Goal: Task Accomplishment & Management: Manage account settings

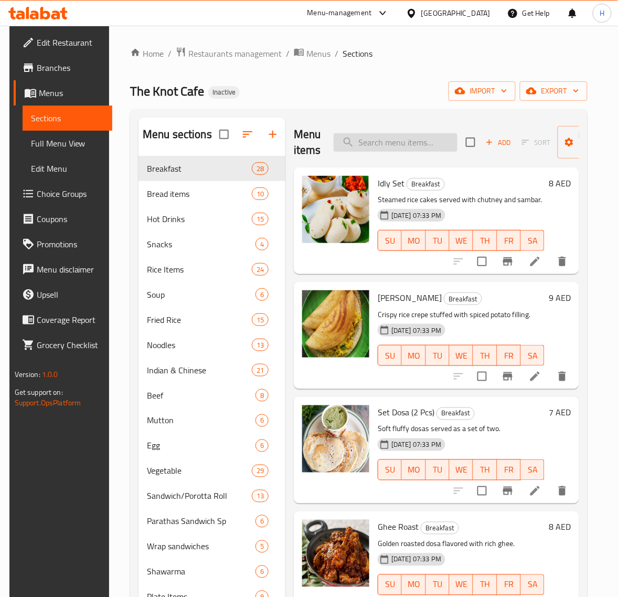
click at [413, 148] on input "search" at bounding box center [396, 142] width 124 height 18
paste input "Appam"
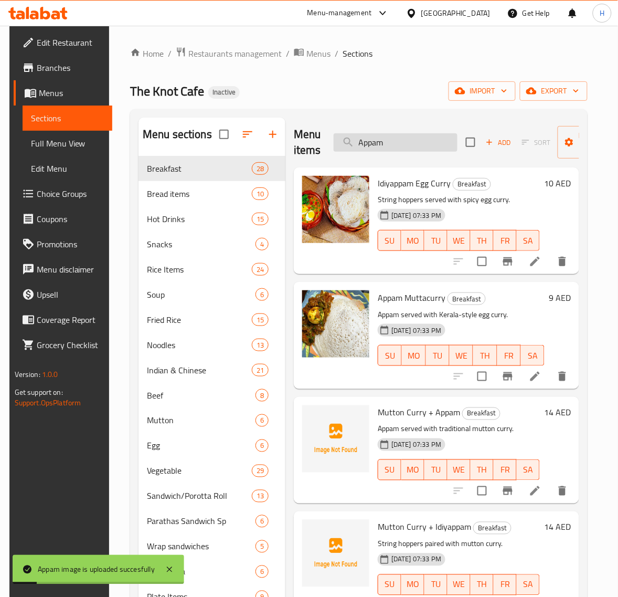
click at [391, 144] on input "Appam" at bounding box center [396, 142] width 124 height 18
paste input "Beef Biriyani"
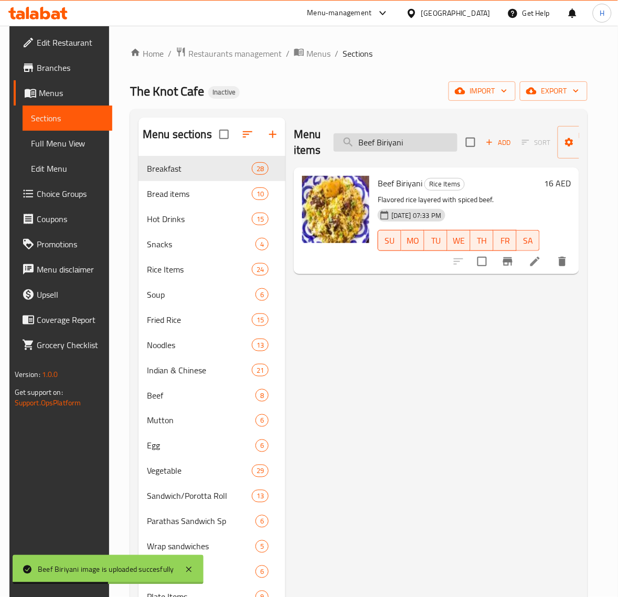
click at [400, 134] on input "Beef Biriyani" at bounding box center [396, 142] width 124 height 18
paste input "Curry + Dosa"
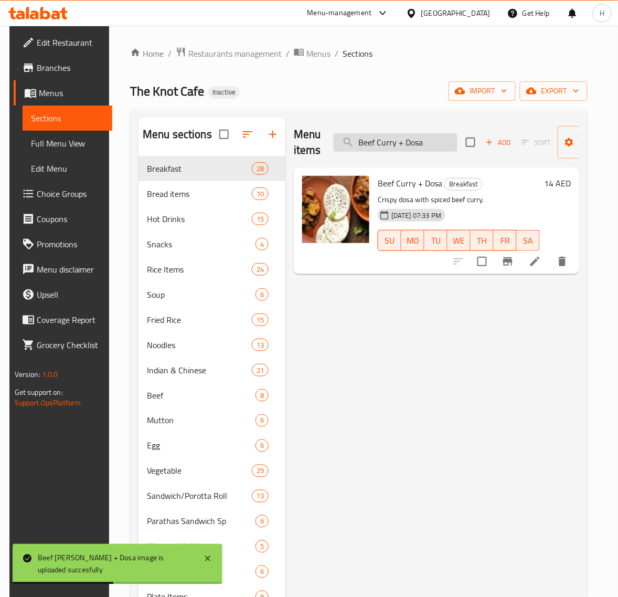
click at [413, 148] on input "Beef Curry + Dosa" at bounding box center [396, 142] width 124 height 18
paste input "Puttu"
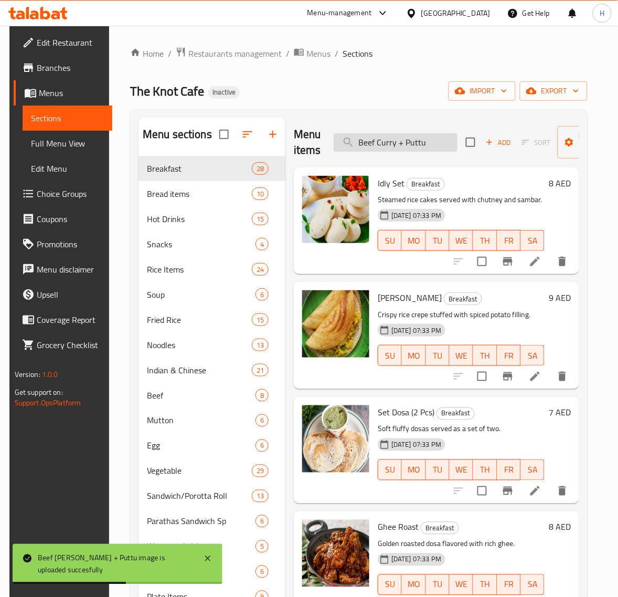
click at [441, 142] on input "Beef Curry + Puttu" at bounding box center [396, 142] width 124 height 18
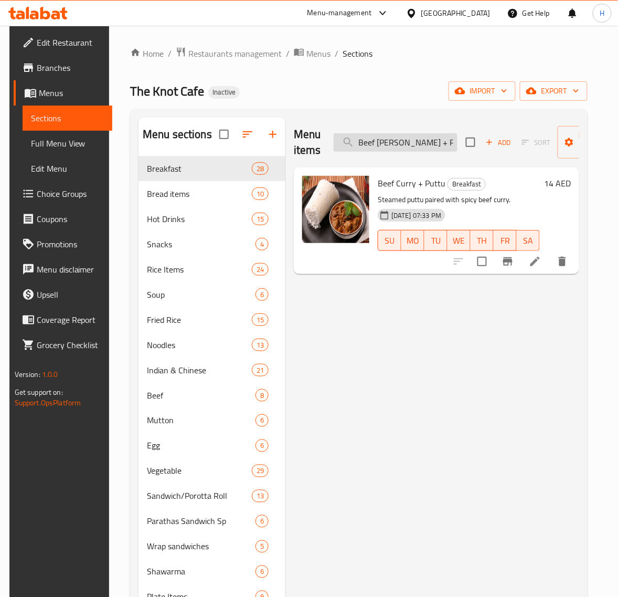
click at [387, 140] on input "Beef Curry + Putt" at bounding box center [396, 142] width 124 height 18
paste input "Fried Rice"
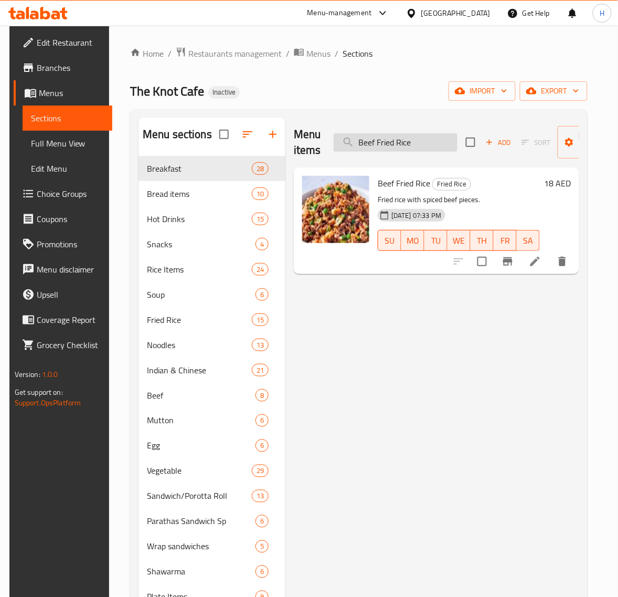
click at [390, 141] on input "Beef Fried Rice" at bounding box center [396, 142] width 124 height 18
paste input "Noodles"
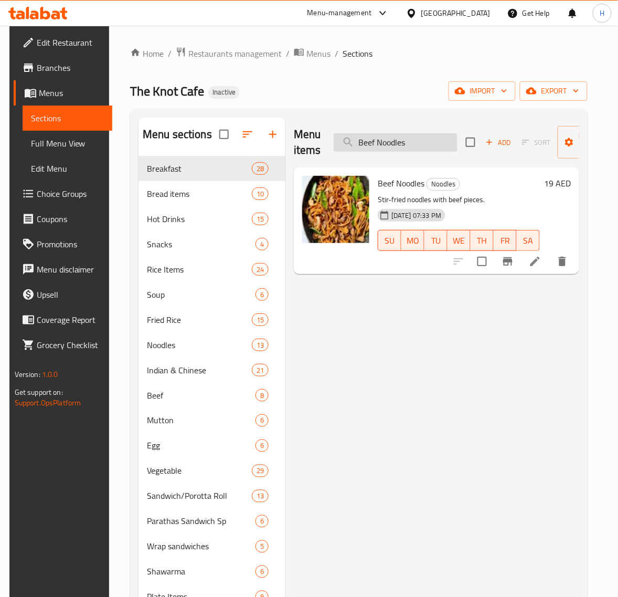
click at [392, 149] on input "Beef Noodles" at bounding box center [396, 142] width 124 height 18
paste input "Fried Rice"
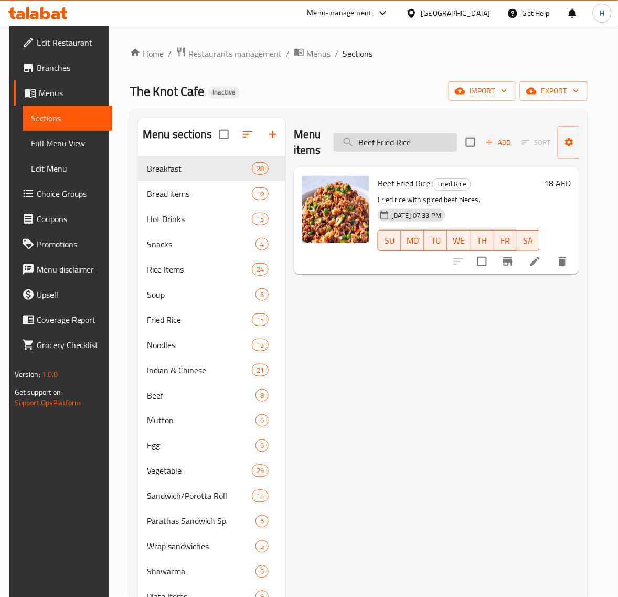
click at [419, 140] on input "Beef Fried Rice" at bounding box center [396, 142] width 124 height 18
paste input "Pulao"
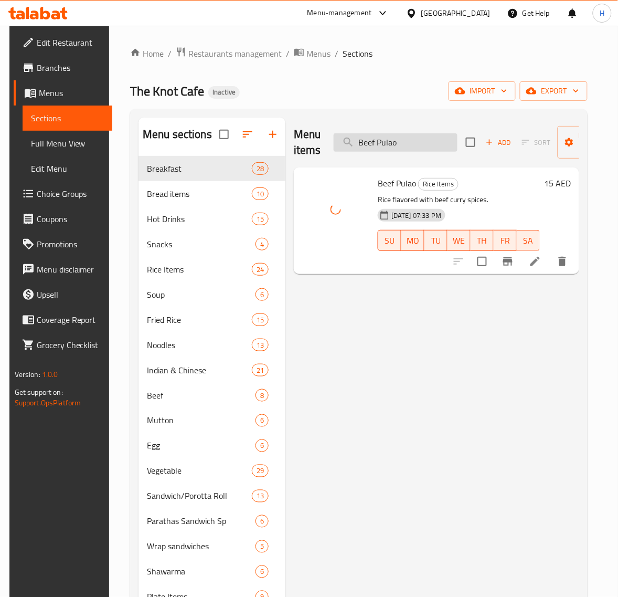
click at [384, 143] on input "Beef Pulao" at bounding box center [396, 142] width 124 height 18
paste input "Schezwan Fried Rice"
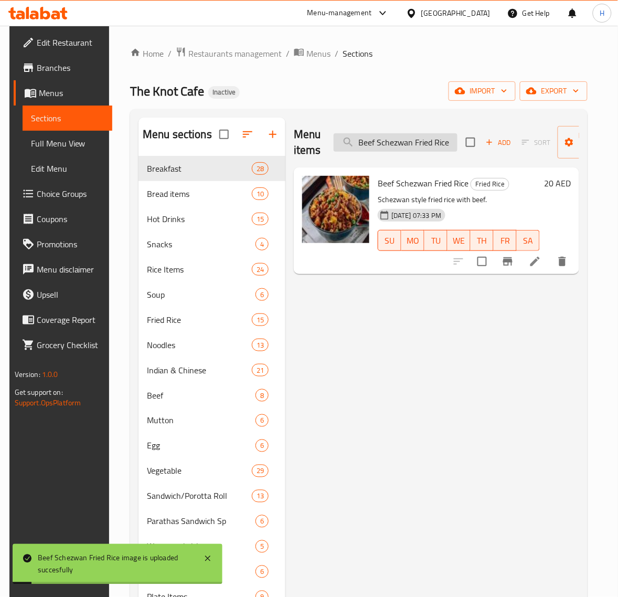
click at [414, 145] on input "Beef Schezwan Fried Rice" at bounding box center [396, 142] width 124 height 18
paste input "ulalo Soup"
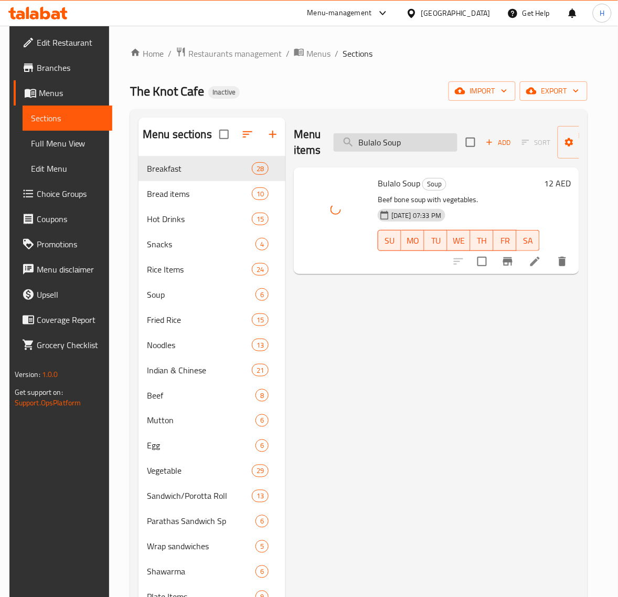
click at [439, 144] on input "Bulalo Soup" at bounding box center [396, 142] width 124 height 18
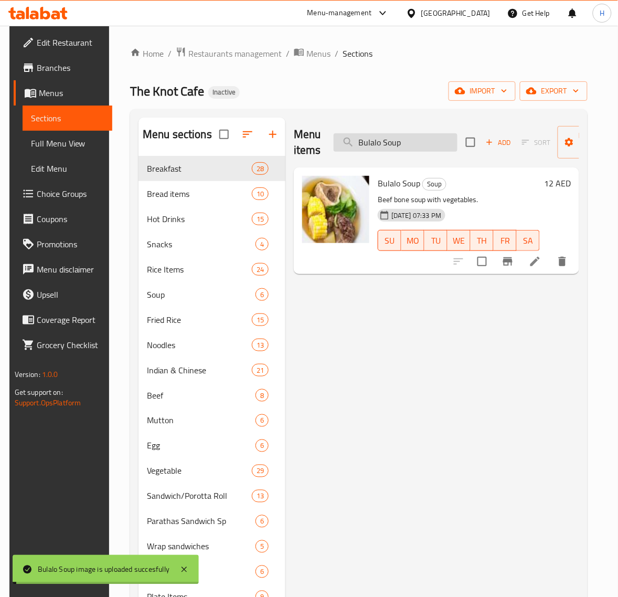
paste input "Chappathi"
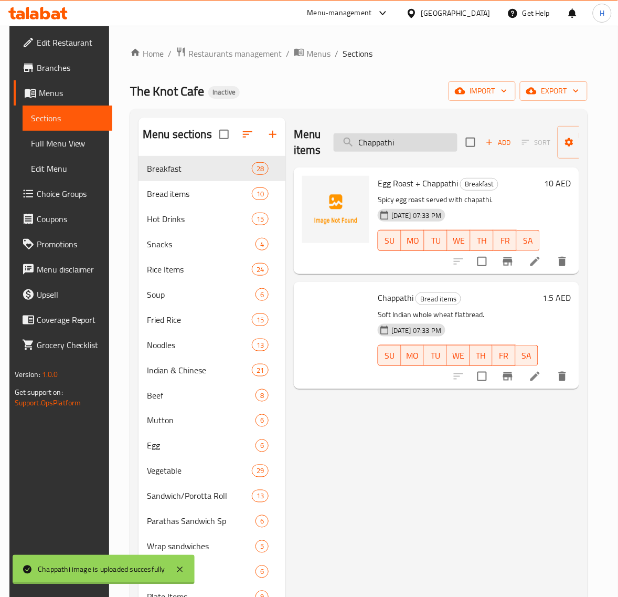
click at [407, 144] on input "Chappathi" at bounding box center [396, 142] width 124 height 18
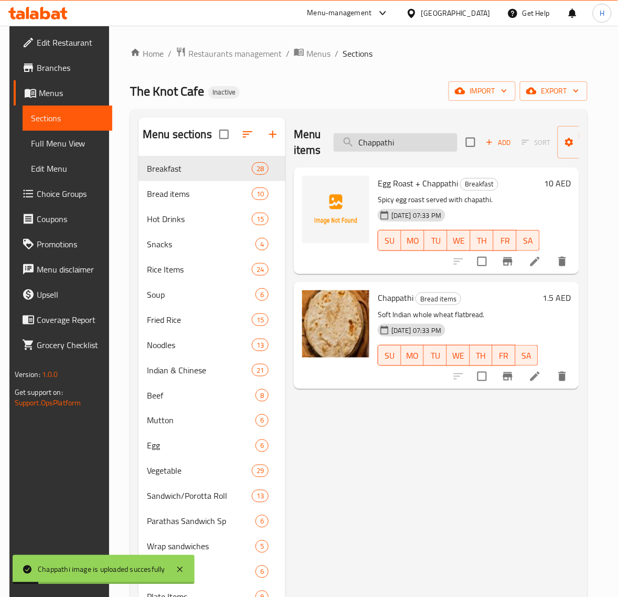
paste input "eese & Mushroom Omlette + Coffee"
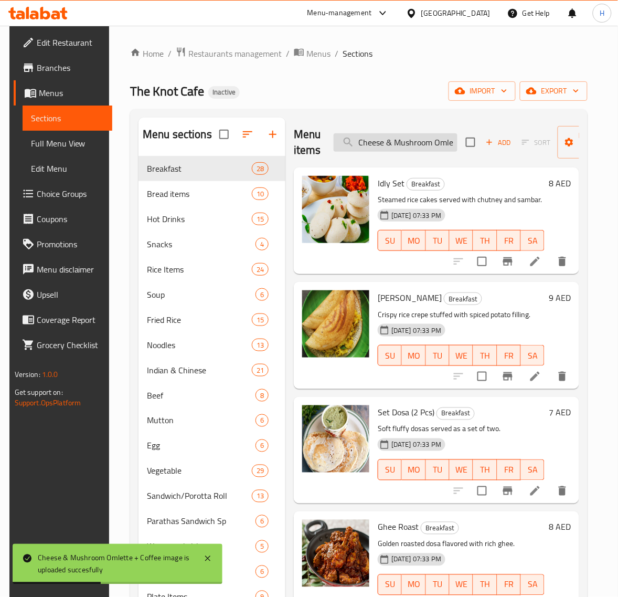
click at [445, 142] on input "Cheese & Mushroom Omlette + Coffee" at bounding box center [396, 142] width 124 height 18
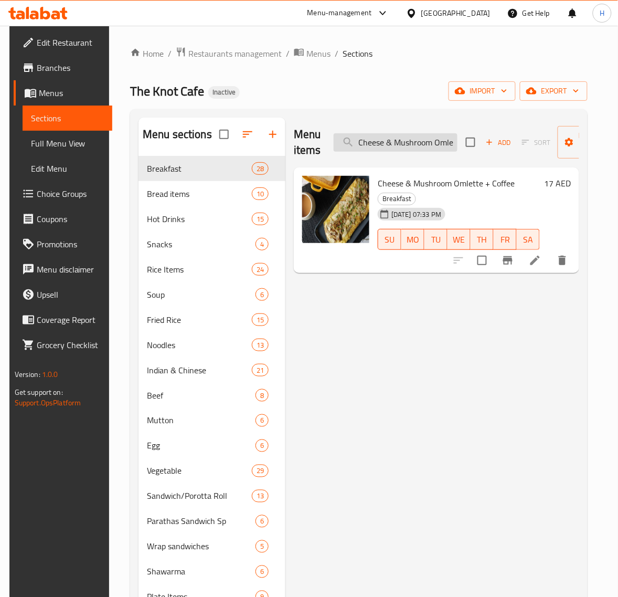
click at [415, 141] on input "Cheese & Mushroom Omlette + Coffe" at bounding box center [396, 142] width 124 height 18
paste input "icken Dum Biriyani"
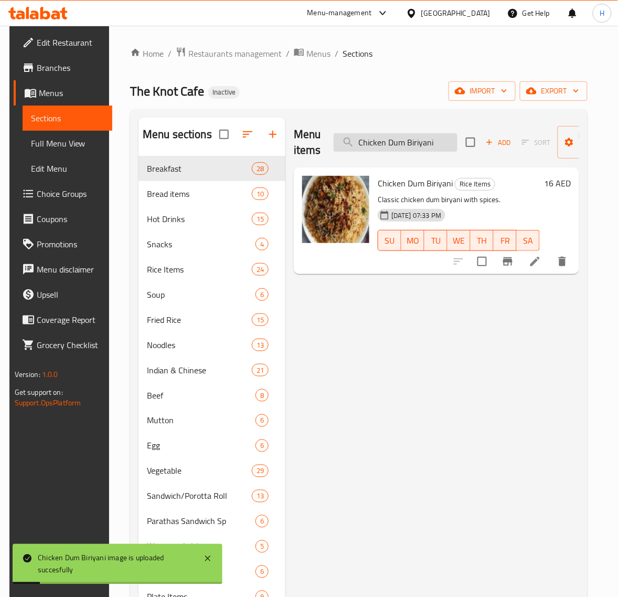
click at [407, 147] on input "Chicken Dum Biriyani" at bounding box center [396, 142] width 124 height 18
paste input "Fried Rice"
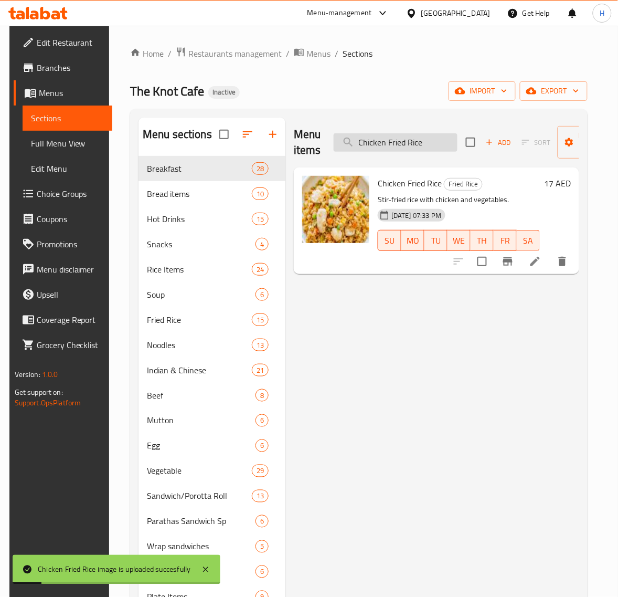
click at [408, 143] on input "Chicken Fried Rice" at bounding box center [396, 142] width 124 height 18
paste input "y Biriyani"
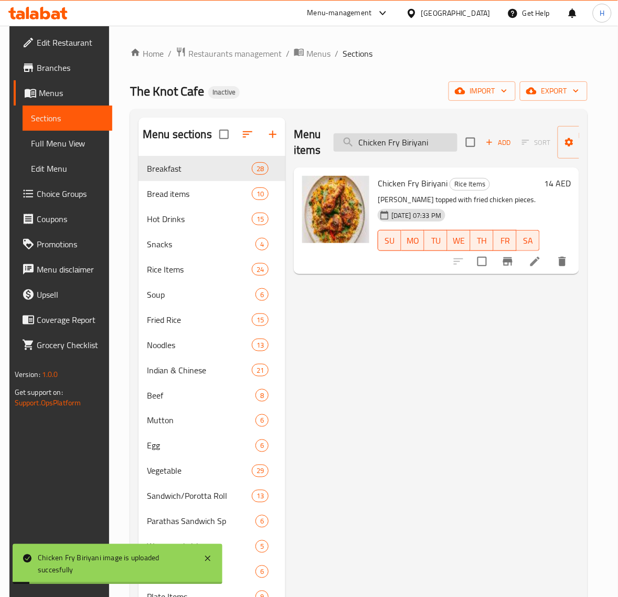
click at [403, 143] on input "Chicken Fry Biriyani" at bounding box center [396, 142] width 124 height 18
paste input "Dum"
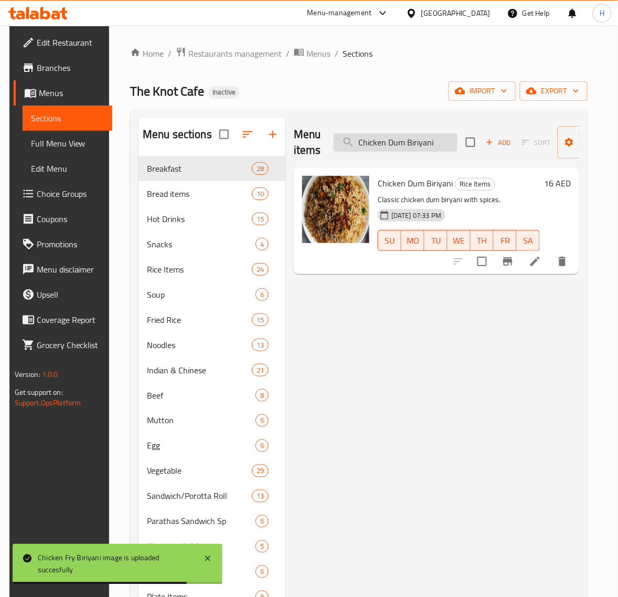
click at [433, 150] on input "Chicken Dum Biriyani" at bounding box center [396, 142] width 124 height 18
paste input "Noodles"
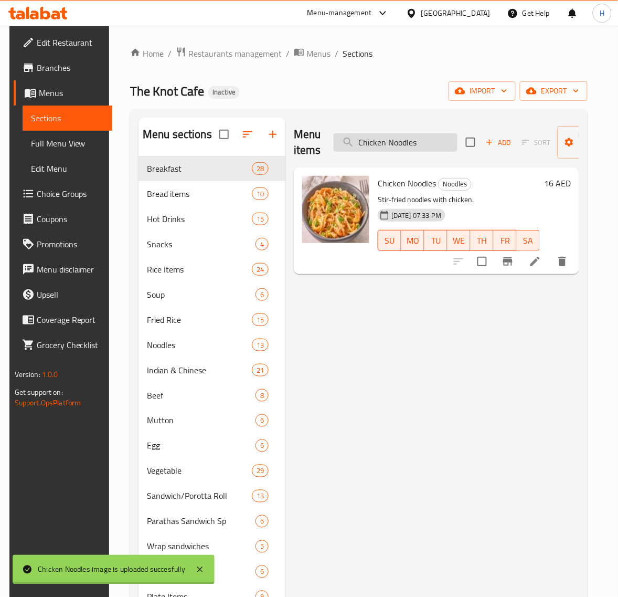
click at [374, 146] on input "Chicken Noodles" at bounding box center [396, 142] width 124 height 18
paste input "Pulao"
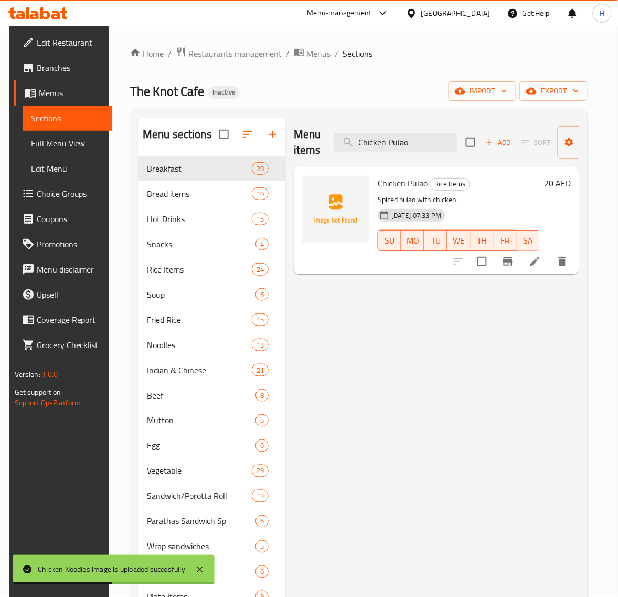
type input "Chicken Pulao"
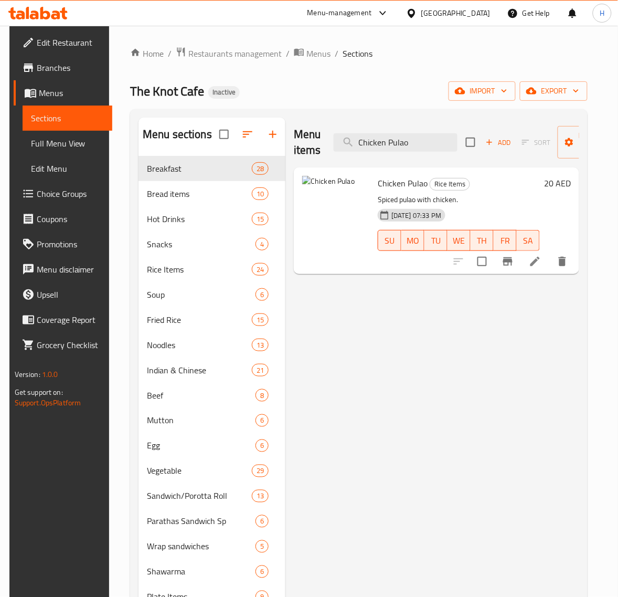
click at [394, 352] on div "Menu items Chicken Pulao Add Sort Manage items Chicken Pulao Rice Items Spiced …" at bounding box center [433, 429] width 294 height 622
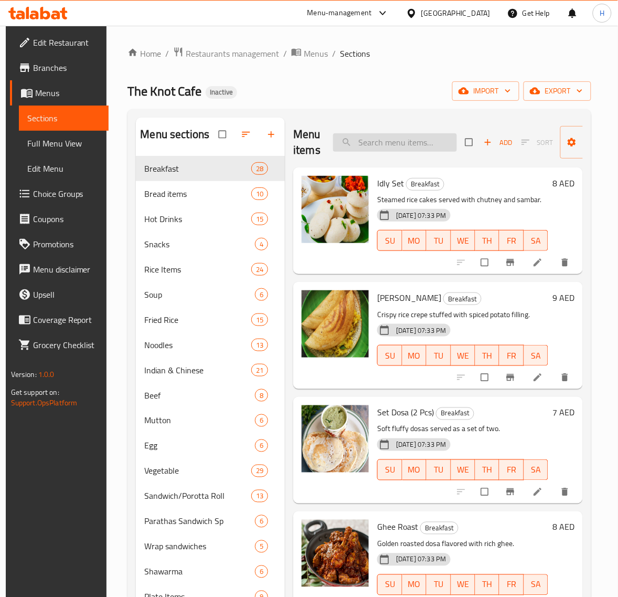
click at [406, 143] on input "search" at bounding box center [395, 142] width 124 height 18
paste input "Chicken Pulao"
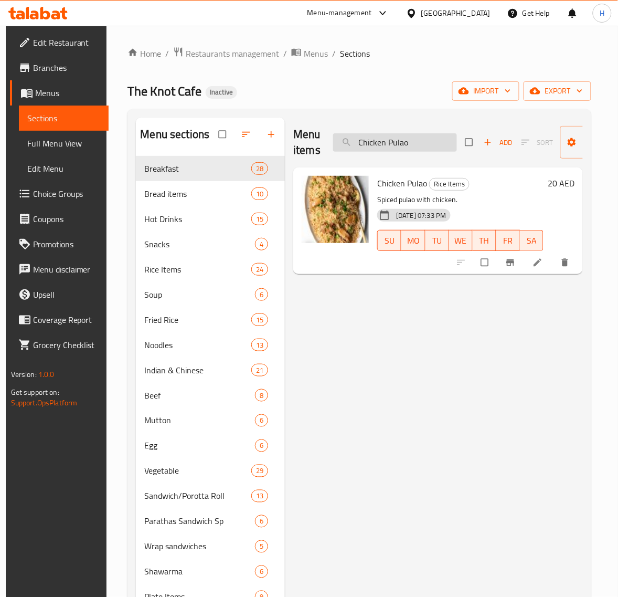
click at [413, 148] on input "Chicken Pulao" at bounding box center [395, 142] width 124 height 18
paste input "Schezwan Fried Rice"
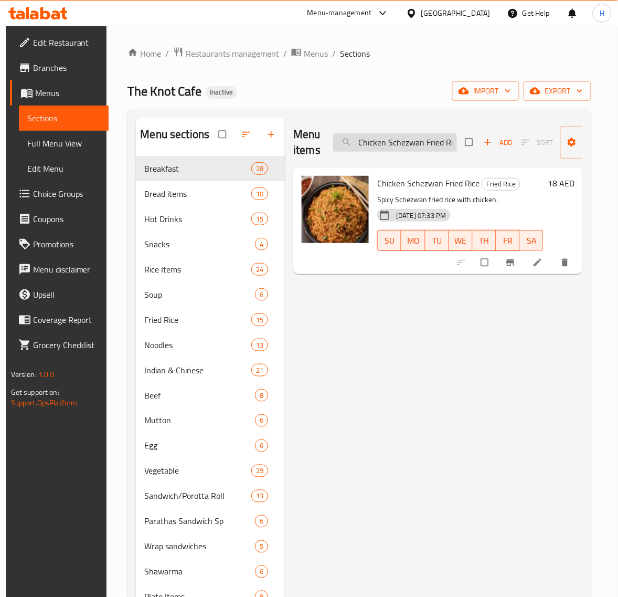
click at [392, 146] on input "Chicken Schezwan Fried Rice" at bounding box center [395, 142] width 124 height 18
paste input "lear Soup"
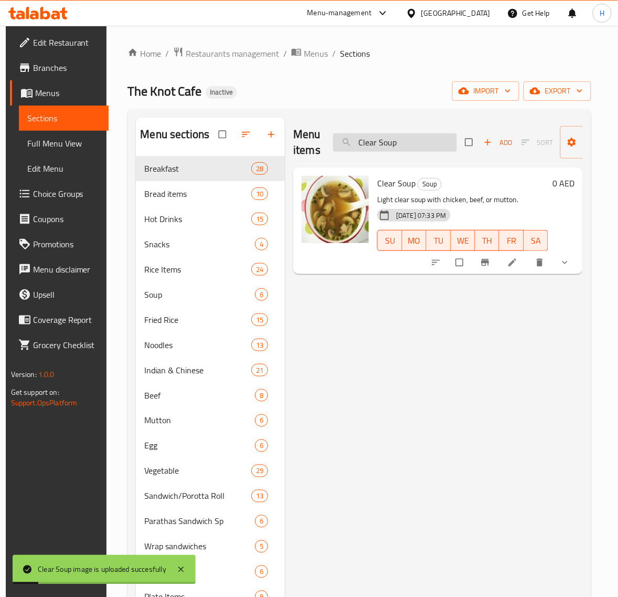
click at [376, 145] on input "Clear Soup" at bounding box center [395, 142] width 124 height 18
paste input "offee Black"
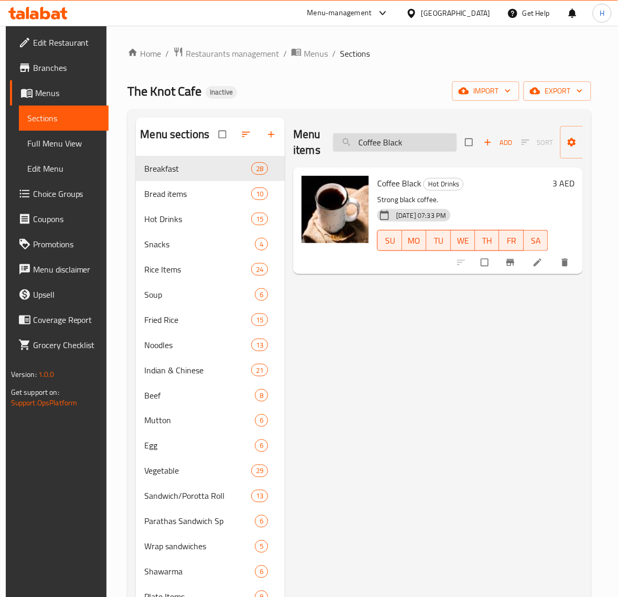
click at [431, 140] on input "Coffee Black" at bounding box center [395, 142] width 124 height 18
paste input "urd Rice"
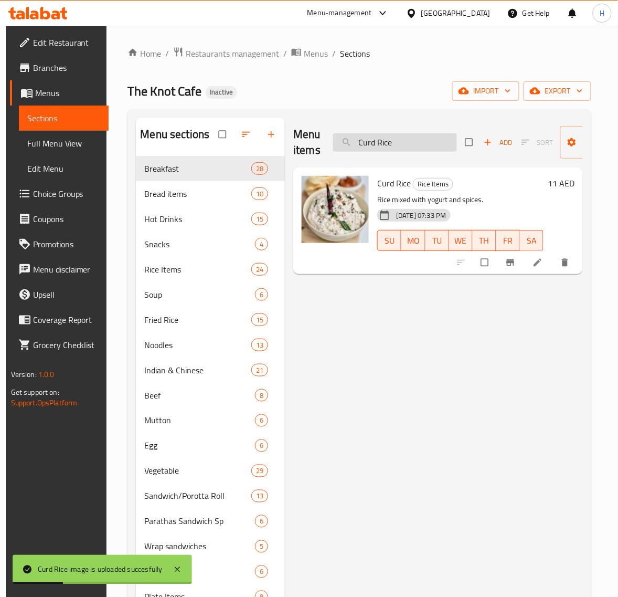
click at [423, 143] on input "Curd Rice" at bounding box center [395, 142] width 124 height 18
paste input "Dosa"
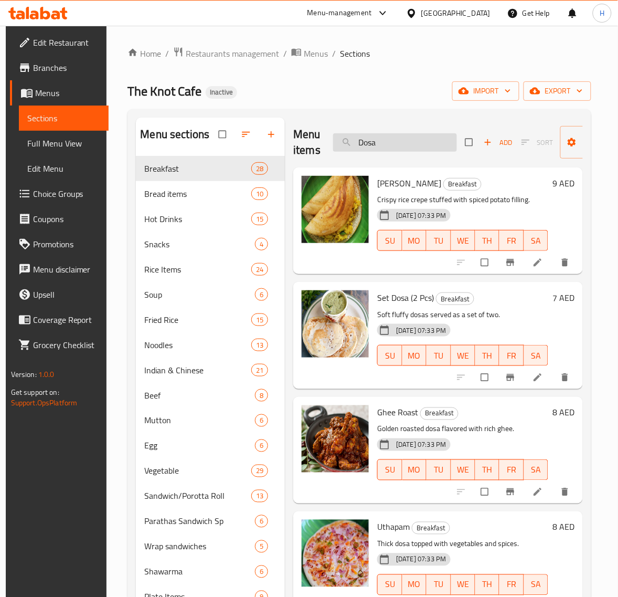
click at [411, 135] on input "Dosa" at bounding box center [395, 142] width 124 height 18
paste input "Egg Fried Rice"
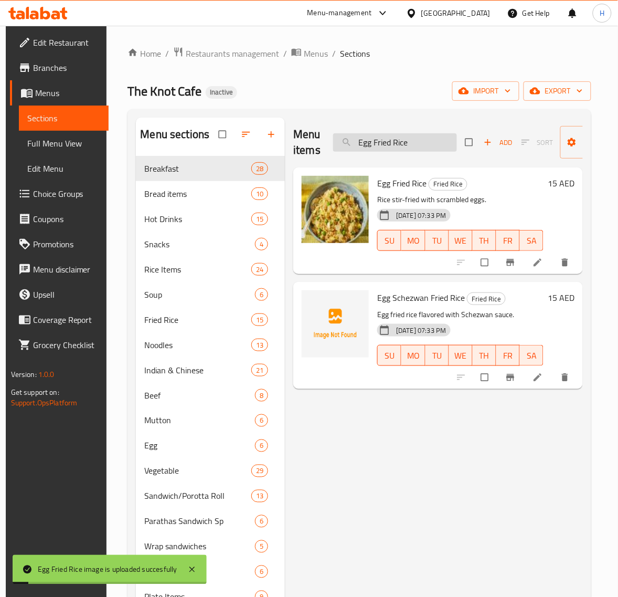
click at [408, 145] on input "Egg Fried Rice" at bounding box center [395, 142] width 124 height 18
paste input "Pulao"
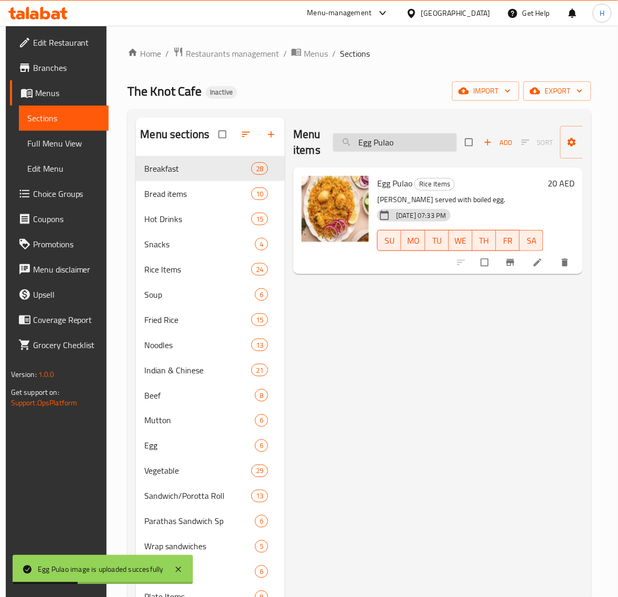
click at [402, 139] on input "Egg Pulao" at bounding box center [395, 142] width 124 height 18
paste input "Roast + Appam"
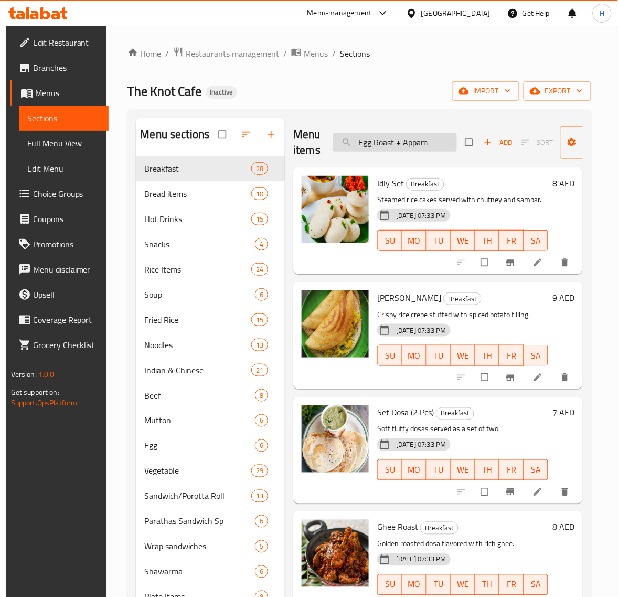
click at [386, 139] on input "Egg Roast + Appam" at bounding box center [395, 142] width 124 height 18
paste input "Chappathi"
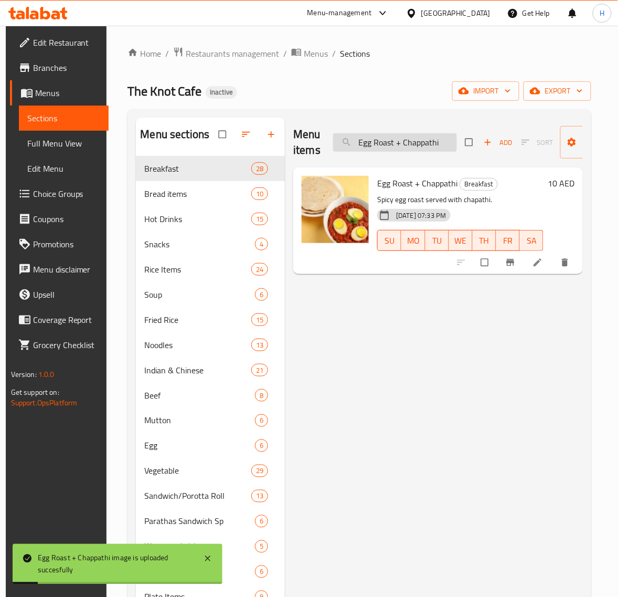
click at [421, 144] on input "Egg Roast + Chappathi" at bounding box center [395, 142] width 124 height 18
paste input "Schezwan Fried Rice"
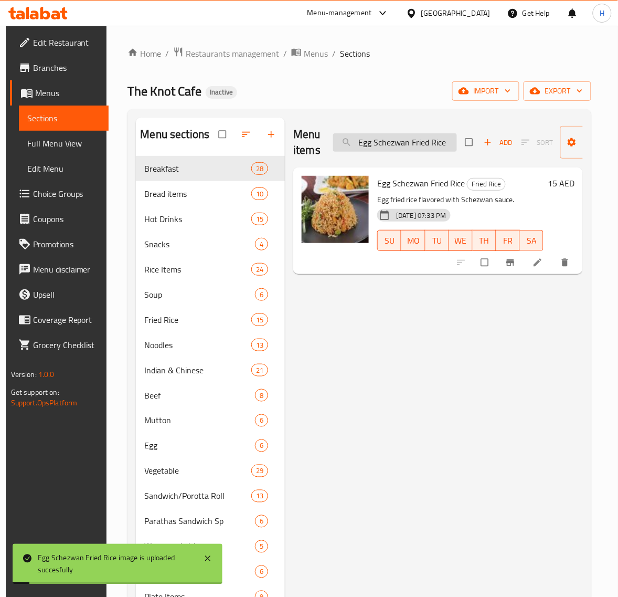
click at [413, 143] on input "Egg Schezwan Fried Rice" at bounding box center [395, 142] width 124 height 18
paste input "Fish Biriyani"
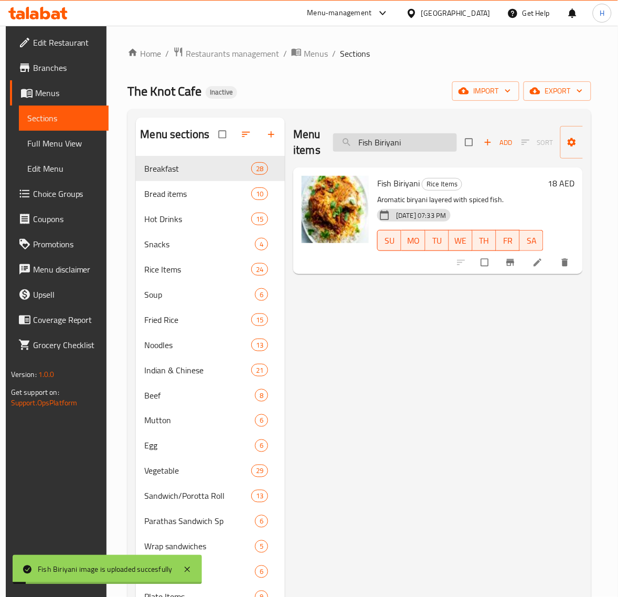
click at [416, 148] on input "Fish Biriyani" at bounding box center [395, 142] width 124 height 18
paste input "Green Tea"
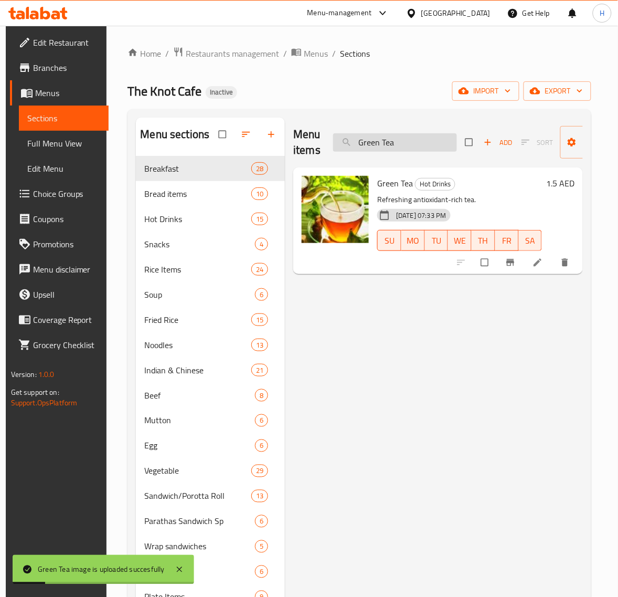
click at [421, 146] on input "Green Tea" at bounding box center [395, 142] width 124 height 18
paste input "Horlicks"
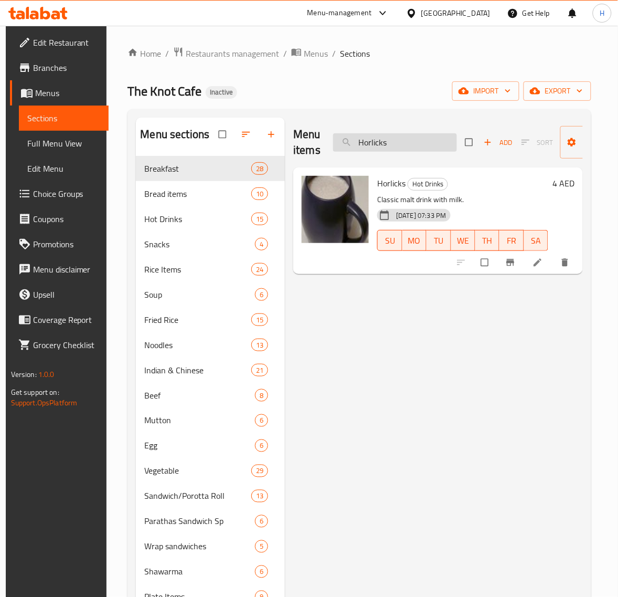
click at [396, 148] on input "Horlicks" at bounding box center [395, 142] width 124 height 18
paste input "t & Sour Soup"
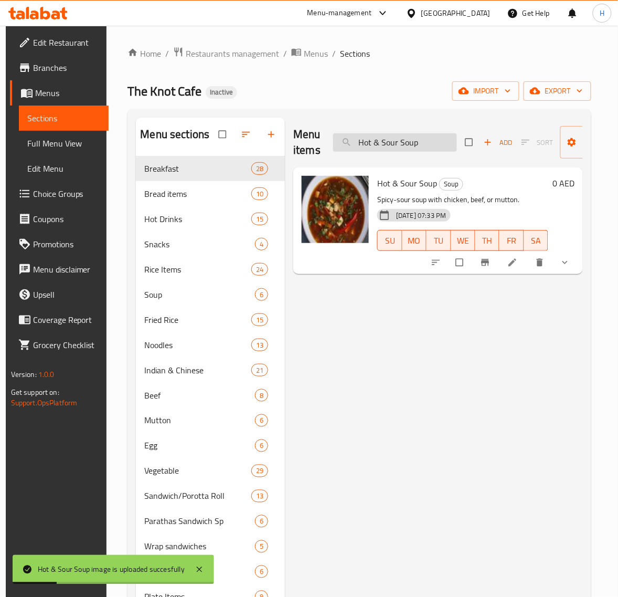
click at [409, 144] on input "Hot & Sour Soup" at bounding box center [395, 142] width 124 height 18
paste input "Chocolate"
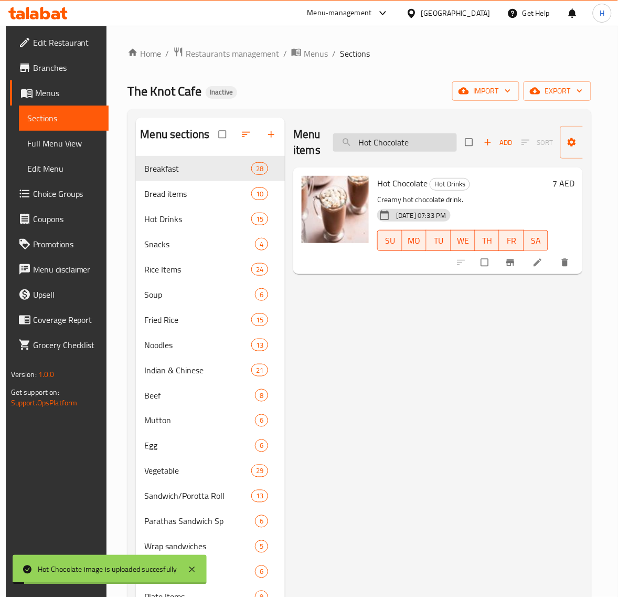
click at [426, 143] on input "Hot Chocolate" at bounding box center [395, 142] width 124 height 18
paste input "Idiyappam"
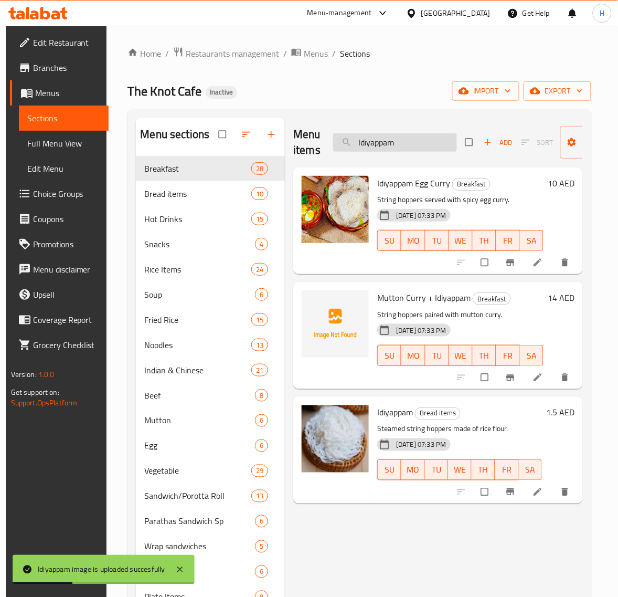
click at [386, 151] on input "Idiyappam" at bounding box center [395, 142] width 124 height 18
paste input "ly"
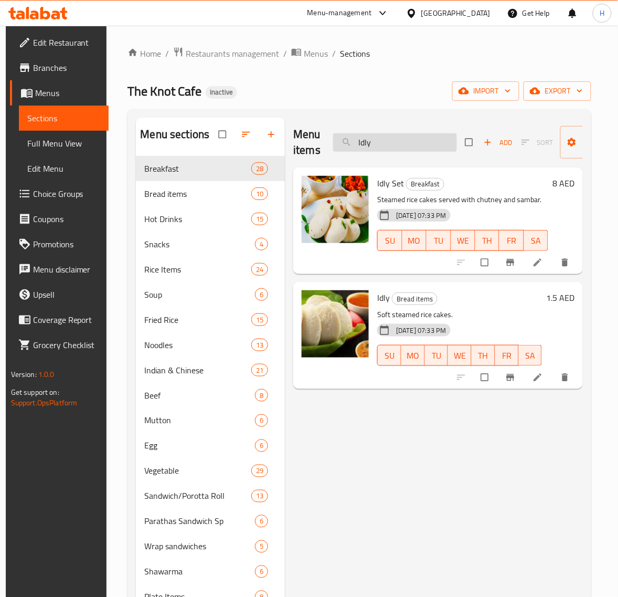
click at [398, 135] on input "Idly" at bounding box center [395, 142] width 124 height 18
paste input "Karak Tea"
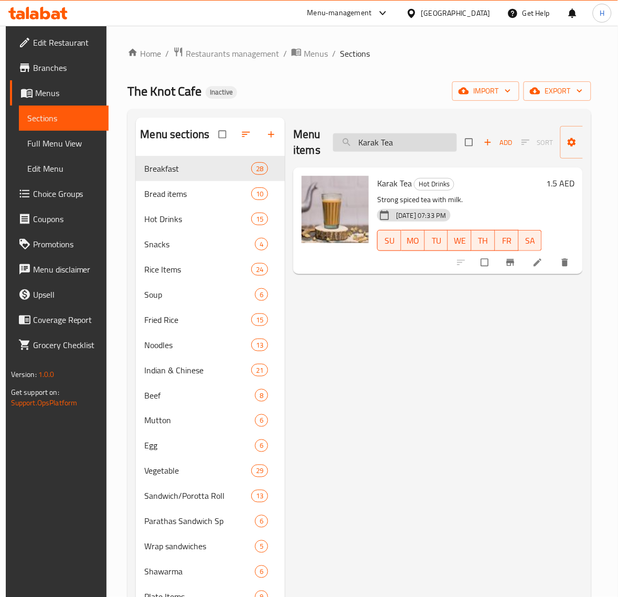
click at [423, 150] on input "Karak Tea" at bounding box center [395, 142] width 124 height 18
paste input "Malabar Dum Biriyani"
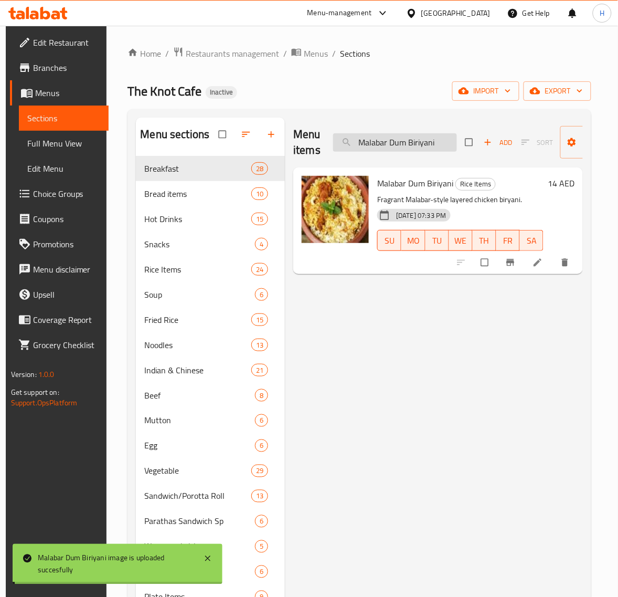
click at [397, 149] on input "Malabar Dum Biriyani" at bounding box center [395, 142] width 124 height 18
paste input "ix Fried Rice"
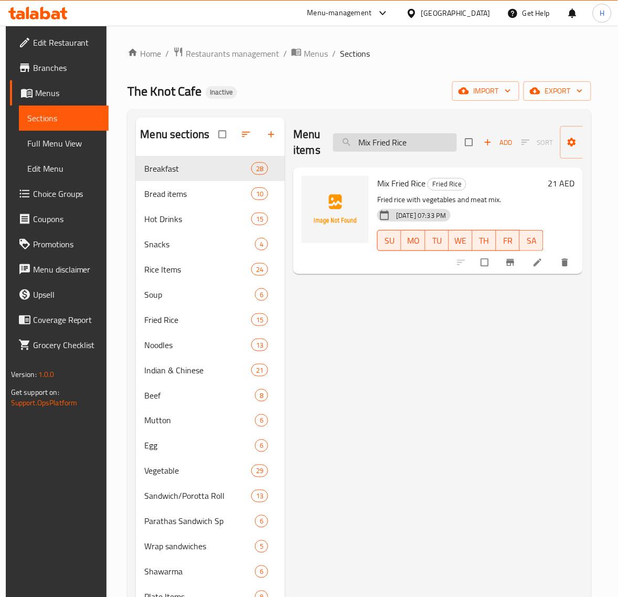
click at [433, 135] on input "Mix Fried Rice" at bounding box center [395, 142] width 124 height 18
paste input "Pulao"
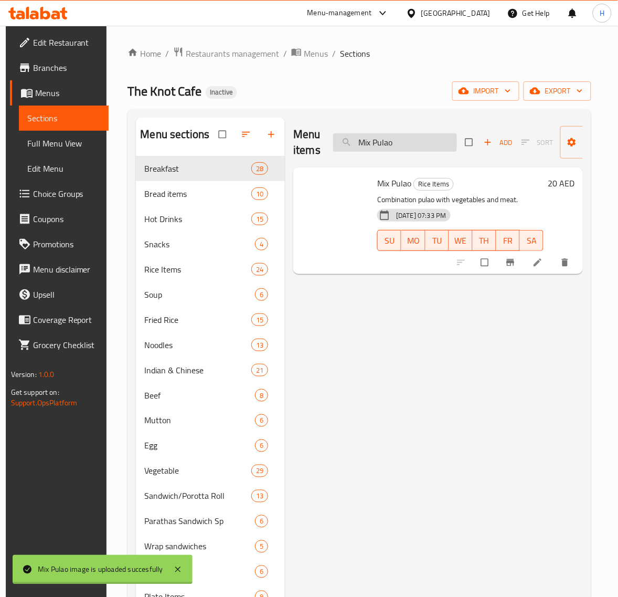
click at [397, 143] on input "Mix Pulao" at bounding box center [395, 142] width 124 height 18
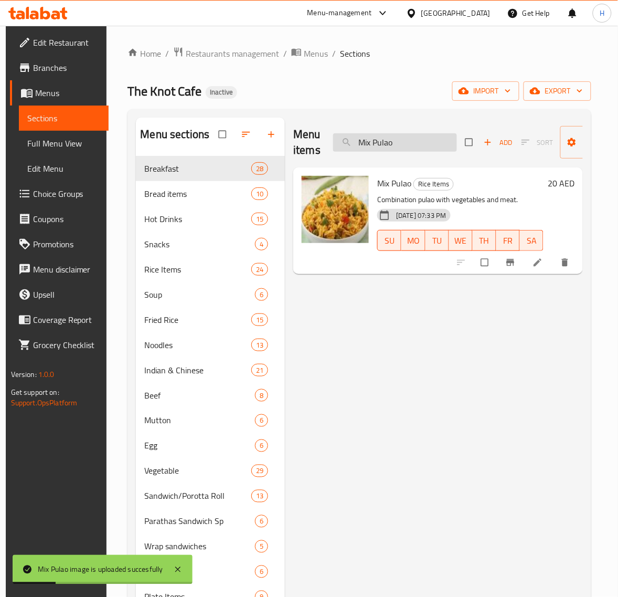
paste input "Schezwan Fried Rice"
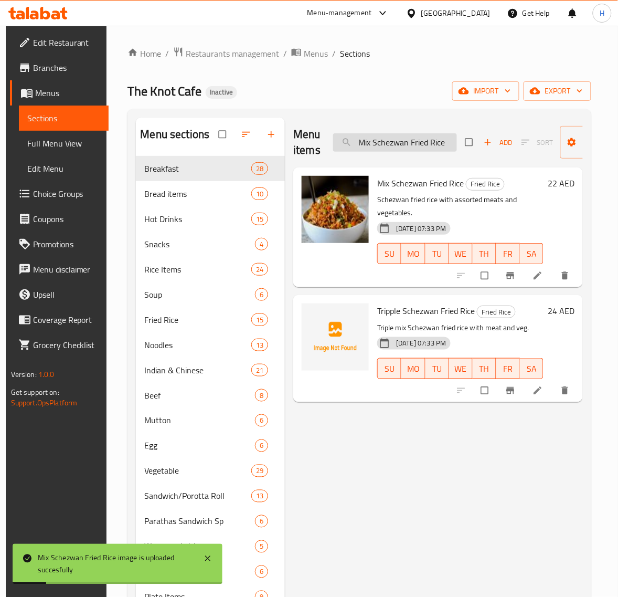
click at [391, 141] on input "Mix Schezwan Fried Rice" at bounding box center [395, 142] width 124 height 18
paste input "utton Biriyani"
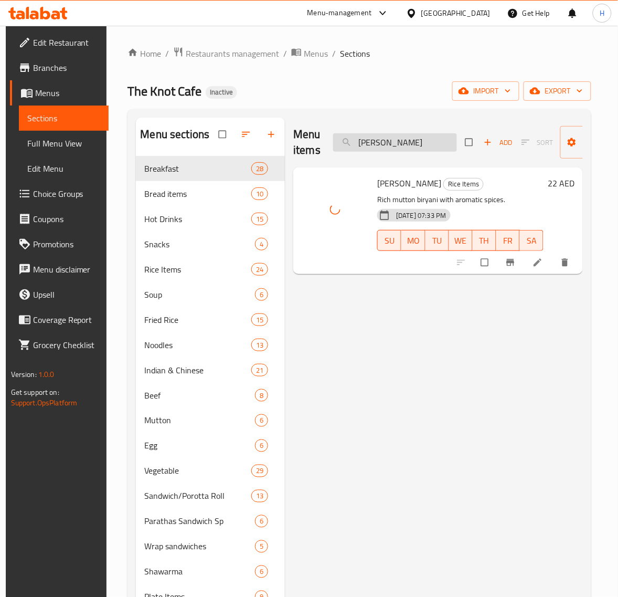
click at [396, 149] on input "Mutton Biriyani" at bounding box center [395, 142] width 124 height 18
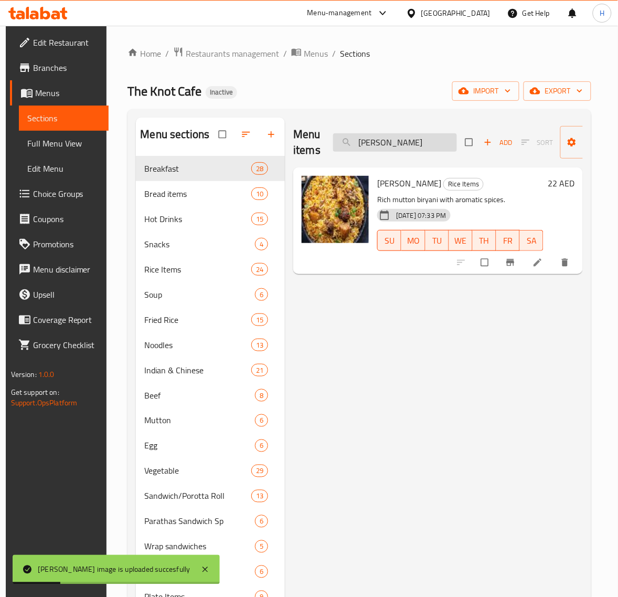
paste input "Curry + Appam"
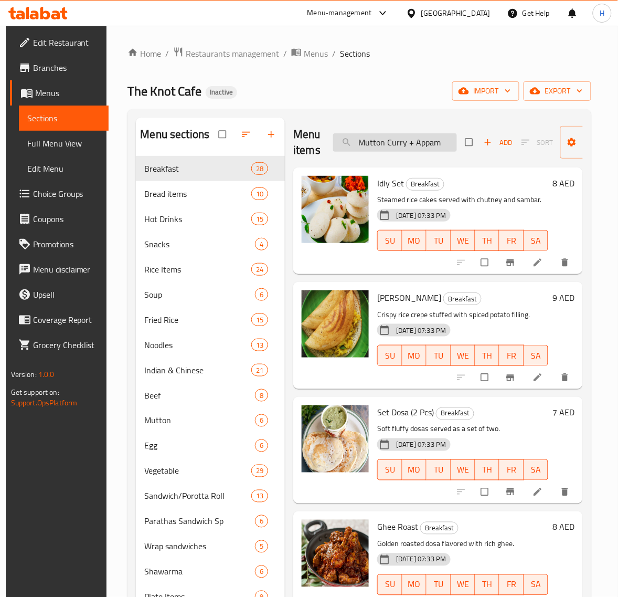
click at [447, 145] on input "Mutton Curry + Appam" at bounding box center [395, 142] width 124 height 18
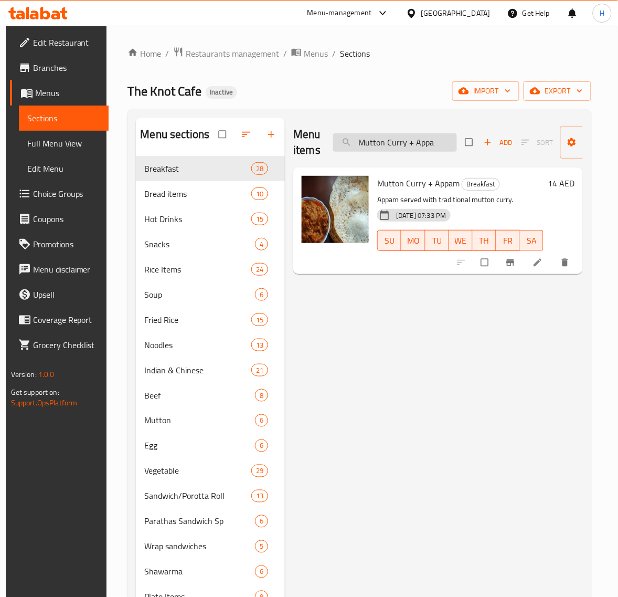
click at [413, 143] on input "Mutton Curry + Appa" at bounding box center [395, 142] width 124 height 18
paste input "Idiyappam"
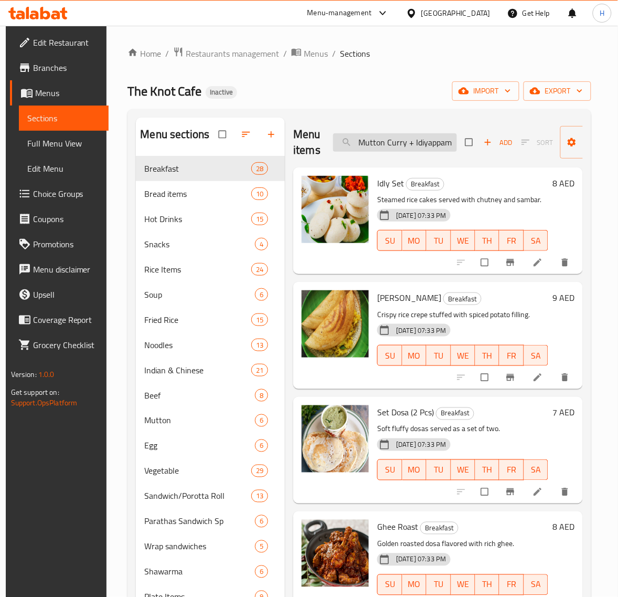
click at [442, 145] on input "Mutton Curry + Idiyappam" at bounding box center [395, 142] width 124 height 18
paste input "search"
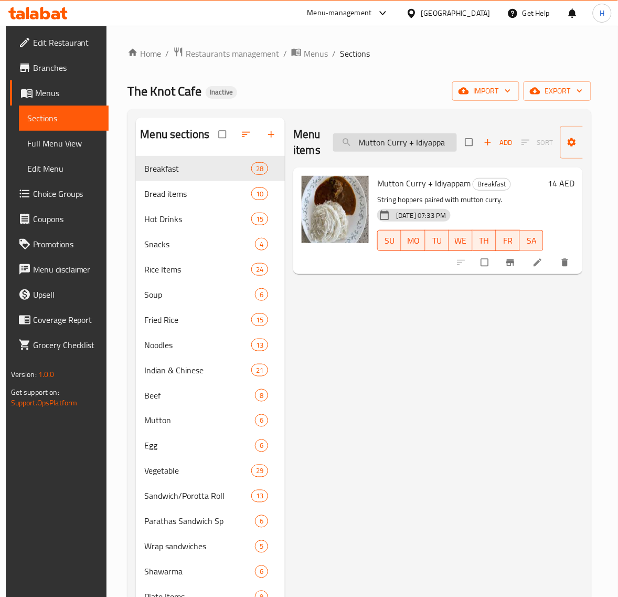
click at [430, 141] on input "Mutton Curry + Idiyappa" at bounding box center [395, 142] width 124 height 18
paste input "Fried Rice"
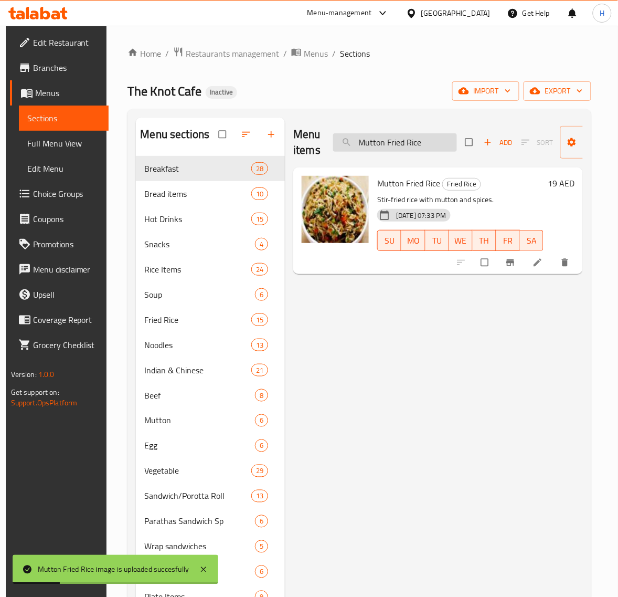
click at [428, 142] on input "Mutton Fried Rice" at bounding box center [395, 142] width 124 height 18
paste input "Noodles"
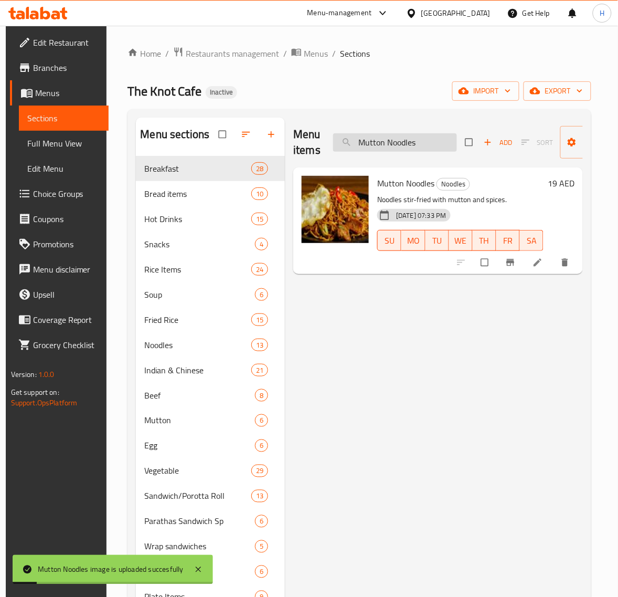
click at [399, 142] on input "Mutton Noodles" at bounding box center [395, 142] width 124 height 18
paste input "Pulao"
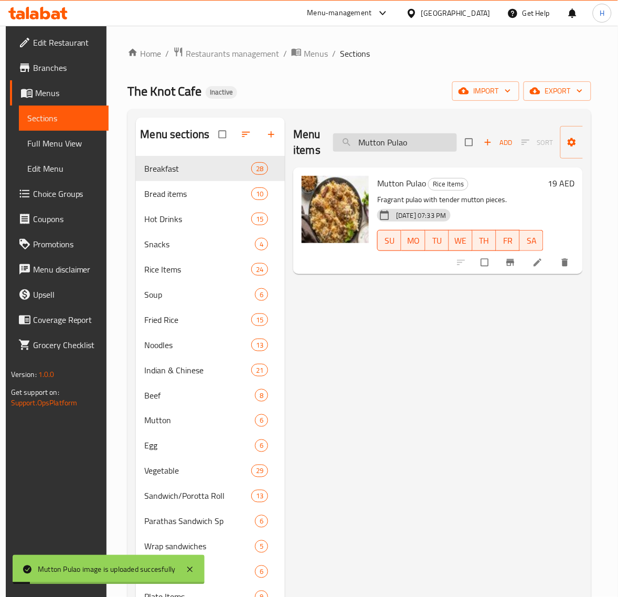
click at [413, 151] on input "Mutton Pulao" at bounding box center [395, 142] width 124 height 18
paste input "Schezwan Fried Rice"
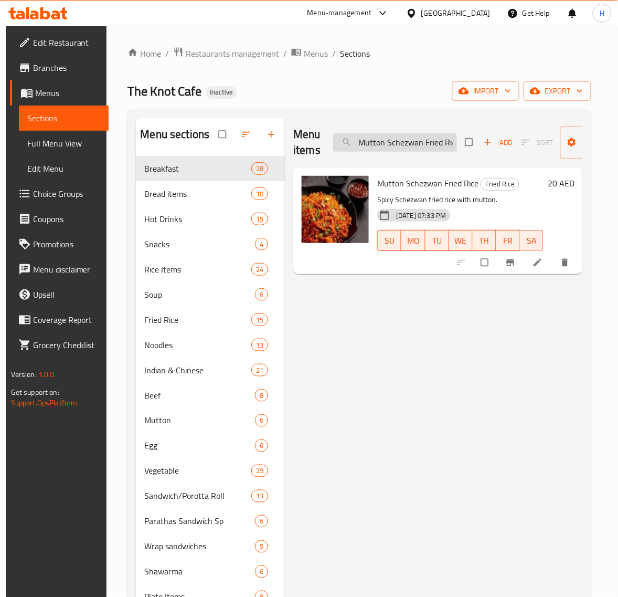
click at [428, 140] on input "Mutton Schezwan Fried Rice" at bounding box center [395, 142] width 124 height 18
paste input "Nescaf"
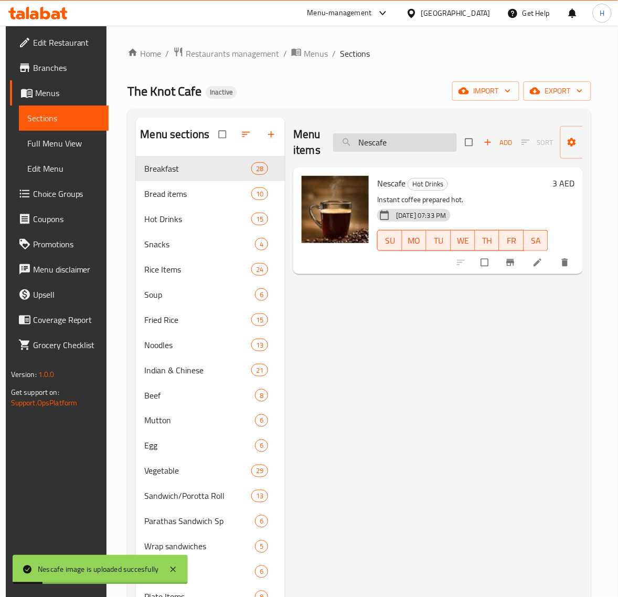
click at [407, 145] on input "Nescafe" at bounding box center [395, 142] width 124 height 18
paste input "oodles Soup"
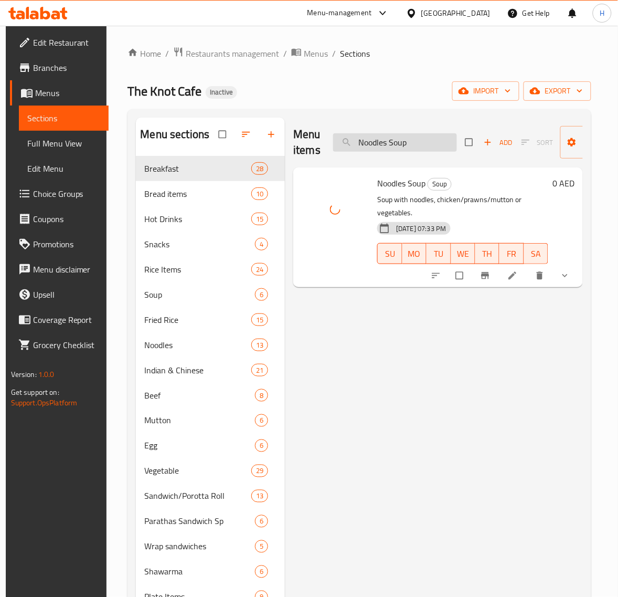
click at [423, 140] on input "Noodles Soup" at bounding box center [395, 142] width 124 height 18
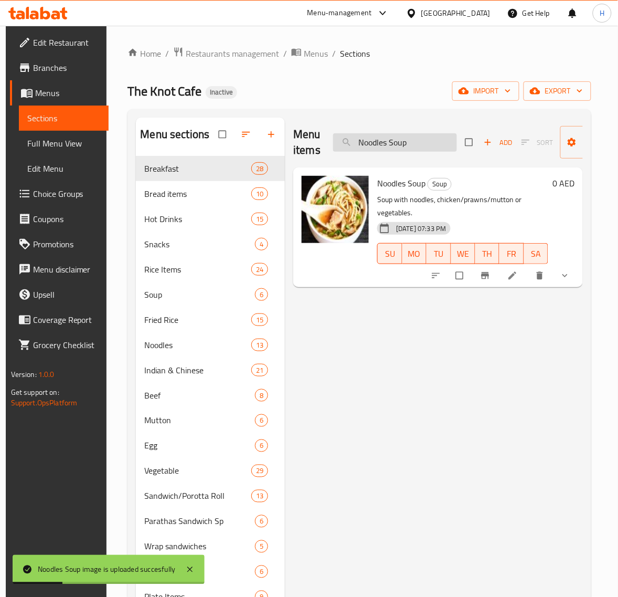
paste input "Onion Dosa"
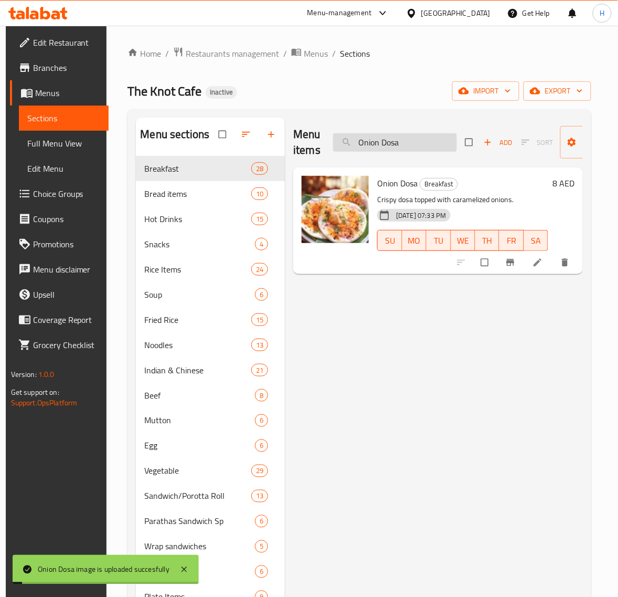
click at [415, 145] on input "Onion Dosa" at bounding box center [395, 142] width 124 height 18
paste input "Parath"
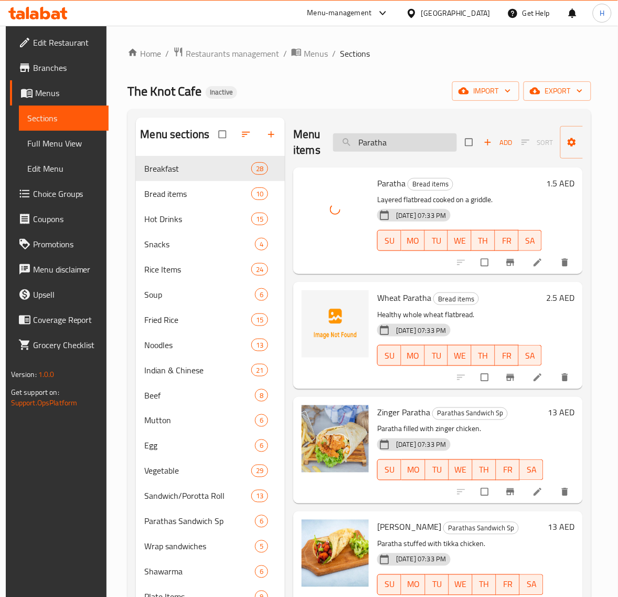
click at [395, 145] on input "Paratha" at bounding box center [395, 142] width 124 height 18
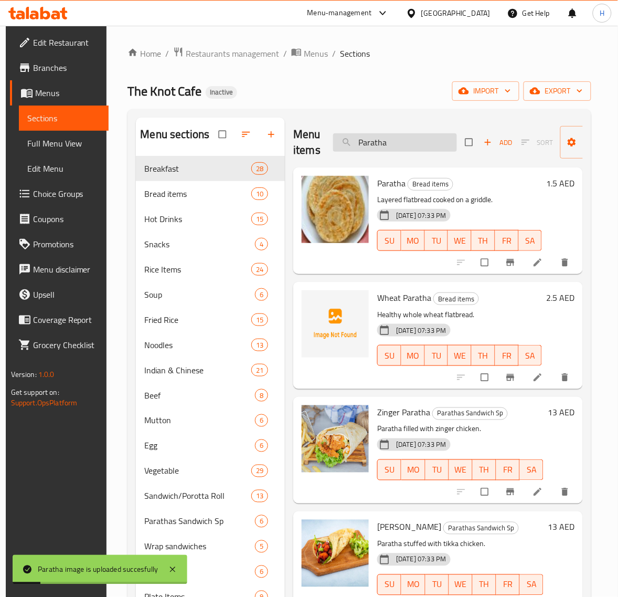
paste input "oori"
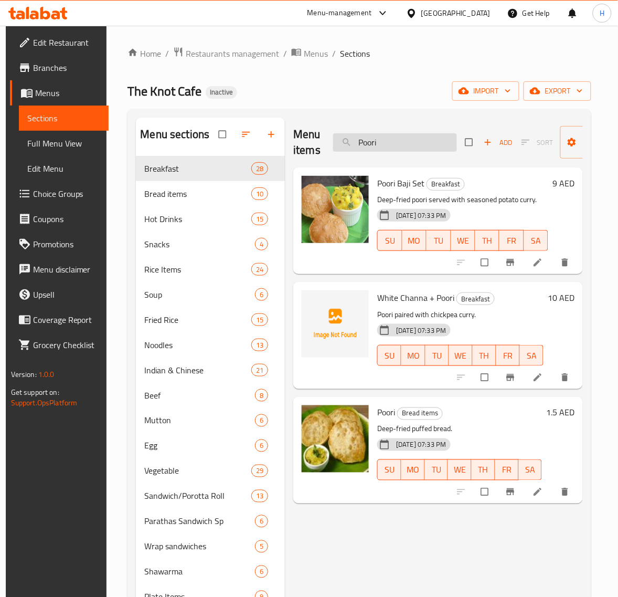
click at [374, 138] on input "Poori" at bounding box center [395, 142] width 124 height 18
paste input "rawns Biriyan"
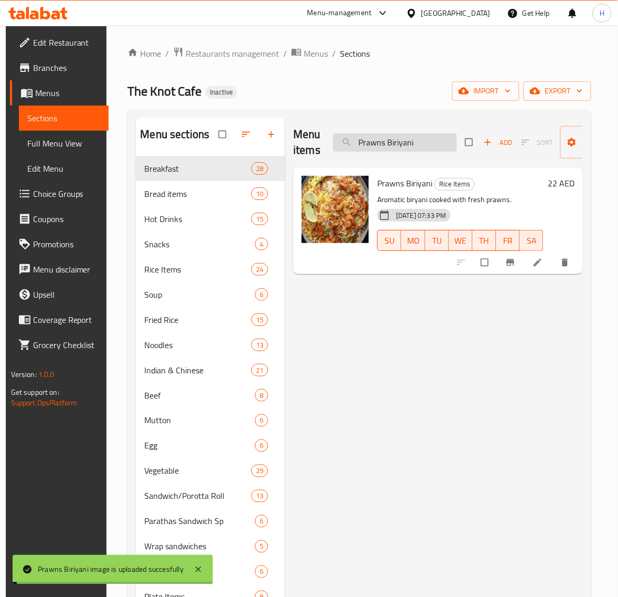
click at [410, 149] on input "Prawns Biriyani" at bounding box center [395, 142] width 124 height 18
paste input "Fried Rice"
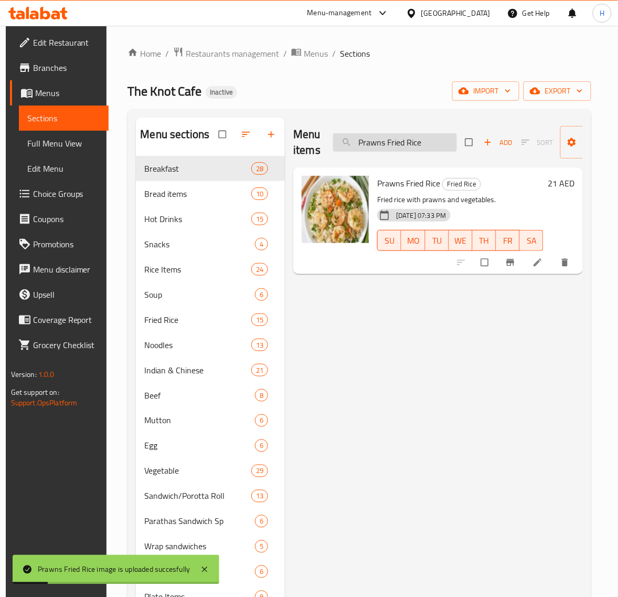
click at [425, 145] on input "Prawns Fried Rice" at bounding box center [395, 142] width 124 height 18
paste input "Noodles"
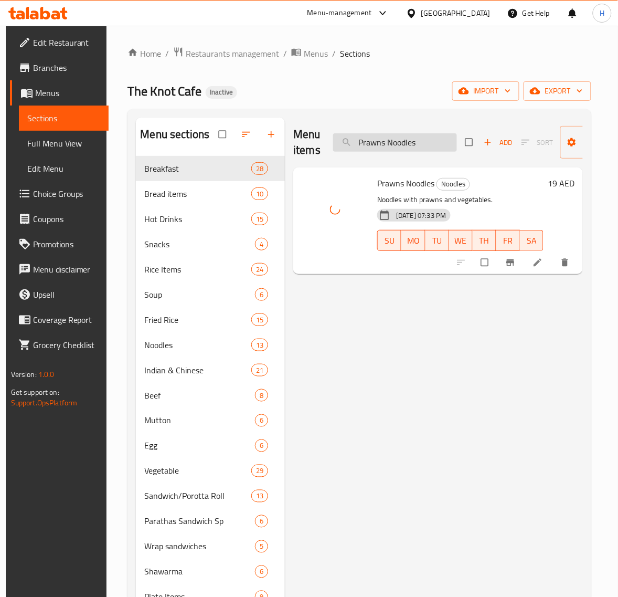
click at [403, 134] on input "Prawns Noodles" at bounding box center [395, 142] width 124 height 18
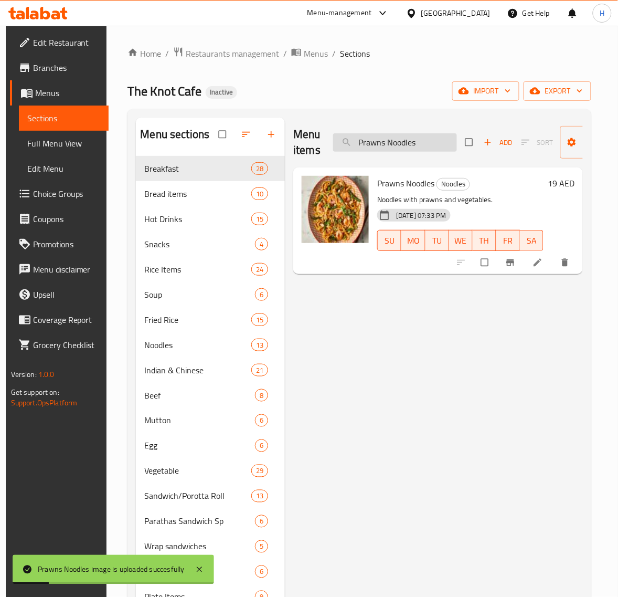
paste input "Pulao"
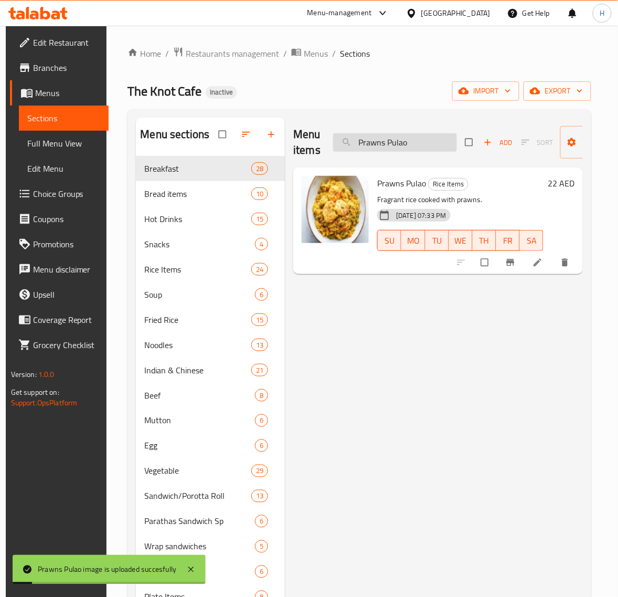
click at [404, 146] on input "Prawns Pulao" at bounding box center [395, 142] width 124 height 18
paste input "Schezwan Fried Rice"
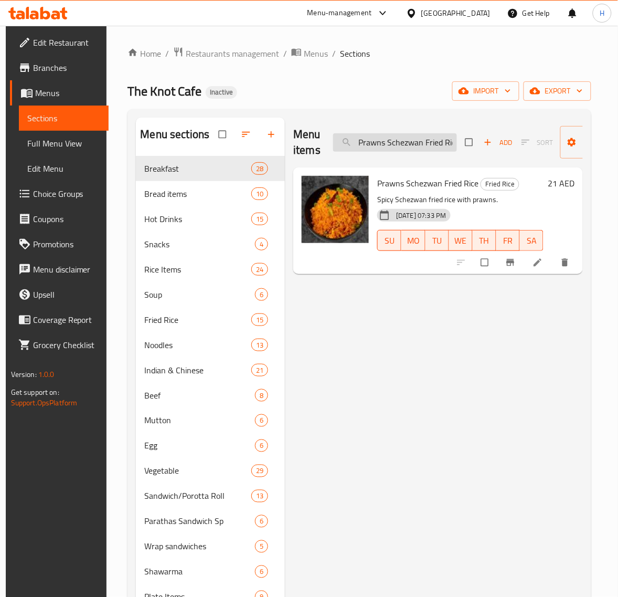
click at [416, 143] on input "Prawns Schezwan Fried Rice" at bounding box center [395, 142] width 124 height 18
paste input "uttu Set"
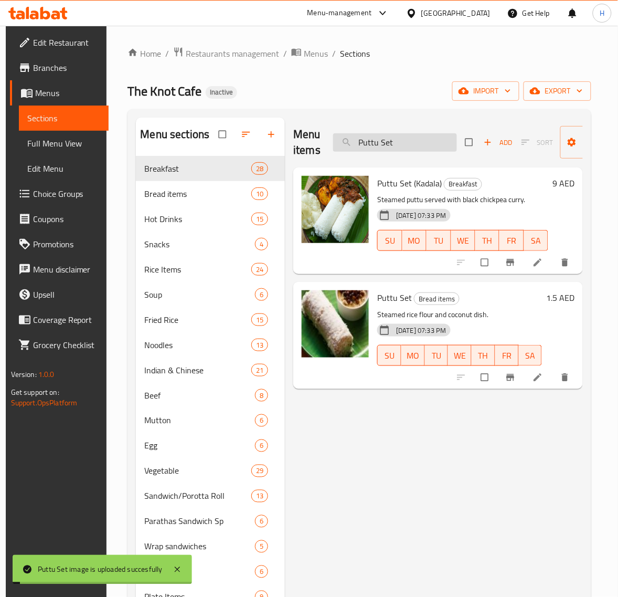
click at [406, 147] on input "Puttu Set" at bounding box center [395, 142] width 124 height 18
paste input "Safron Tea"
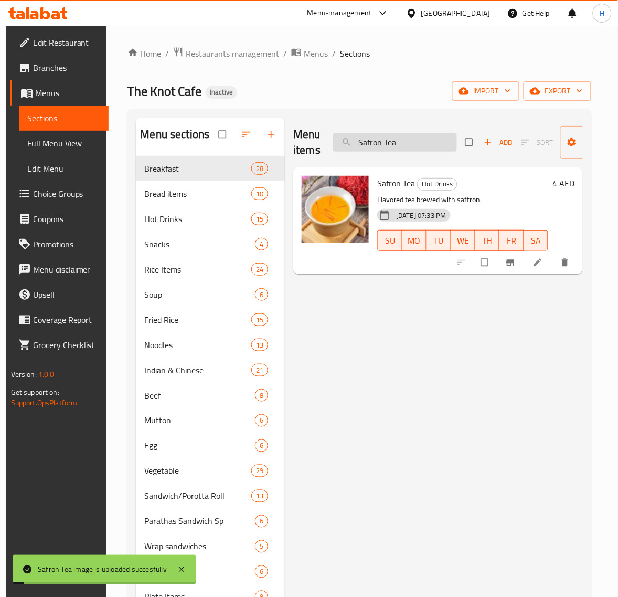
click at [395, 145] on input "Safron Tea" at bounding box center [395, 142] width 124 height 18
paste input "mos"
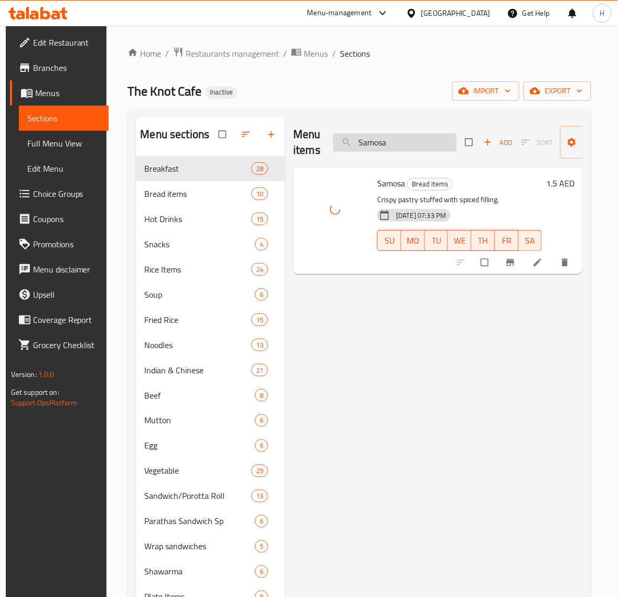
click at [382, 148] on input "Samosa" at bounding box center [395, 142] width 124 height 18
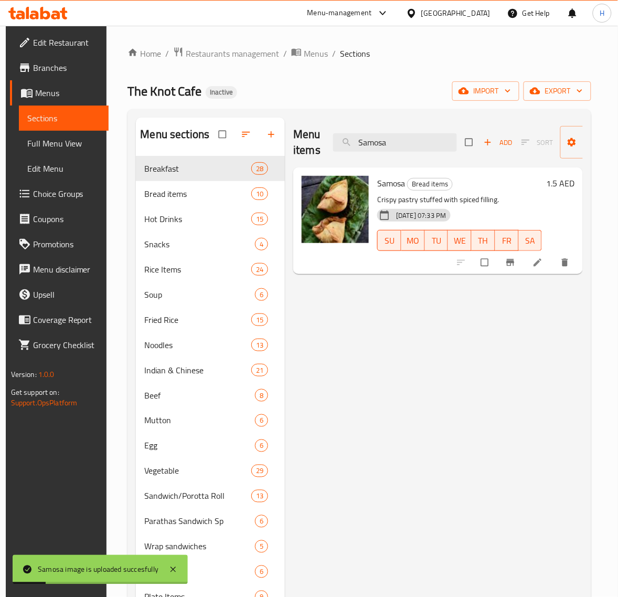
paste input "panish Omlette + Coffee"
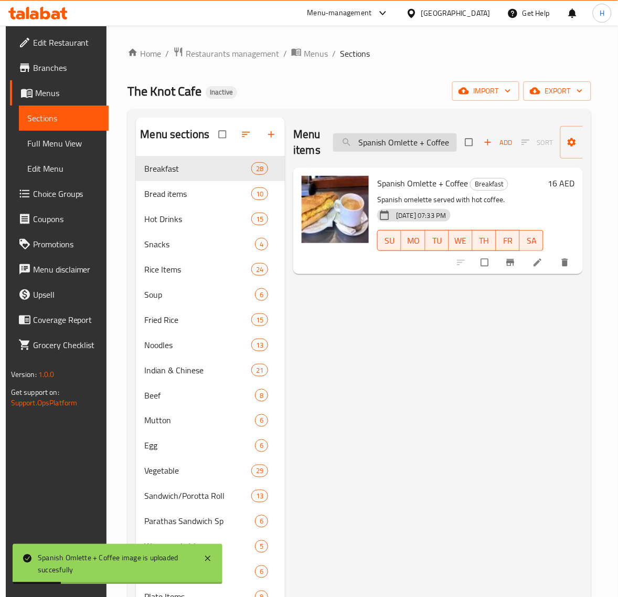
click at [432, 138] on input "Spanish Omlette + Coffee" at bounding box center [395, 142] width 124 height 18
paste input "weet Corn Soup"
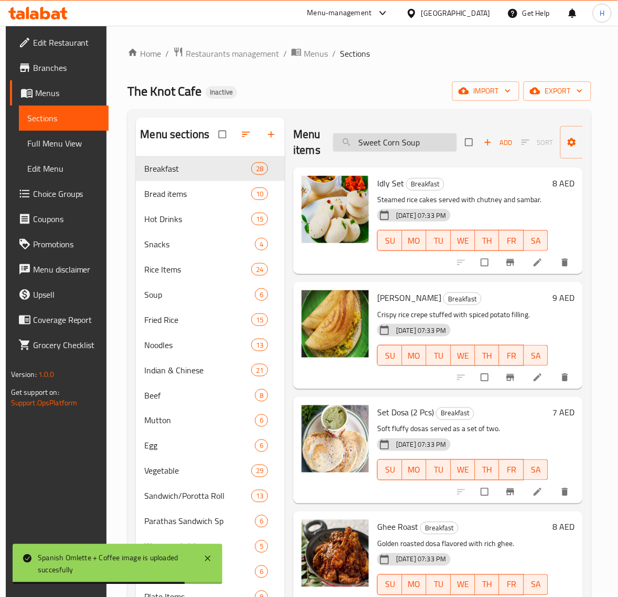
click at [442, 145] on input "Sweet Corn Soup" at bounding box center [395, 142] width 124 height 18
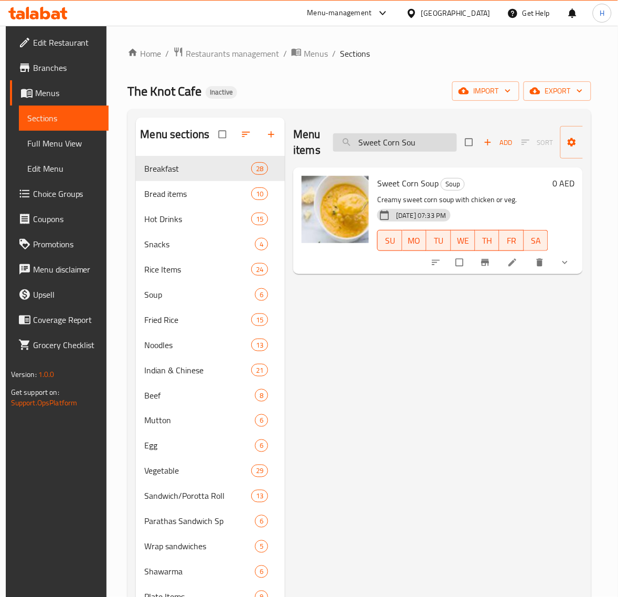
click at [411, 145] on input "Sweet Corn Sou" at bounding box center [395, 142] width 124 height 18
paste input "Tomato Soup"
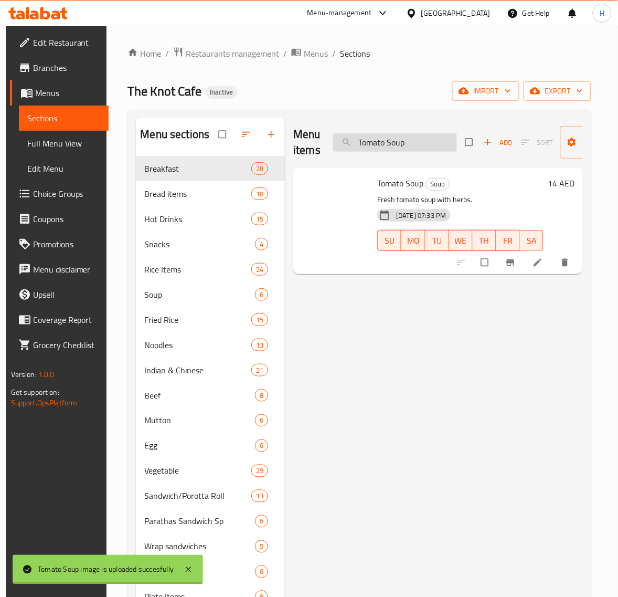
click at [419, 148] on input "Tomato Soup" at bounding box center [395, 142] width 124 height 18
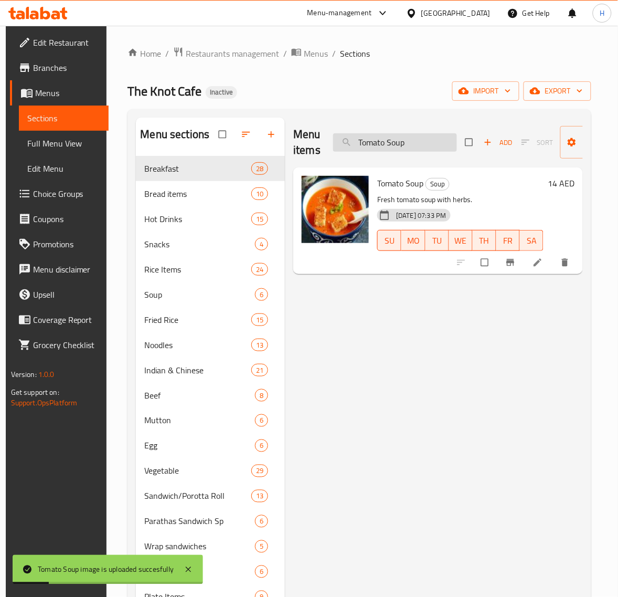
paste input "ripple Schezwan Fried Rice"
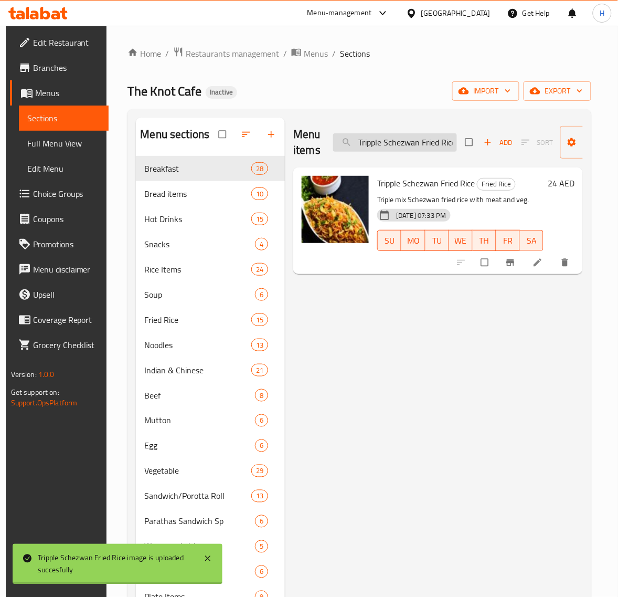
click at [400, 145] on input "Tripple Schezwan Fried Rice" at bounding box center [395, 142] width 124 height 18
paste input "Vanila Pancak"
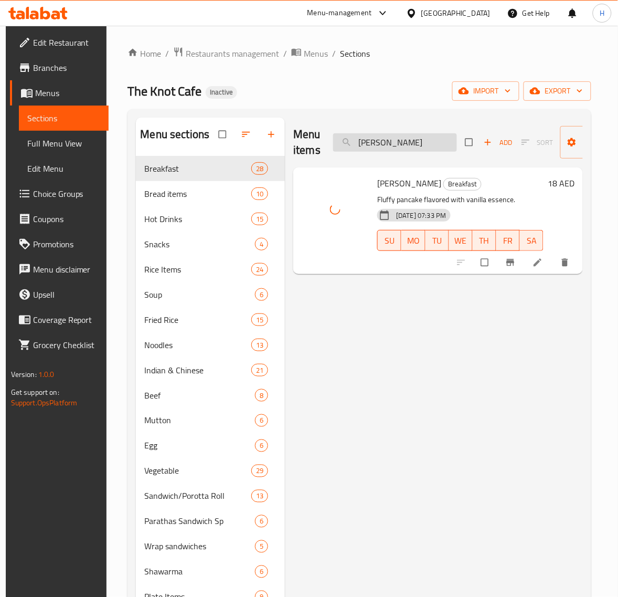
click at [421, 148] on input "Vanila Pancake" at bounding box center [395, 142] width 124 height 18
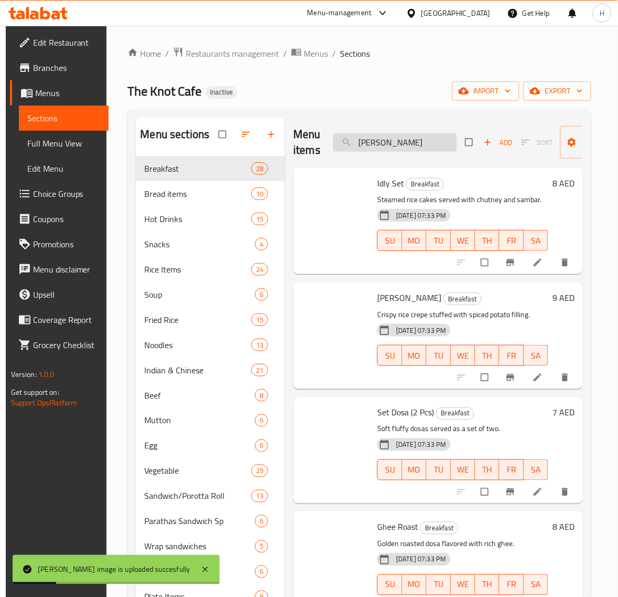
paste input "eg Schezwan Fried Ric"
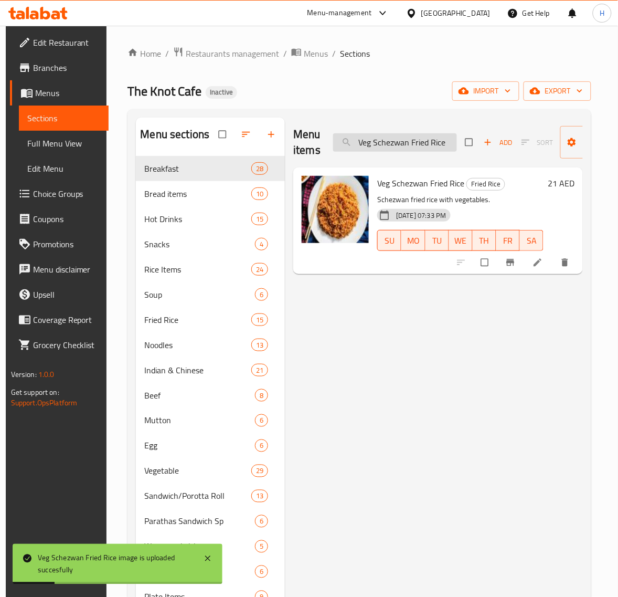
click at [402, 143] on input "Veg Schezwan Fried Rice" at bounding box center [395, 142] width 124 height 18
paste input "etable"
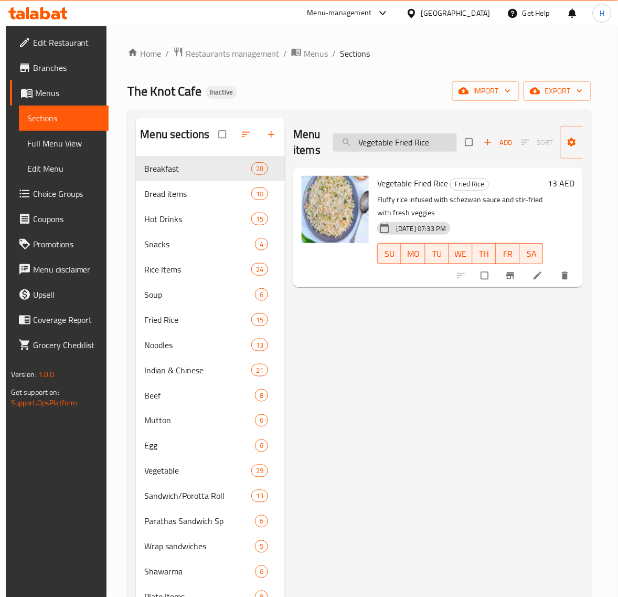
click at [428, 148] on input "Vegetable Fried Rice" at bounding box center [395, 142] width 124 height 18
paste input "Schezwan"
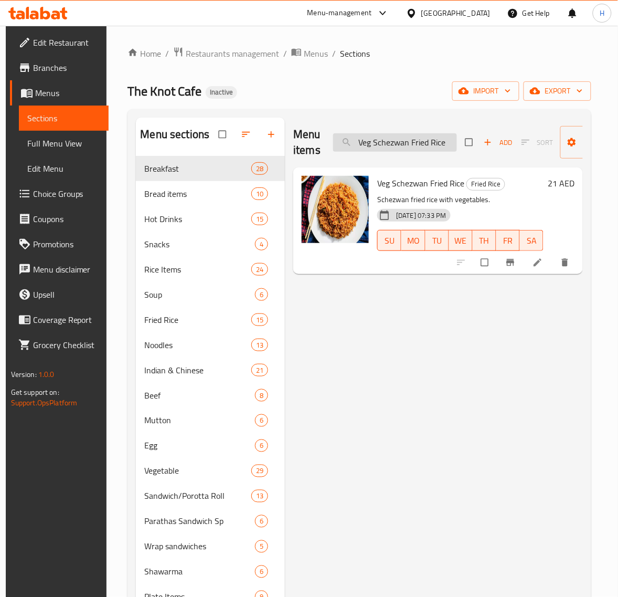
click at [422, 145] on input "Veg Schezwan Fried Rice" at bounding box center [395, 142] width 124 height 18
paste input "etable Pulao"
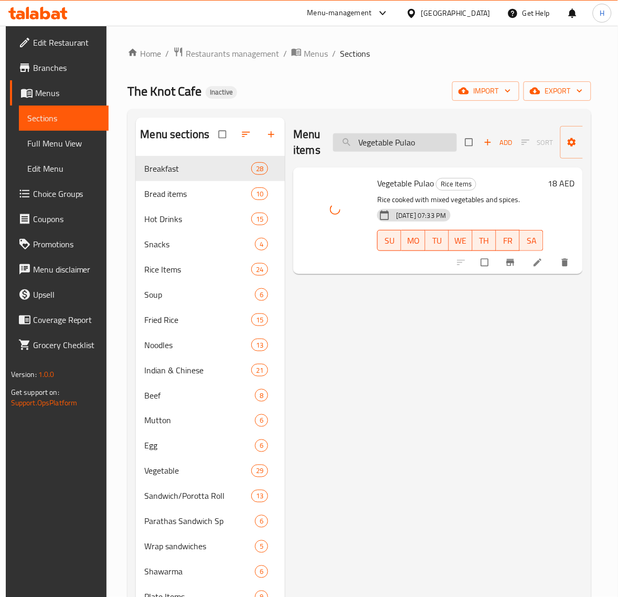
click at [429, 148] on input "Vegetable Pulao" at bounding box center [395, 142] width 124 height 18
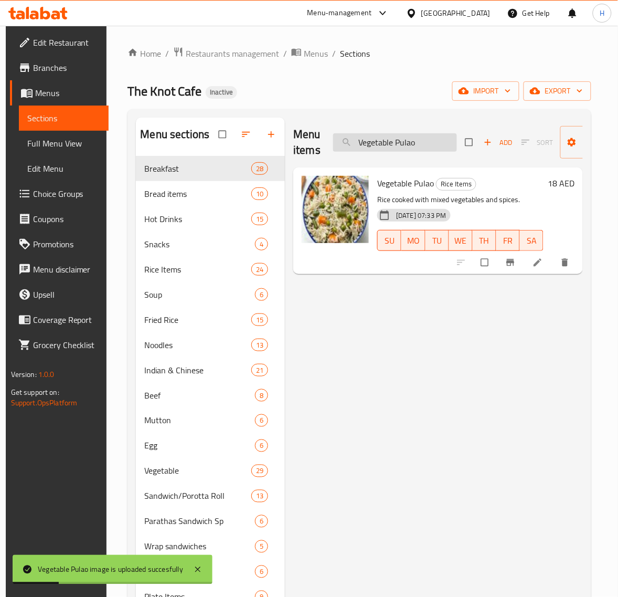
paste input "Wheat Paratha"
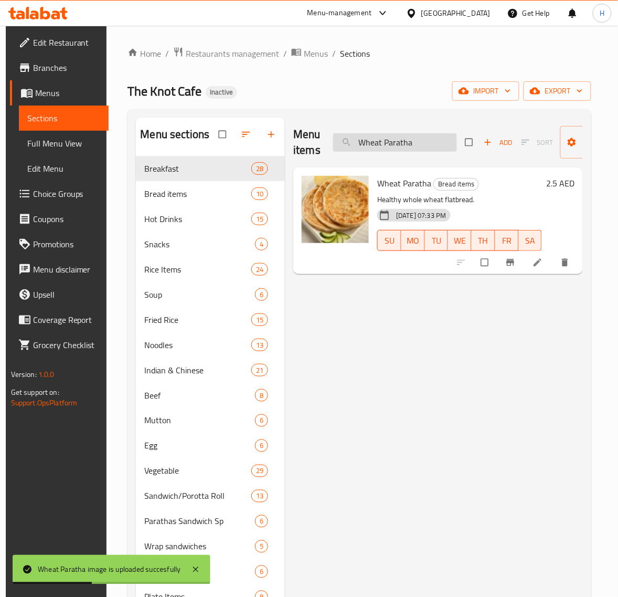
click at [404, 149] on input "Wheat Paratha" at bounding box center [395, 142] width 124 height 18
paste input "ite Channa + Poori"
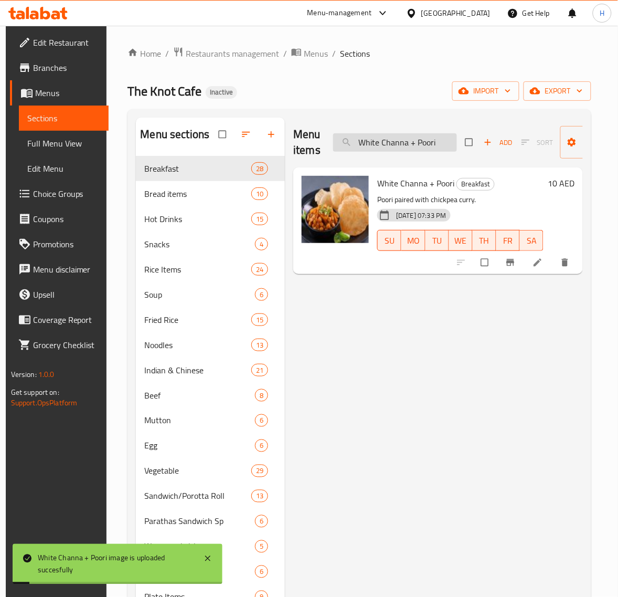
click at [411, 145] on input "White Channa + Poori" at bounding box center [395, 142] width 124 height 18
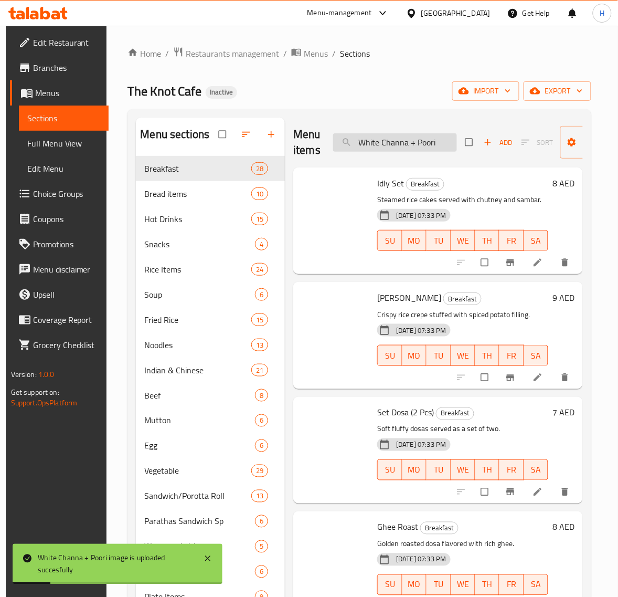
paste input "rotta"
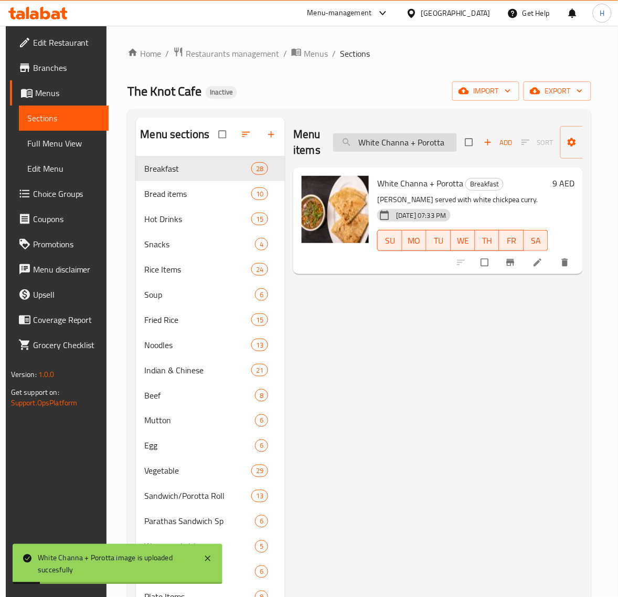
click at [373, 144] on input "White Channa + Porotta" at bounding box center [395, 142] width 124 height 18
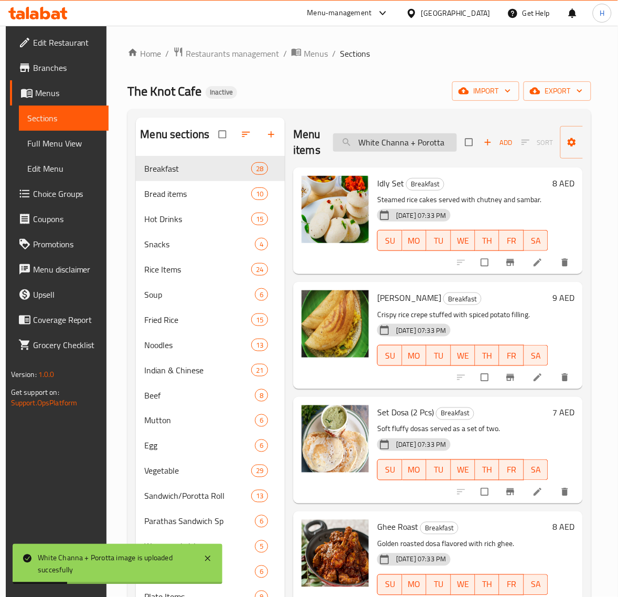
paste input "Rice"
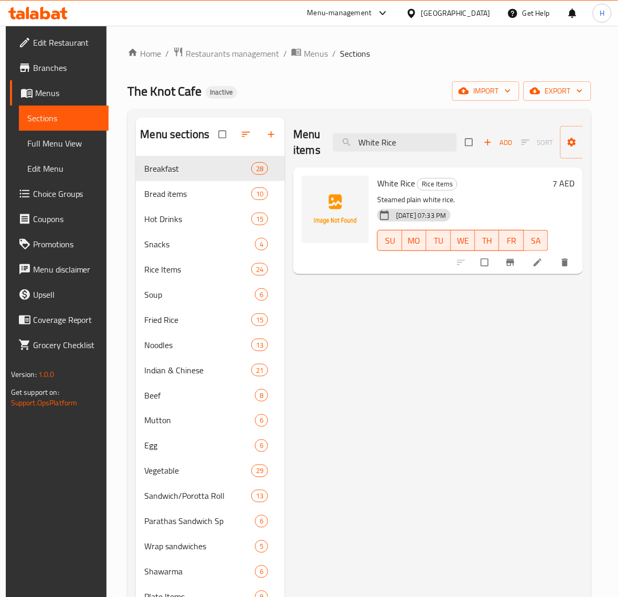
type input "White Rice"
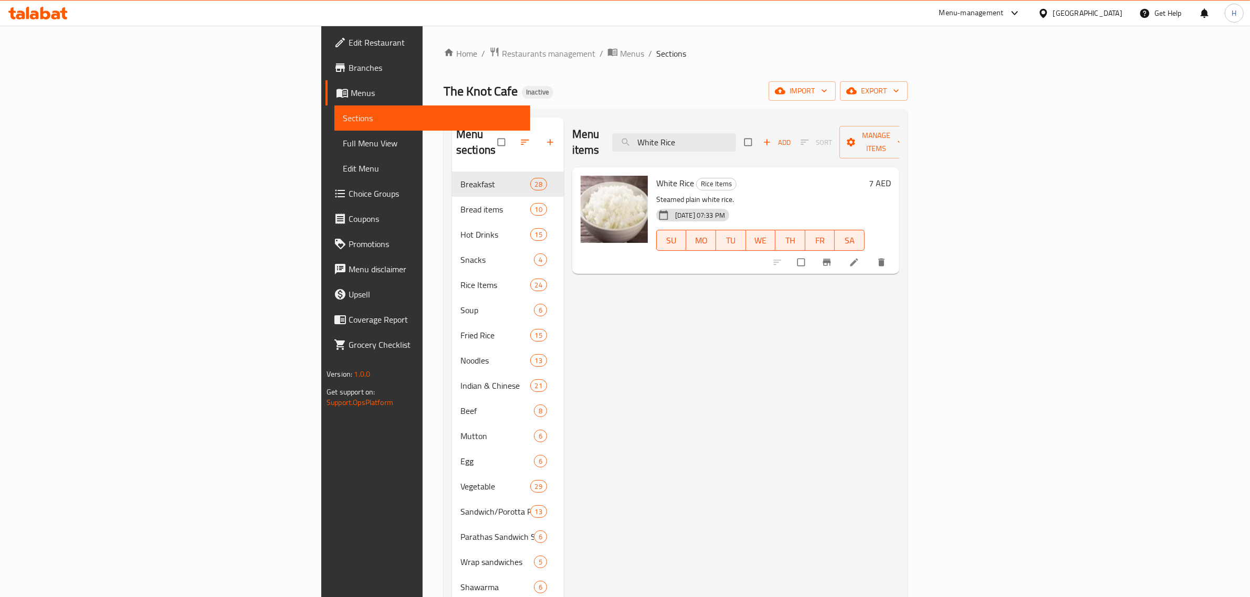
click at [343, 145] on span "Full Menu View" at bounding box center [432, 143] width 179 height 13
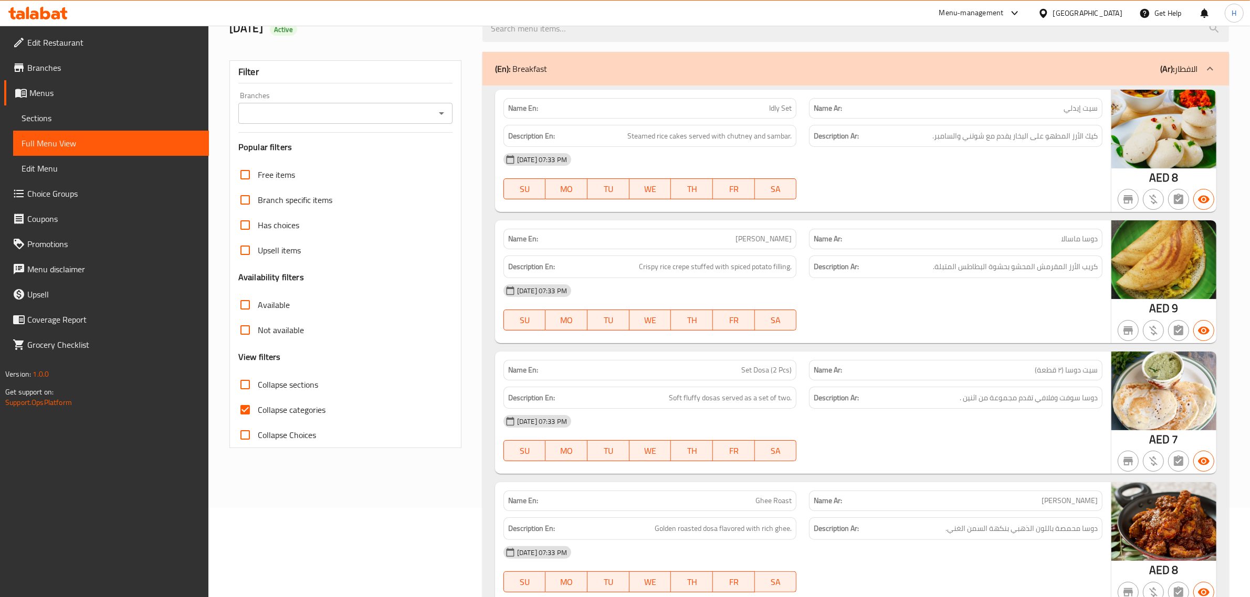
scroll to position [131, 0]
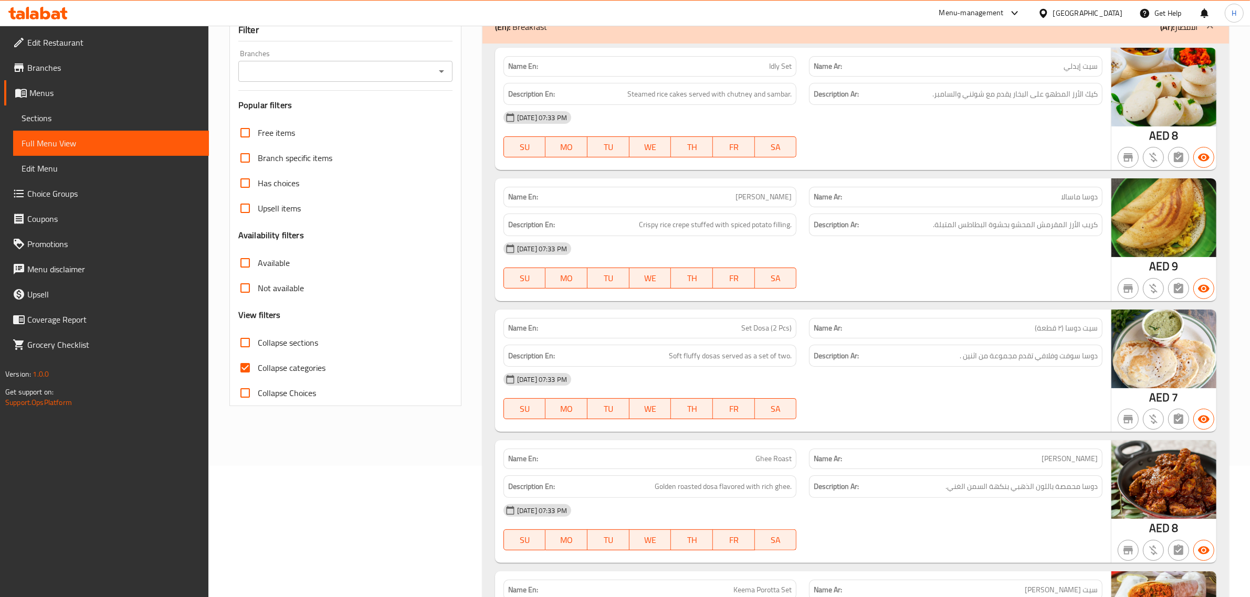
click at [273, 366] on span "Collapse categories" at bounding box center [292, 368] width 68 height 13
click at [258, 366] on input "Collapse categories" at bounding box center [245, 367] width 25 height 25
checkbox input "false"
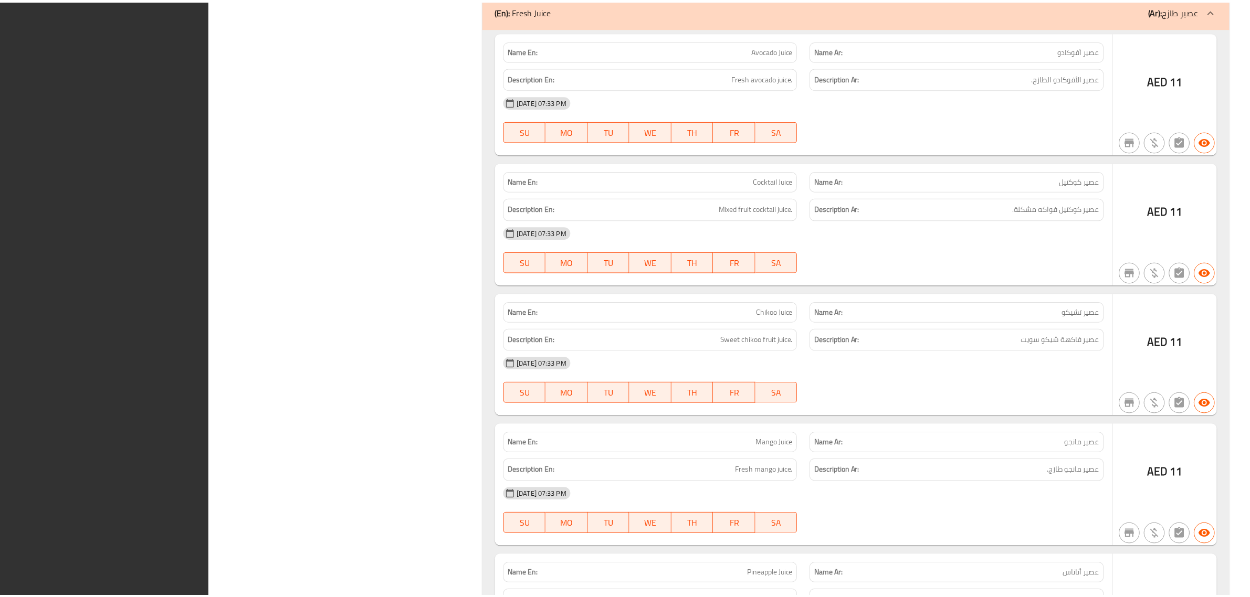
scroll to position [39189, 0]
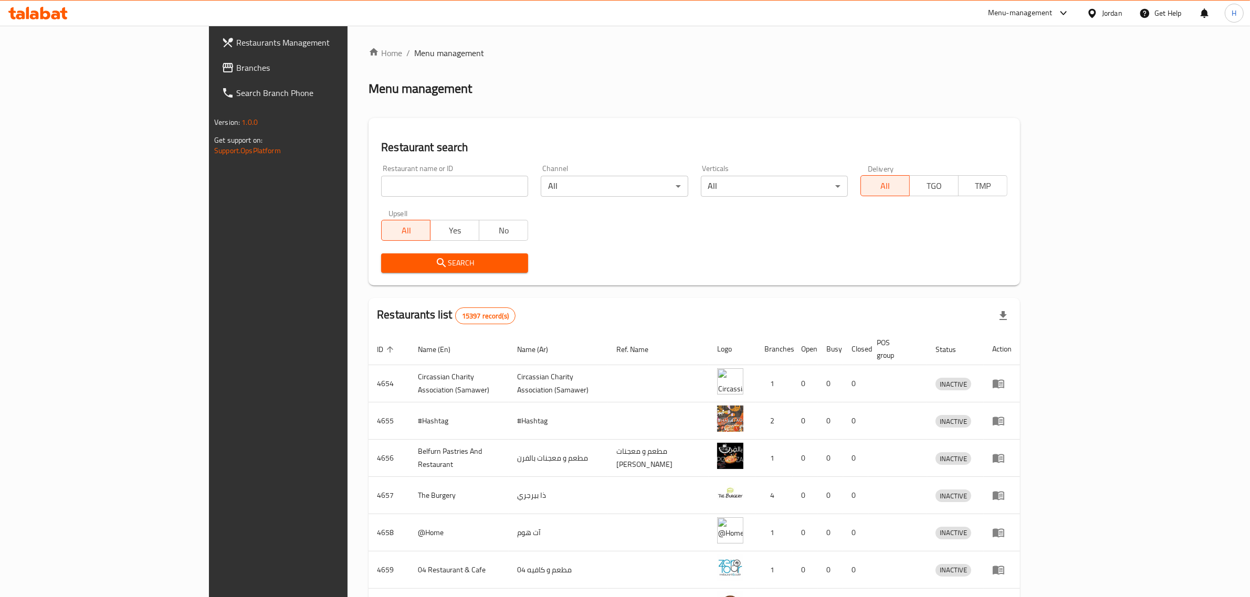
drag, startPoint x: 0, startPoint y: 0, endPoint x: 55, endPoint y: 67, distance: 86.9
click at [236, 67] on span "Branches" at bounding box center [322, 67] width 173 height 13
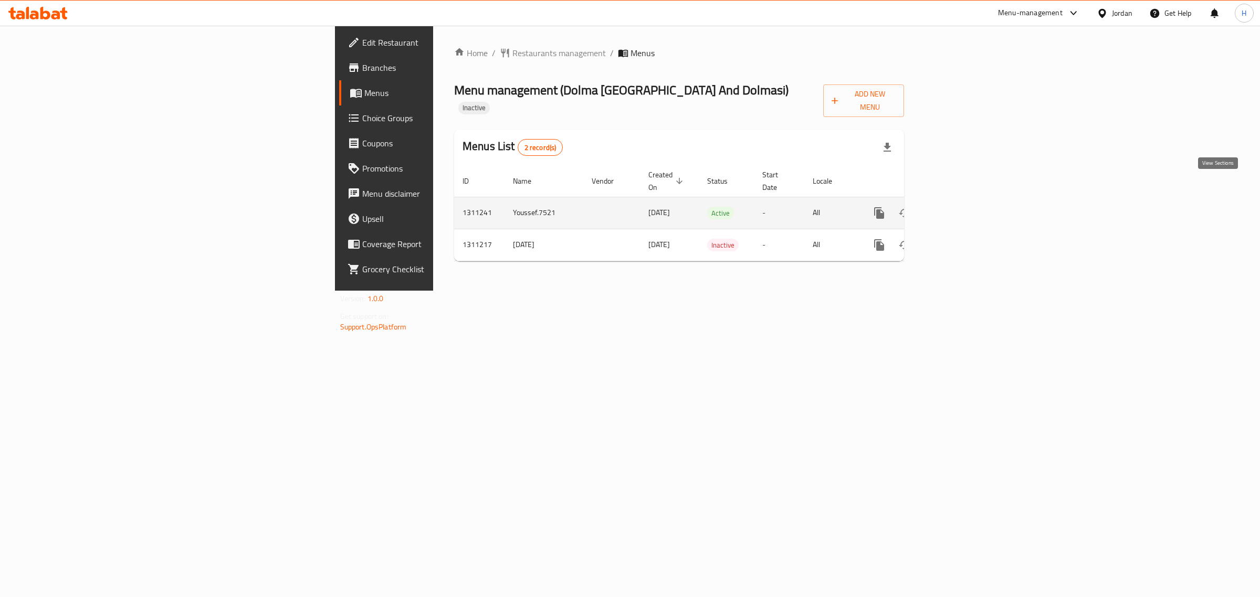
click at [961, 207] on icon "enhanced table" at bounding box center [955, 213] width 13 height 13
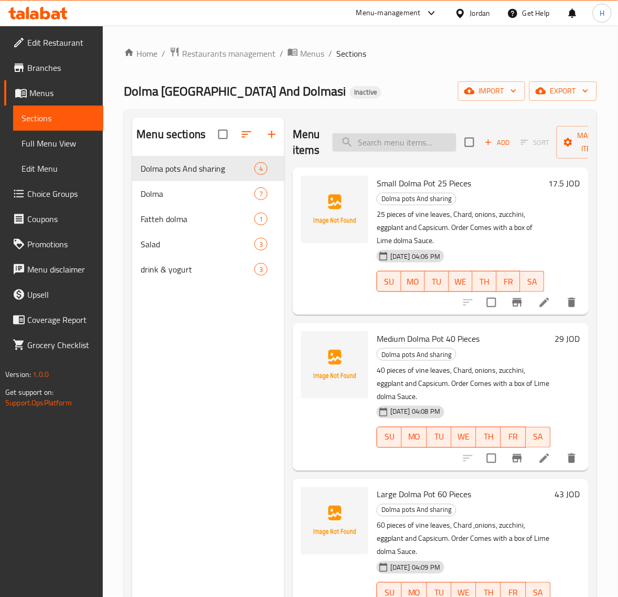
click at [398, 142] on input "search" at bounding box center [395, 142] width 124 height 18
paste input "zucchini dolma 8 pieces"
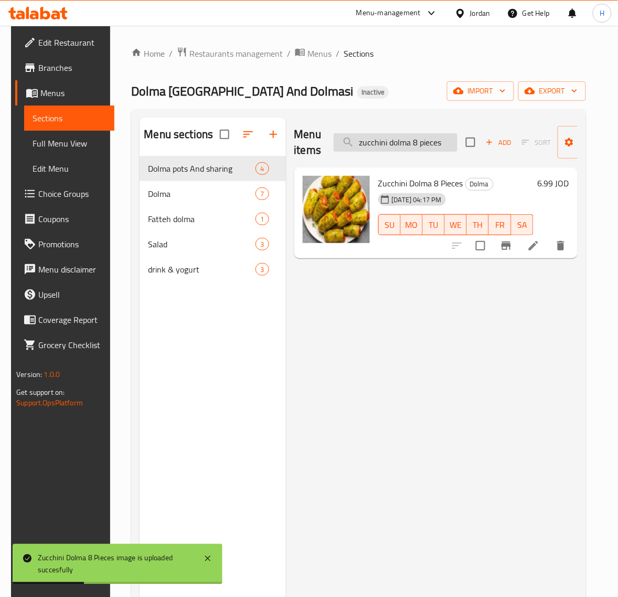
click at [405, 143] on input "zucchini dolma 8 pieces" at bounding box center [396, 142] width 124 height 18
paste input "yapraq dolma 10"
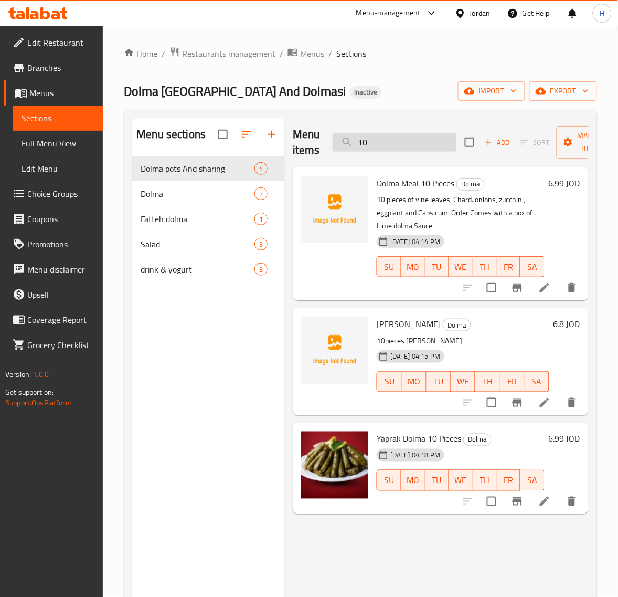
click at [404, 145] on input "10" at bounding box center [395, 142] width 124 height 18
paste input "water bottle_"
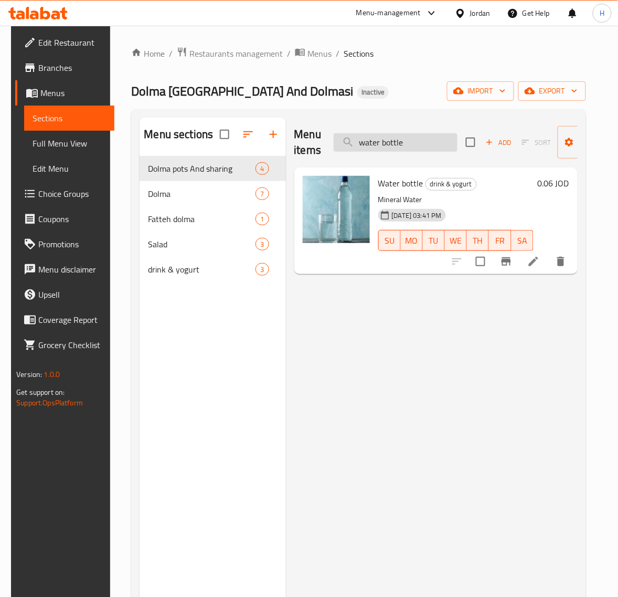
click at [416, 142] on input "water bottle" at bounding box center [396, 142] width 124 height 18
paste input "tabbouleh Quinoa salad"
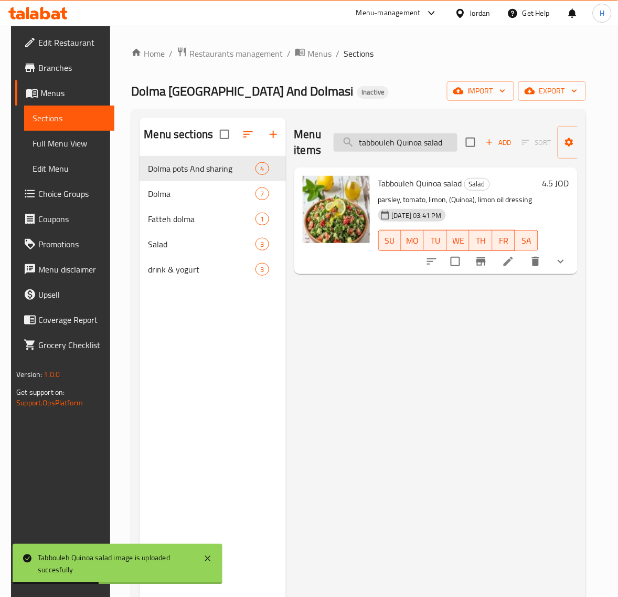
click at [387, 141] on input "tabbouleh Quinoa salad" at bounding box center [396, 142] width 124 height 18
paste input "Tabbouleh Arabic"
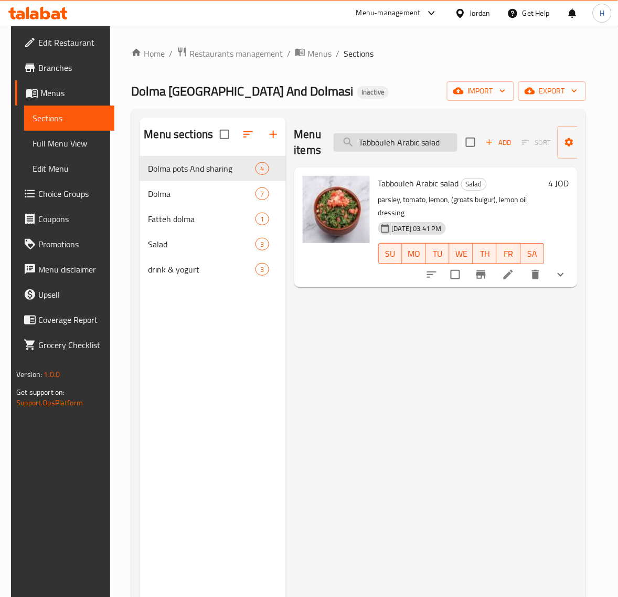
click at [421, 140] on input "Tabbouleh Arabic salad" at bounding box center [396, 142] width 124 height 18
paste input "small yogurt_"
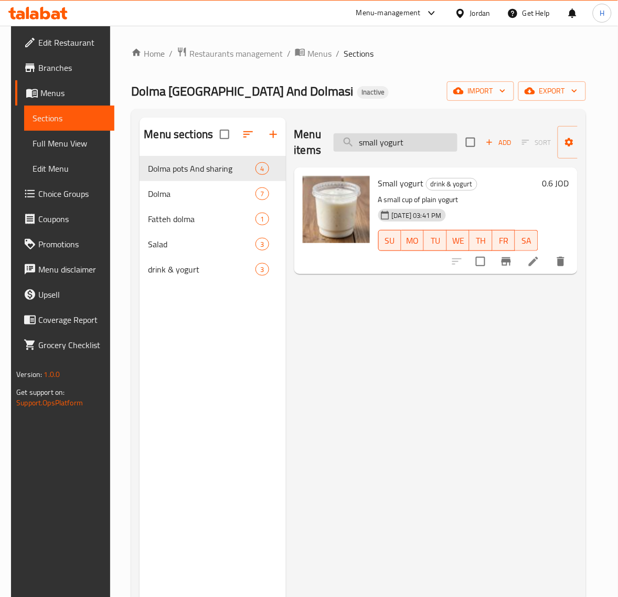
click at [383, 149] on input "small yogurt" at bounding box center [396, 142] width 124 height 18
paste input "lahona malfoof pot 25 pieces"
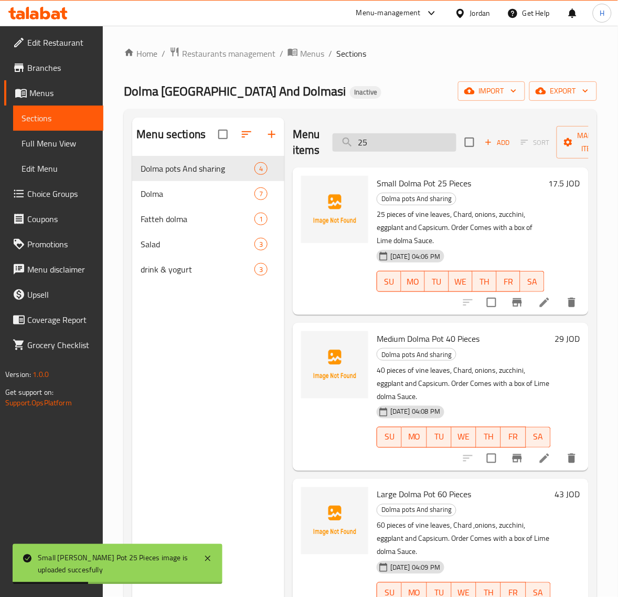
click at [450, 145] on input "25" at bounding box center [395, 142] width 124 height 18
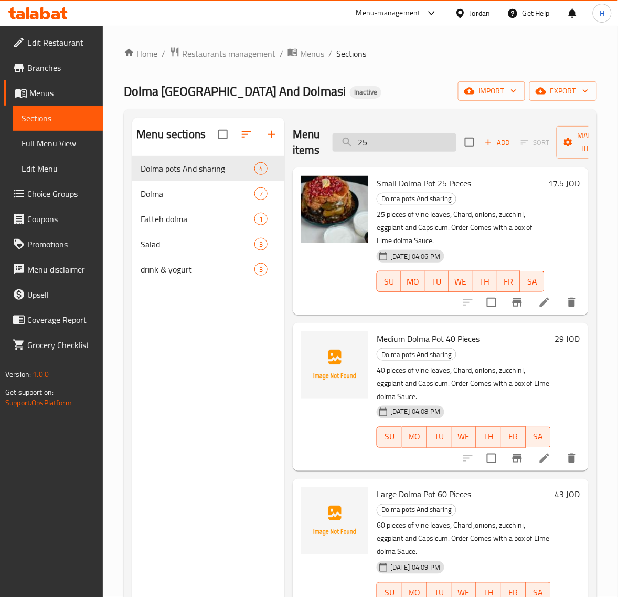
click at [395, 149] on input "25" at bounding box center [395, 142] width 124 height 18
paste input "rocka salad"
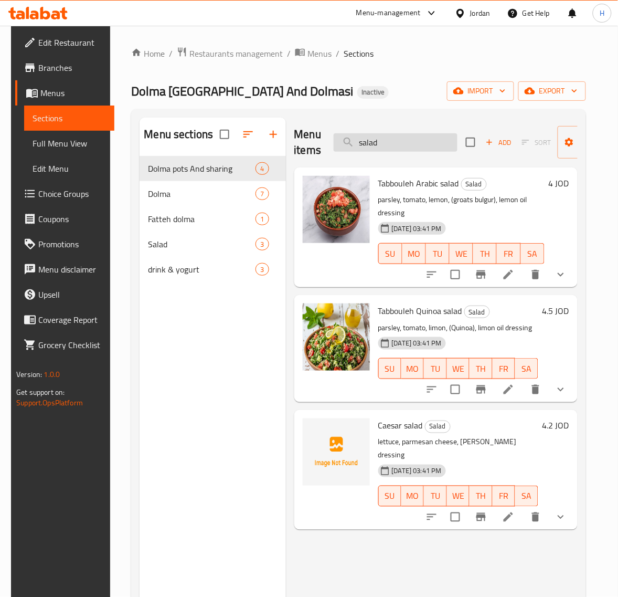
click at [394, 145] on input "salad" at bounding box center [396, 142] width 124 height 18
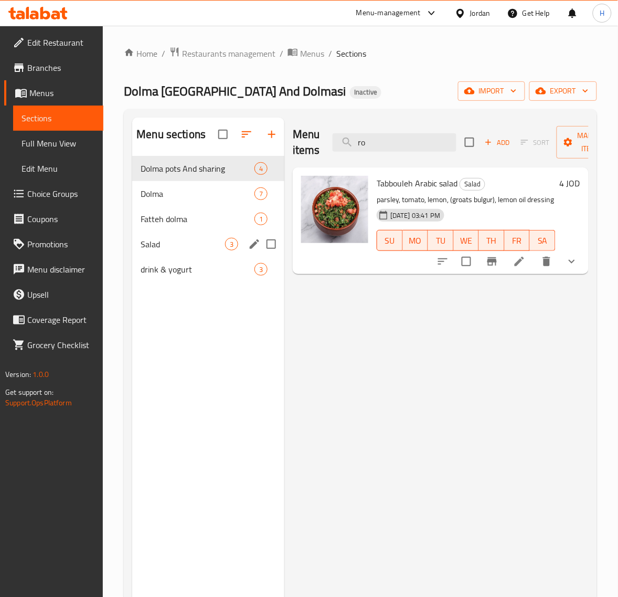
click at [166, 248] on span "Salad" at bounding box center [183, 244] width 85 height 13
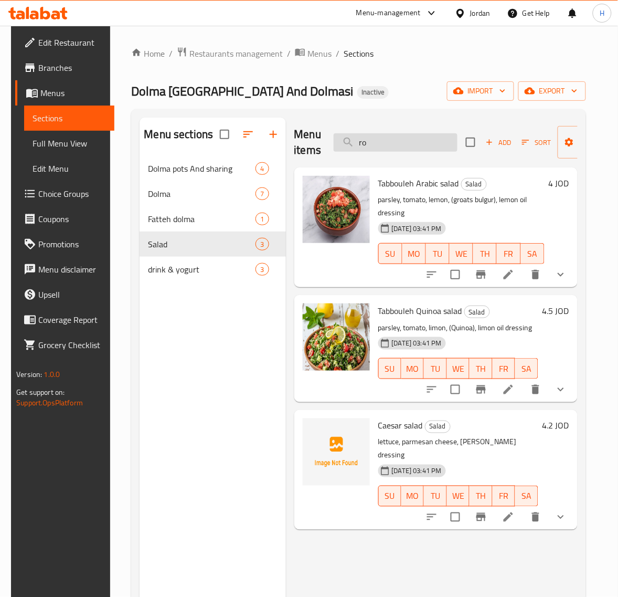
click at [402, 140] on input "ro" at bounding box center [396, 142] width 124 height 18
paste input "onion dolma 6 pieces"
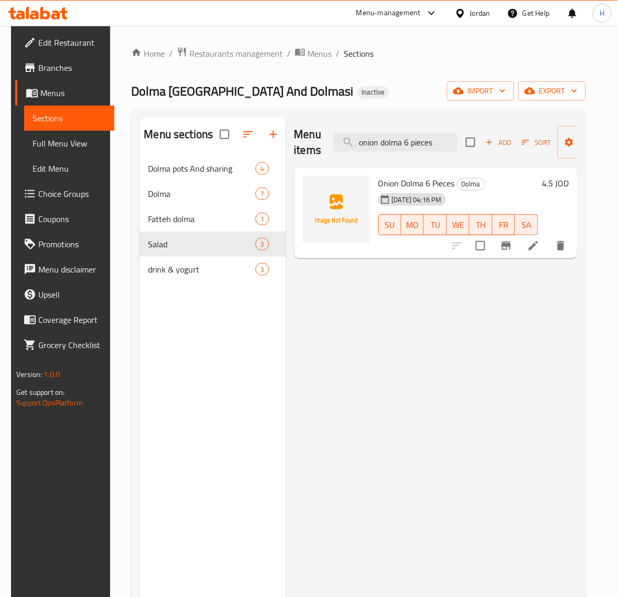
type input "onion dolma 6 pieces"
click at [410, 145] on input "onion dolma 6 pieces" at bounding box center [396, 142] width 124 height 18
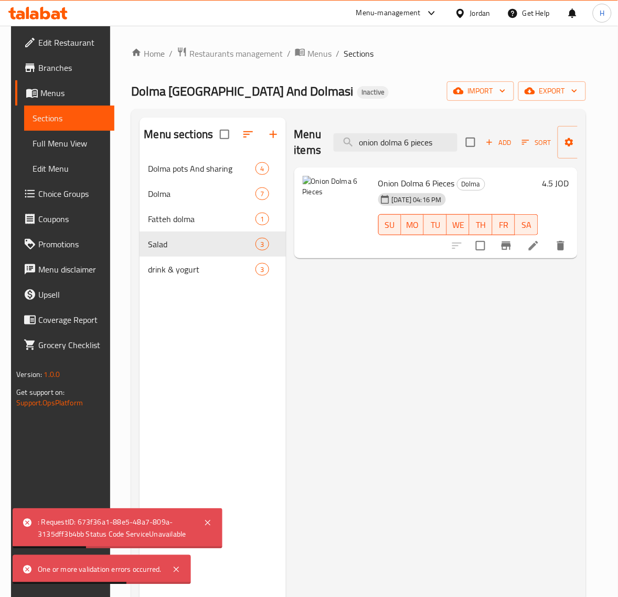
click at [394, 80] on div "Home / Restaurants management / Menus / Sections Dolma Iraq And Dolmasi Inactiv…" at bounding box center [358, 385] width 455 height 676
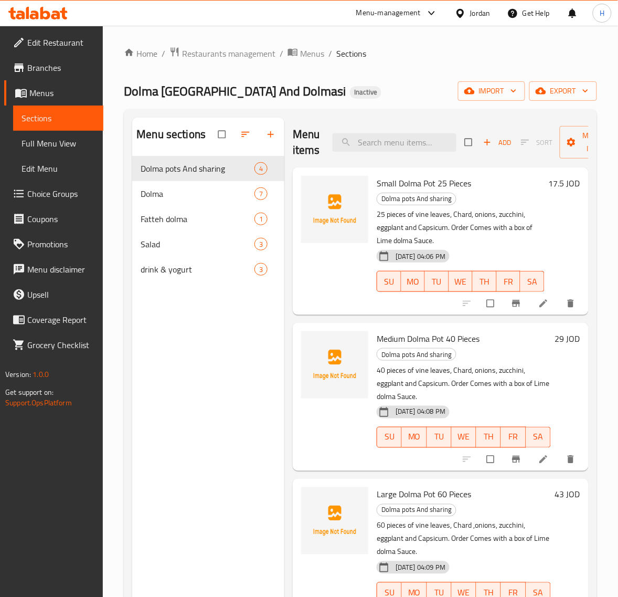
click at [41, 43] on span "Edit Restaurant" at bounding box center [61, 42] width 68 height 13
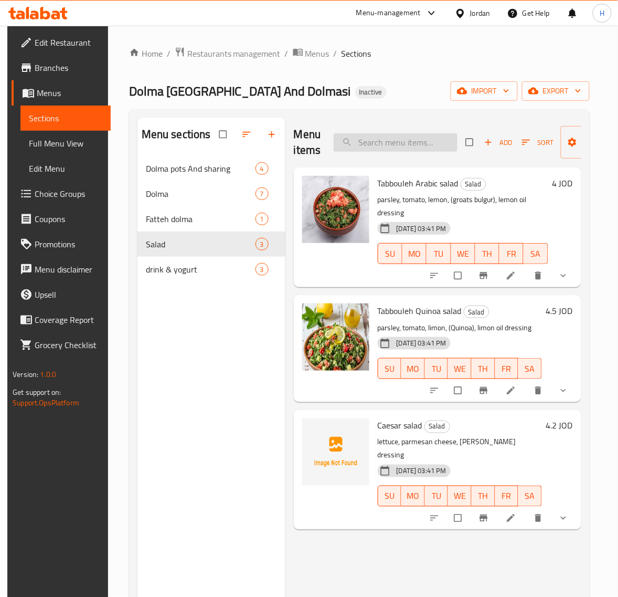
click at [421, 136] on input "search" at bounding box center [396, 142] width 124 height 18
paste input "onion dolma 6 pieces"
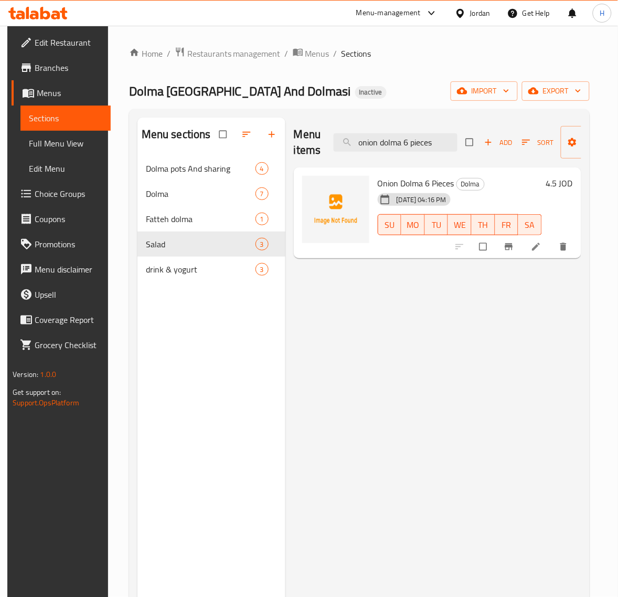
type input "onion dolma 6 pieces"
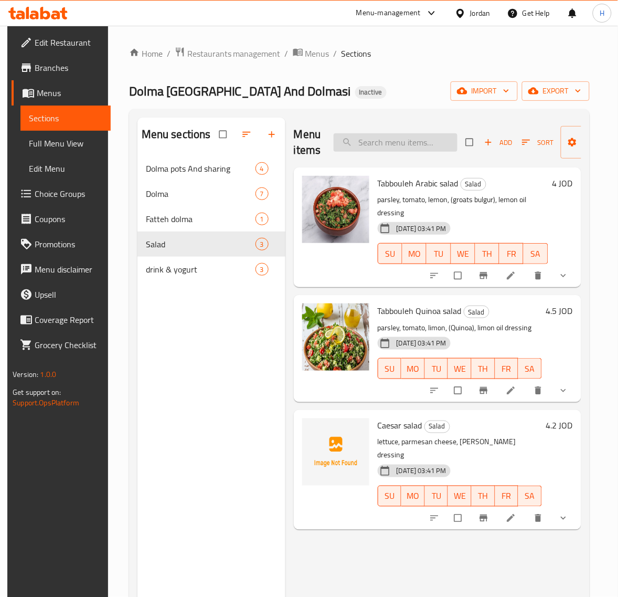
click at [385, 143] on input "search" at bounding box center [396, 142] width 124 height 18
paste input "onion dolma 6 pieces"
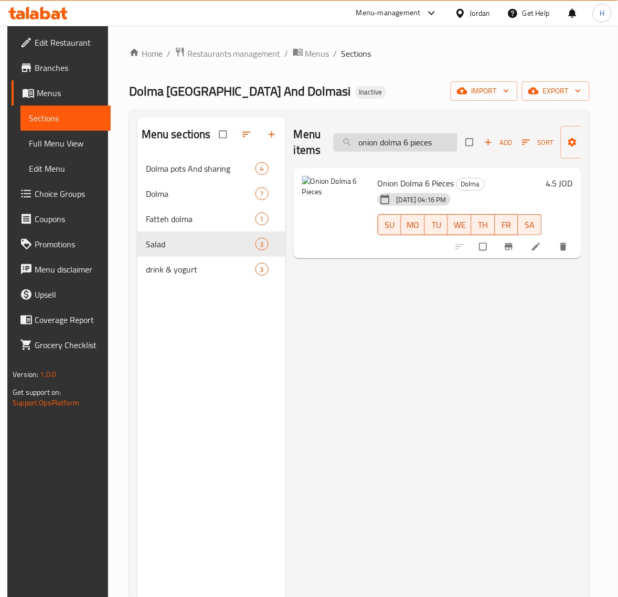
click at [421, 139] on input "onion dolma 6 pieces" at bounding box center [396, 142] width 124 height 18
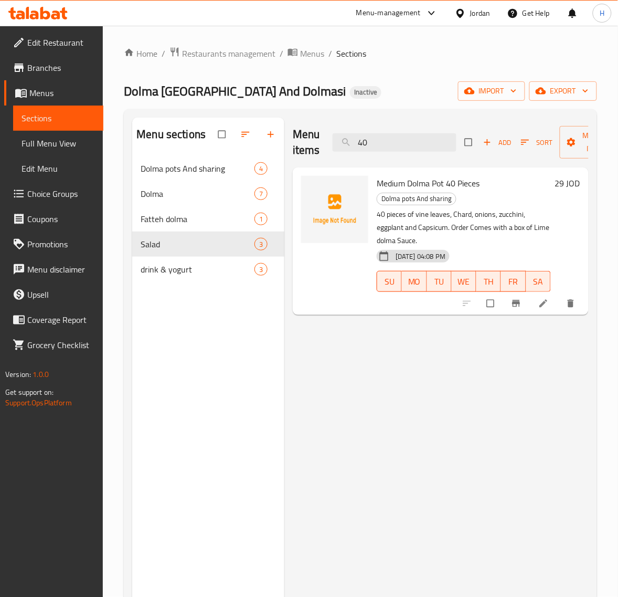
type input "40"
click at [407, 80] on div "Home / Restaurants management / Menus / Sections Dolma [GEOGRAPHIC_DATA] And Do…" at bounding box center [361, 385] width 474 height 676
click at [411, 71] on div "Home / Restaurants management / Menus / Sections Dolma [GEOGRAPHIC_DATA] And Do…" at bounding box center [361, 385] width 474 height 676
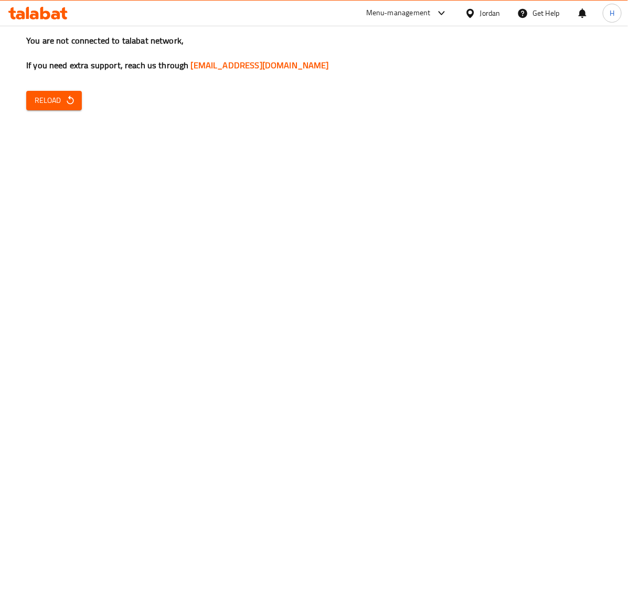
click at [46, 100] on span "Reload" at bounding box center [54, 100] width 39 height 13
click at [65, 100] on icon "button" at bounding box center [70, 100] width 10 height 10
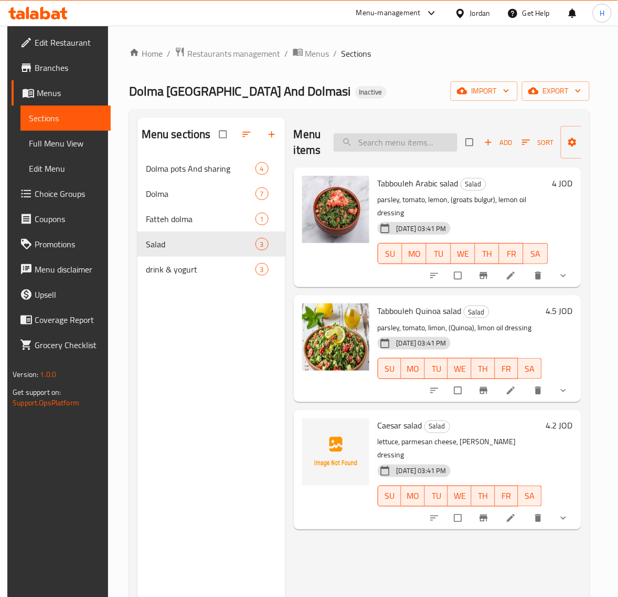
click at [429, 144] on input "search" at bounding box center [396, 142] width 124 height 18
paste input "onion dolma 6 pieces"
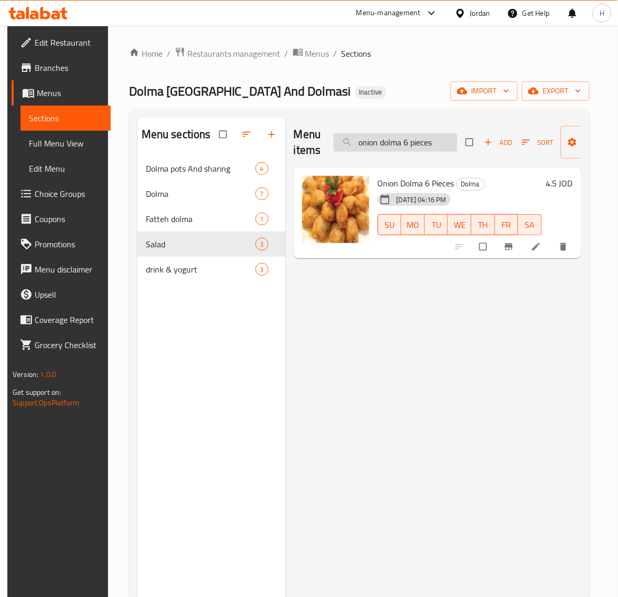
click at [447, 143] on input "onion dolma 6 pieces" at bounding box center [396, 142] width 124 height 18
paste input "medium dolma pot 40"
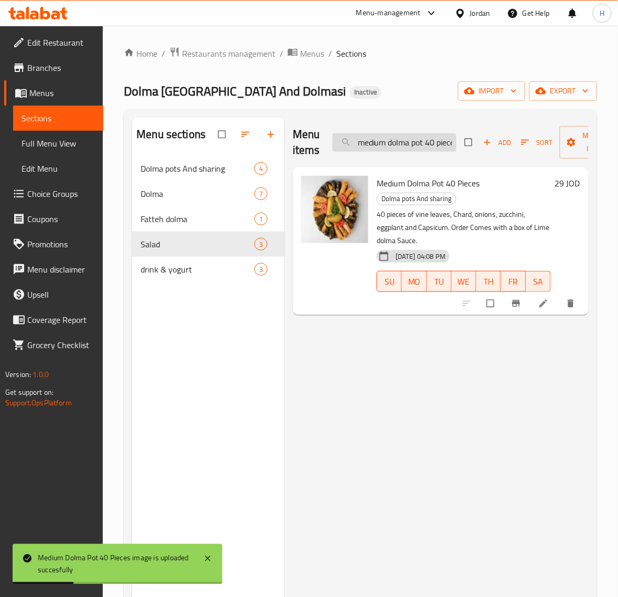
click at [419, 142] on input "medium dolma pot 40 pieces" at bounding box center [395, 142] width 124 height 18
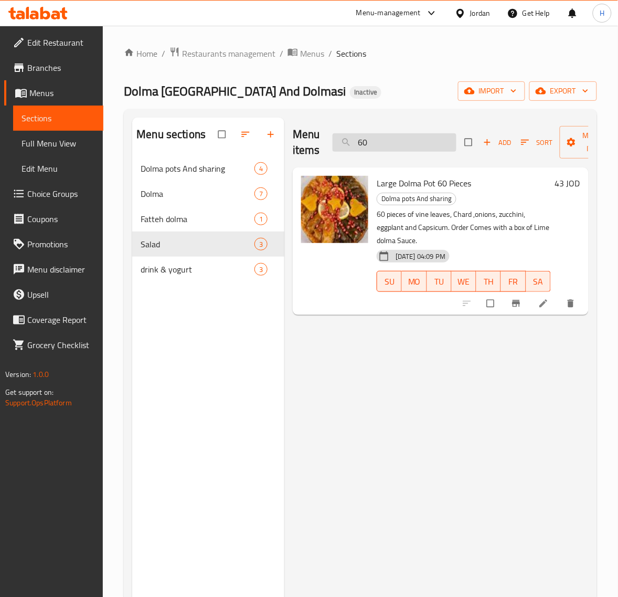
click at [402, 145] on input "60" at bounding box center [395, 142] width 124 height 18
paste input "Lahona ( malfoof )"
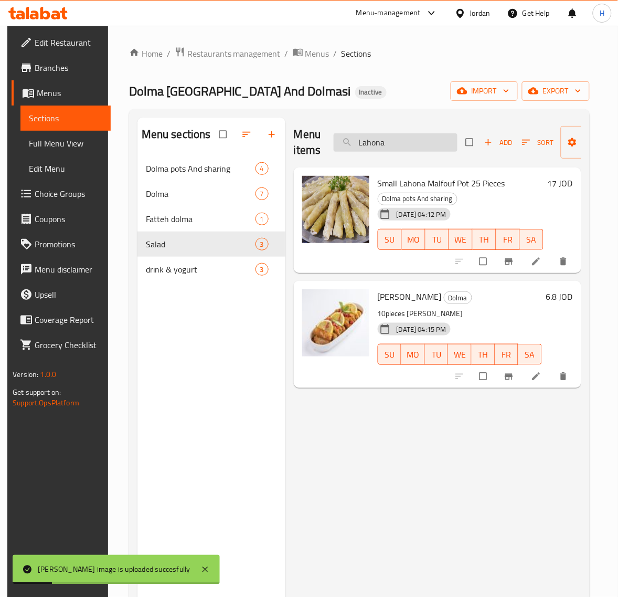
click at [411, 145] on input "Lahona" at bounding box center [396, 142] width 124 height 18
paste input "kinza"
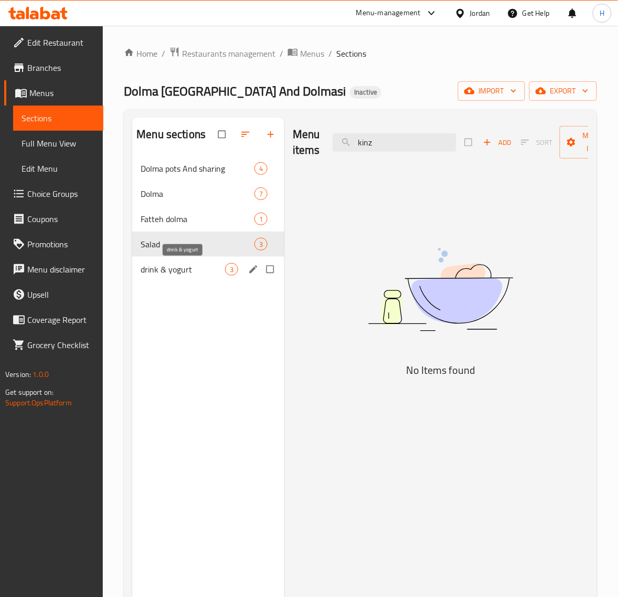
click at [188, 265] on span "drink & yogurt" at bounding box center [183, 269] width 85 height 13
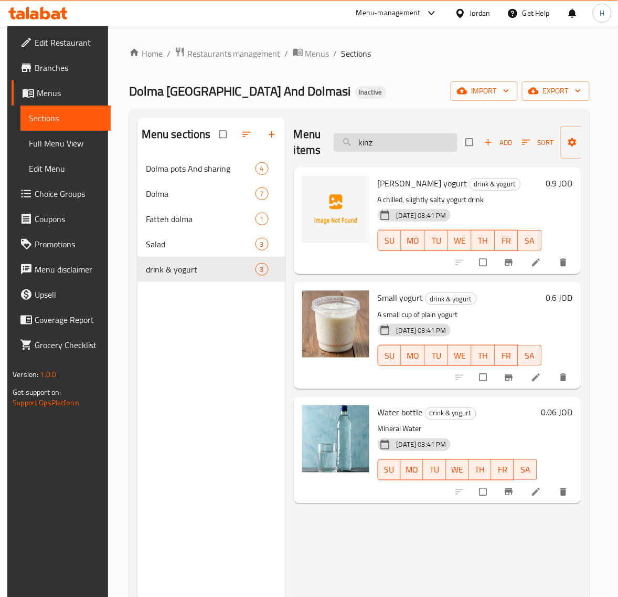
click at [402, 139] on input "kinz" at bounding box center [396, 142] width 124 height 18
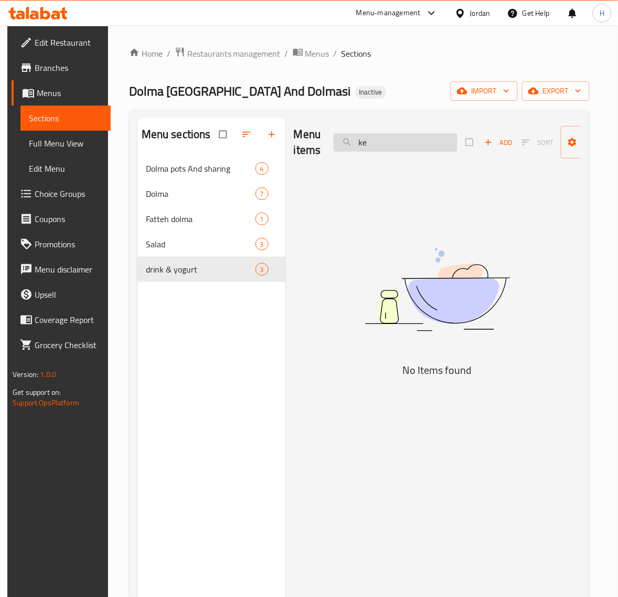
click at [449, 145] on input "ke" at bounding box center [396, 142] width 124 height 18
paste input "Fatteh dolma"
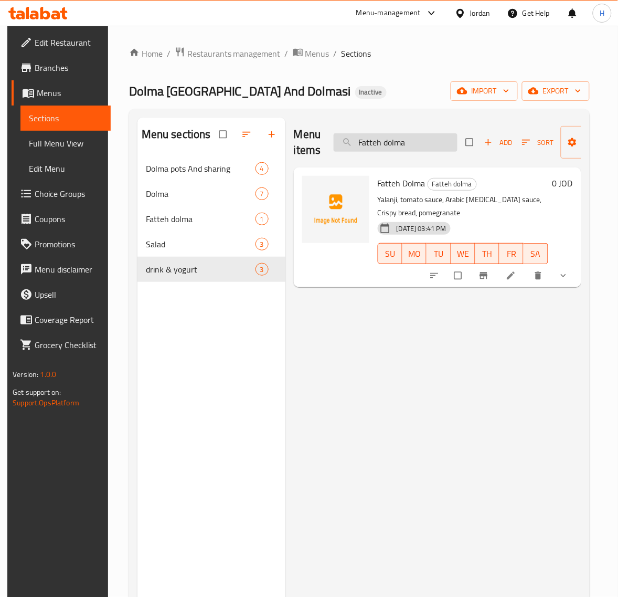
click at [397, 148] on input "Fatteh dolma" at bounding box center [396, 142] width 124 height 18
click at [412, 184] on span "Fatteh Dolma" at bounding box center [402, 183] width 48 height 16
copy h6 "Fatteh Dolma"
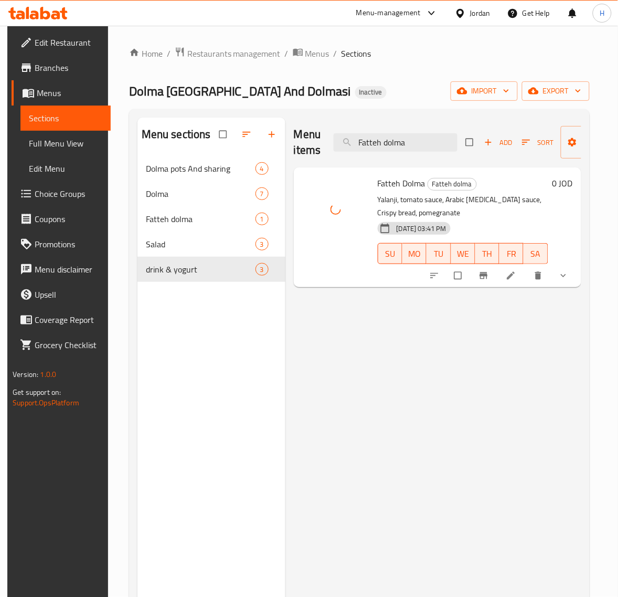
click at [434, 385] on div "Menu items Fatteh dolma Add Sort Manage items Fatteh Dolma Fatteh dolma Yalanji…" at bounding box center [434, 416] width 296 height 597
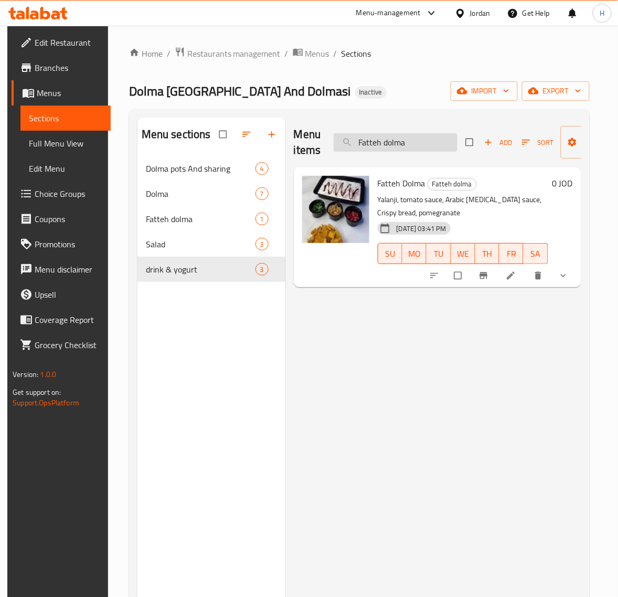
click at [377, 144] on input "Fatteh dolma" at bounding box center [396, 142] width 124 height 18
paste input "eggplant dolma 8 pieces"
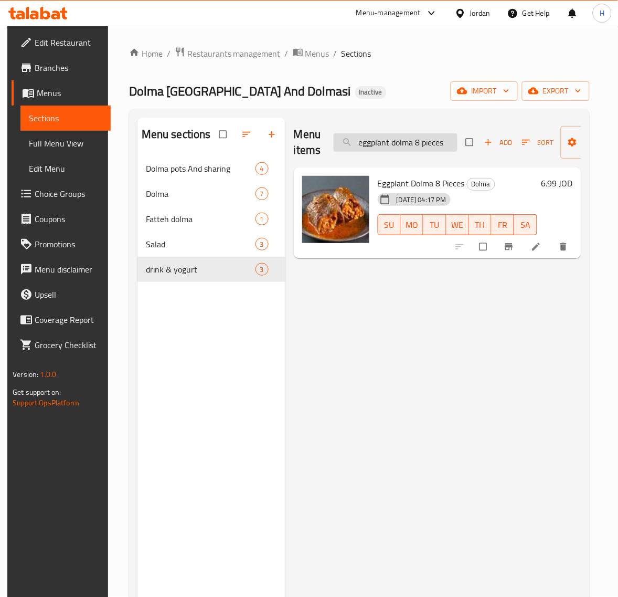
click at [424, 145] on input "eggplant dolma 8 pieces" at bounding box center [396, 142] width 124 height 18
paste input "dolma meal 10"
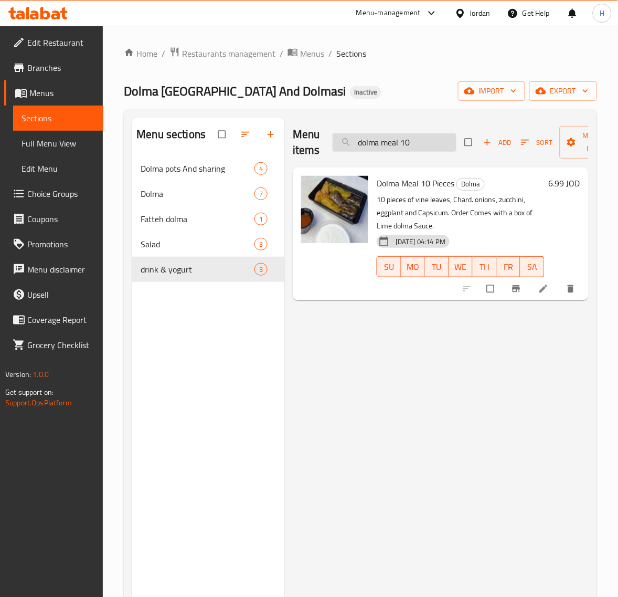
click at [376, 143] on input "dolma meal 10" at bounding box center [395, 142] width 124 height 18
paste input "Chard dolma 8 pieces"
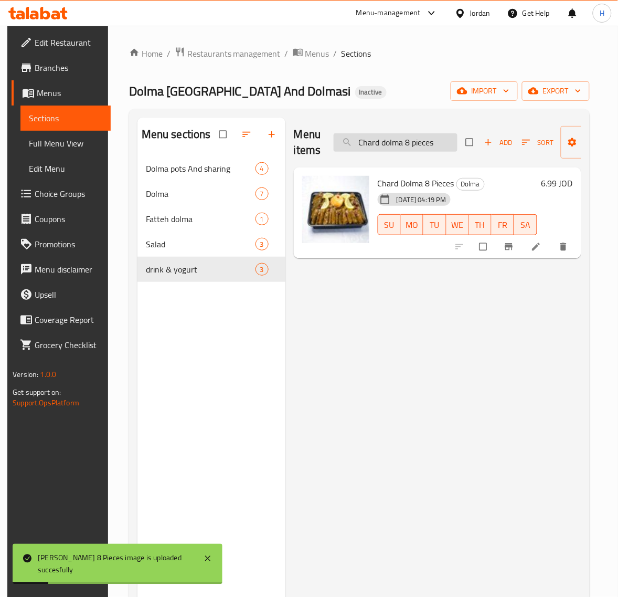
click at [386, 143] on input "Chard dolma 8 pieces" at bounding box center [396, 142] width 124 height 18
paste input "aesar salad"
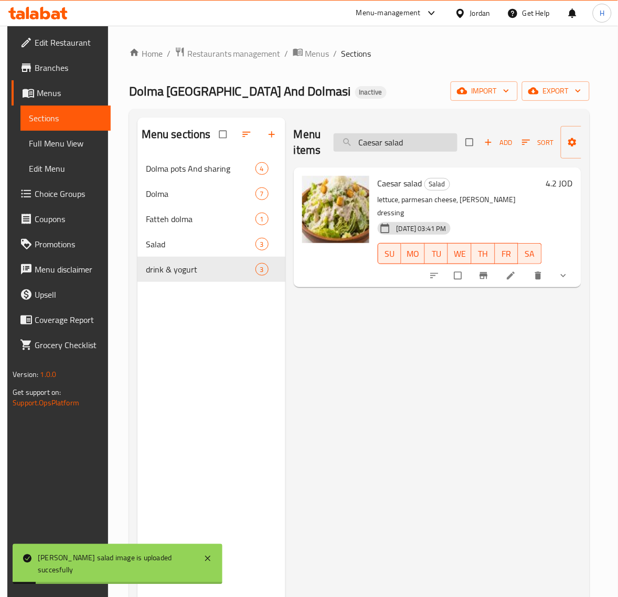
click at [413, 148] on input "Caesar salad" at bounding box center [396, 142] width 124 height 18
paste input "Ayran Shneneh yogurt"
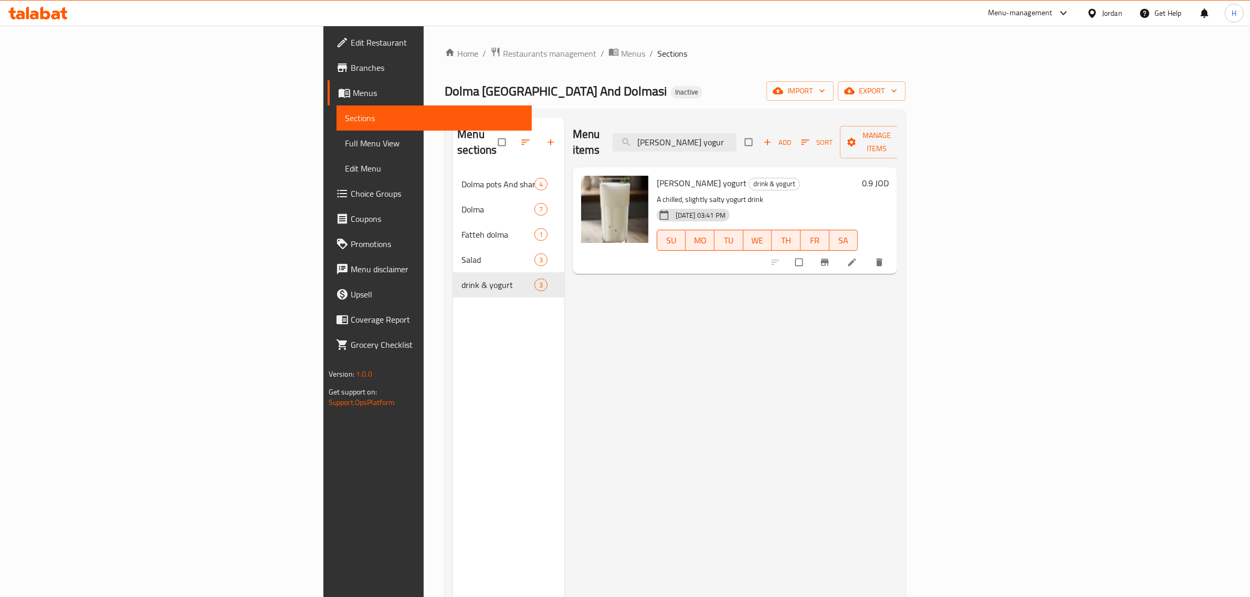
type input "Ayran Shneneh yogur"
click at [345, 138] on span "Full Menu View" at bounding box center [434, 143] width 179 height 13
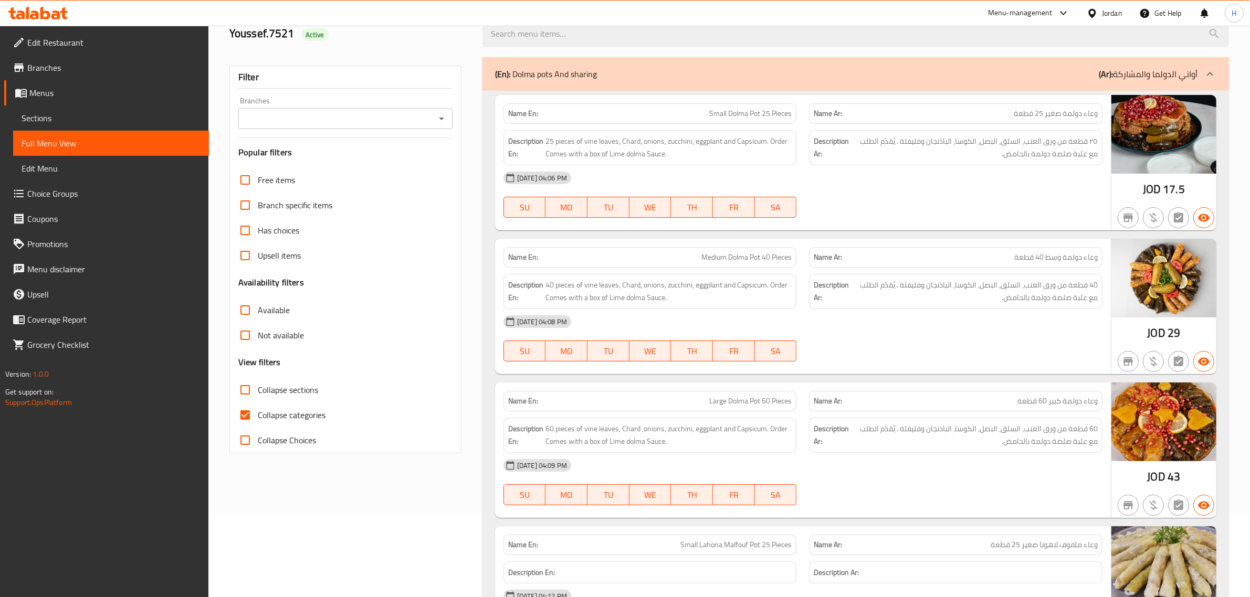
scroll to position [87, 0]
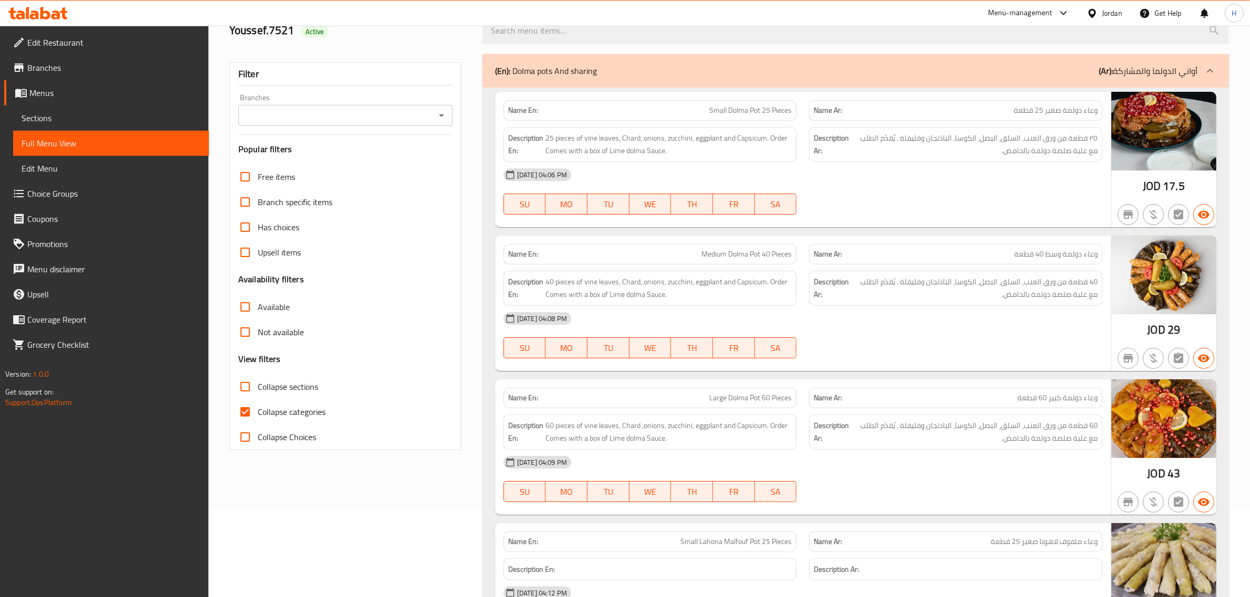
click at [263, 415] on span "Collapse categories" at bounding box center [292, 412] width 68 height 13
click at [258, 415] on input "Collapse categories" at bounding box center [245, 412] width 25 height 25
checkbox input "false"
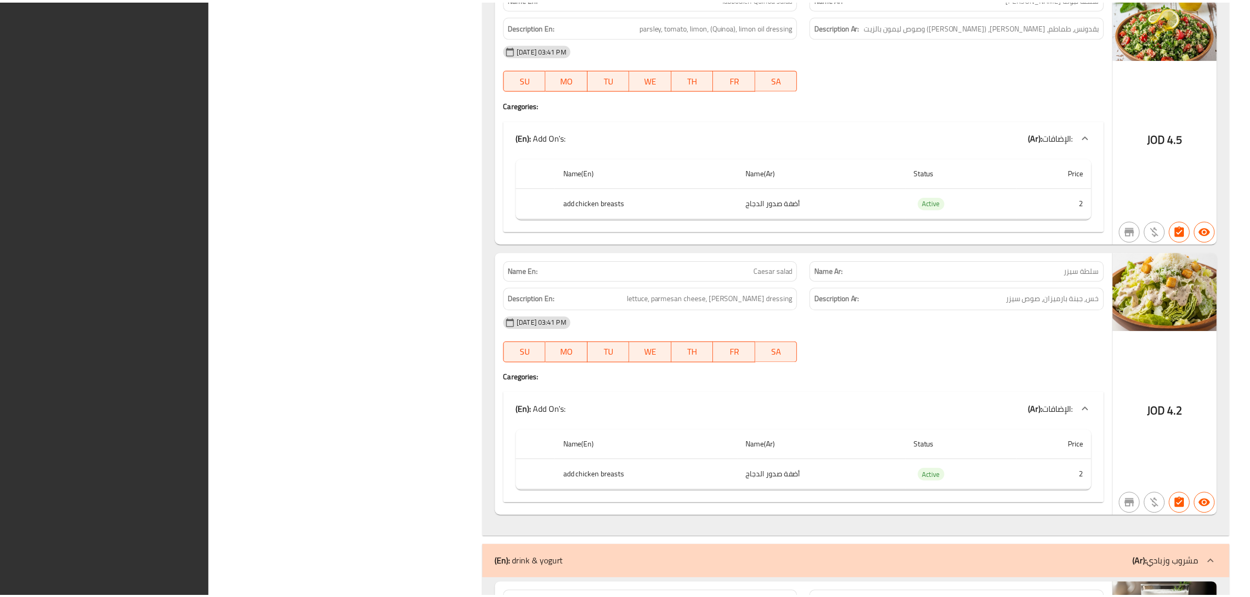
scroll to position [2868, 0]
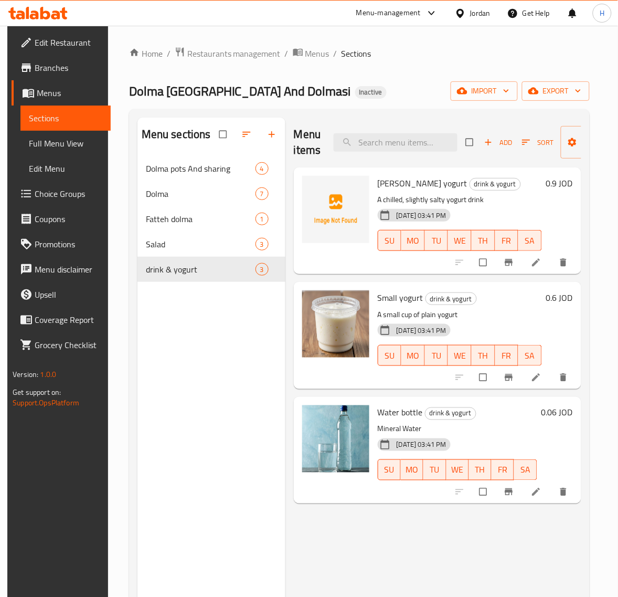
click at [67, 44] on span "Edit Restaurant" at bounding box center [69, 42] width 68 height 13
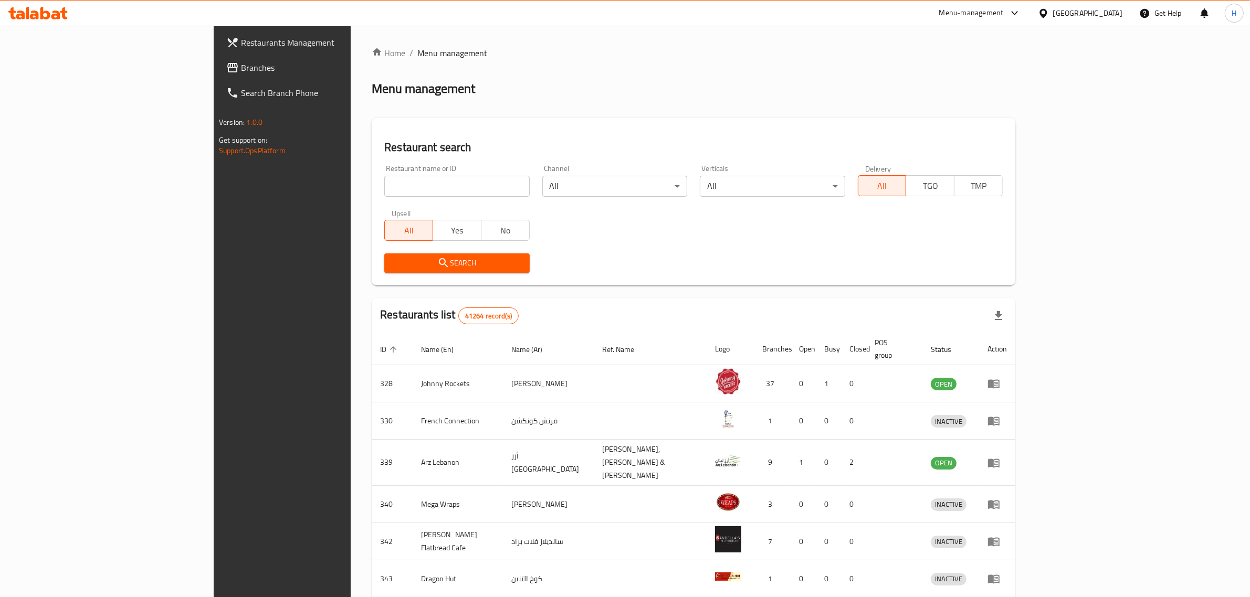
click at [241, 67] on span "Branches" at bounding box center [327, 67] width 173 height 13
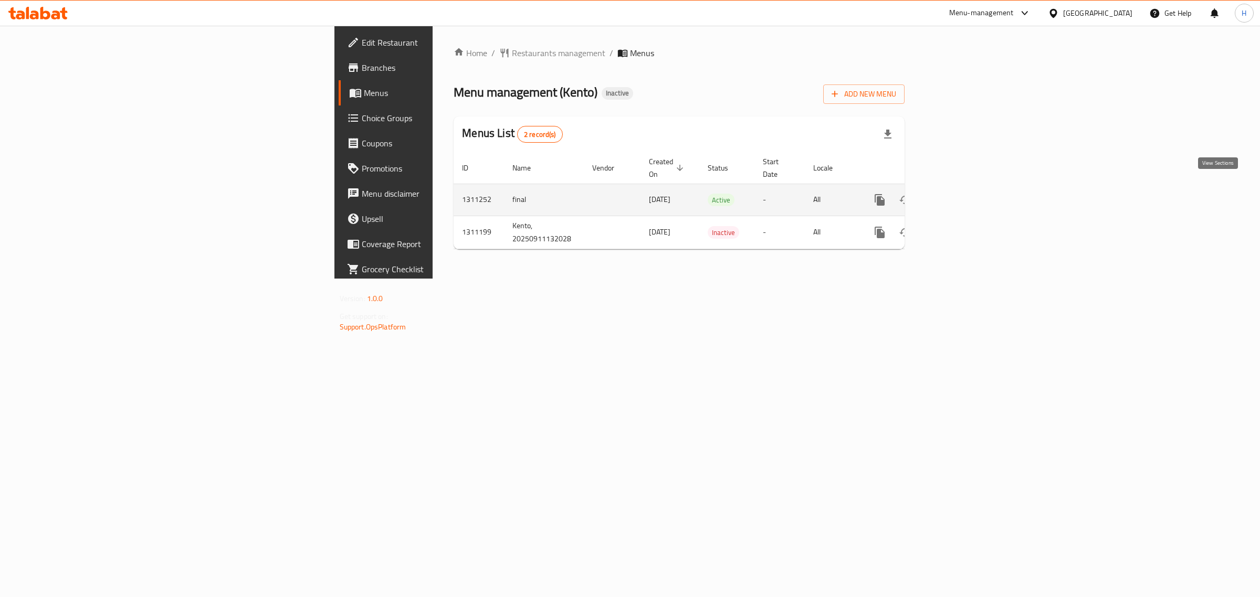
click at [962, 194] on icon "enhanced table" at bounding box center [955, 200] width 13 height 13
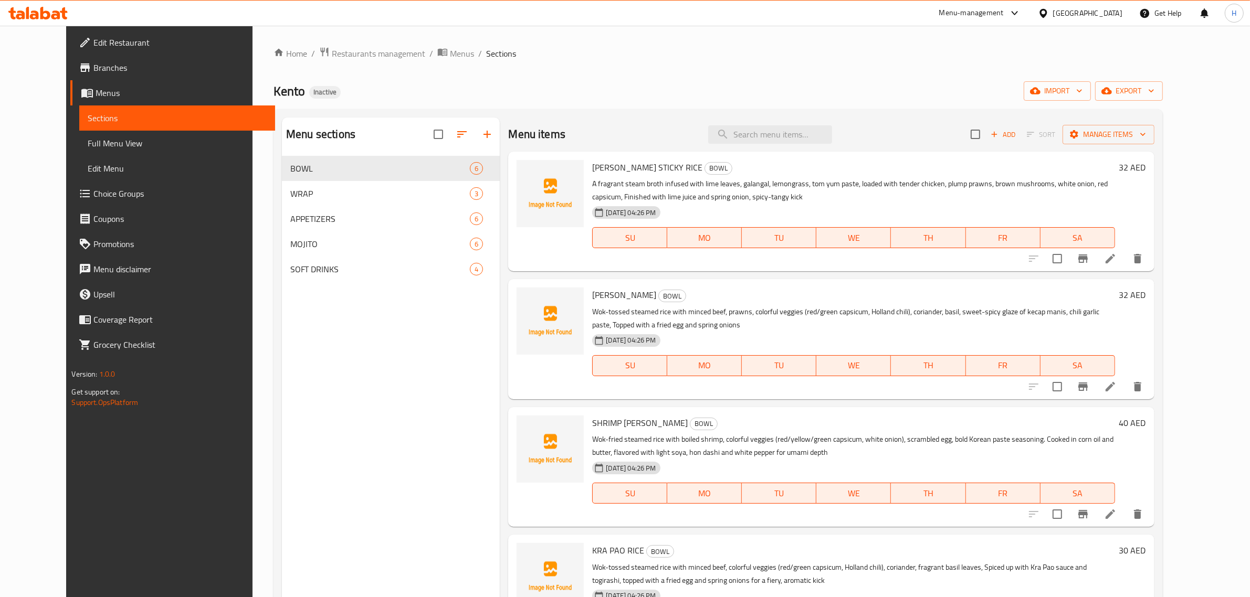
click at [1097, 6] on div "[GEOGRAPHIC_DATA]" at bounding box center [1080, 13] width 101 height 25
click at [1095, 16] on div "[GEOGRAPHIC_DATA]" at bounding box center [1087, 13] width 69 height 12
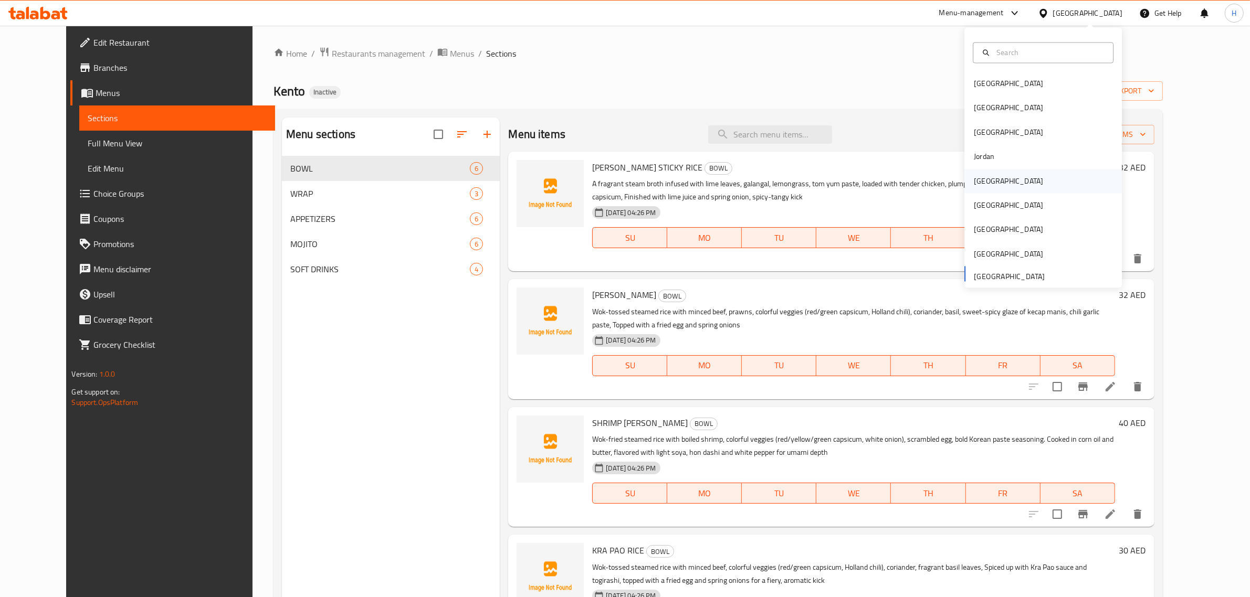
click at [1030, 180] on div "[GEOGRAPHIC_DATA]" at bounding box center [1042, 181] width 157 height 24
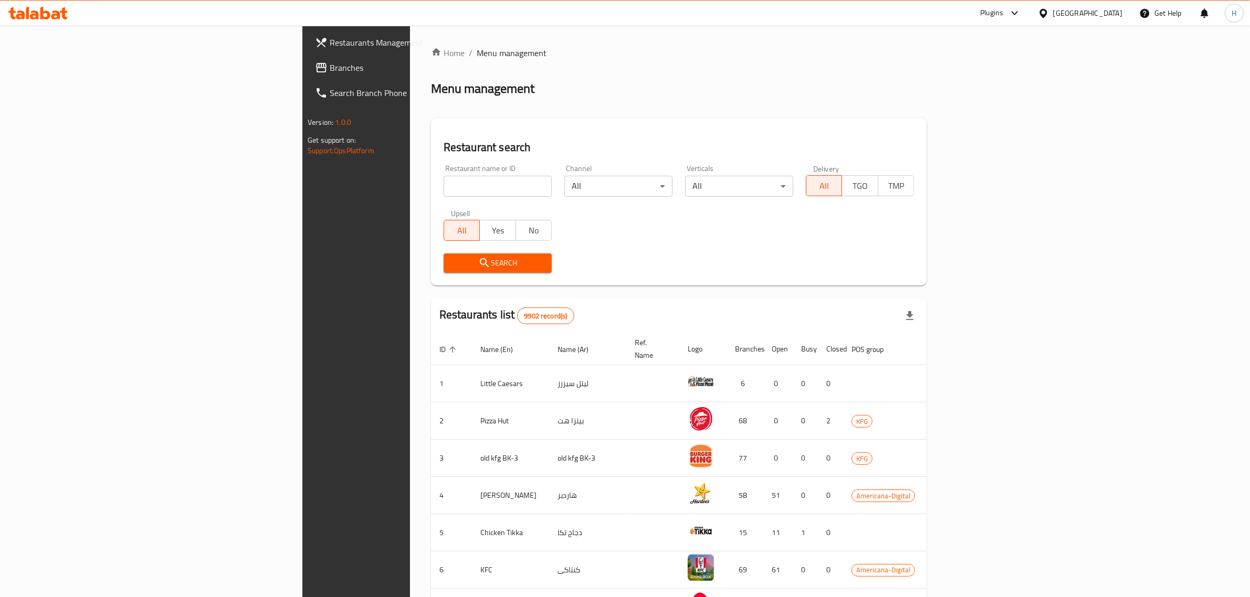
click at [1053, 15] on div at bounding box center [1045, 13] width 15 height 12
click at [1051, 269] on div "[GEOGRAPHIC_DATA]" at bounding box center [1042, 275] width 157 height 24
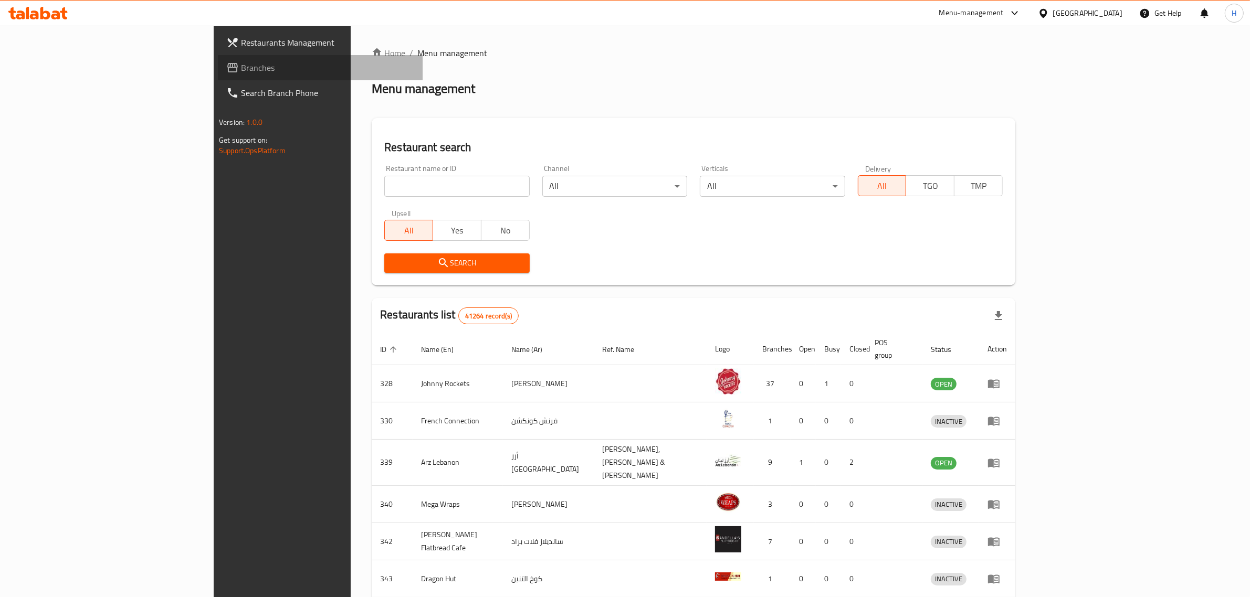
click at [241, 69] on span "Branches" at bounding box center [327, 67] width 173 height 13
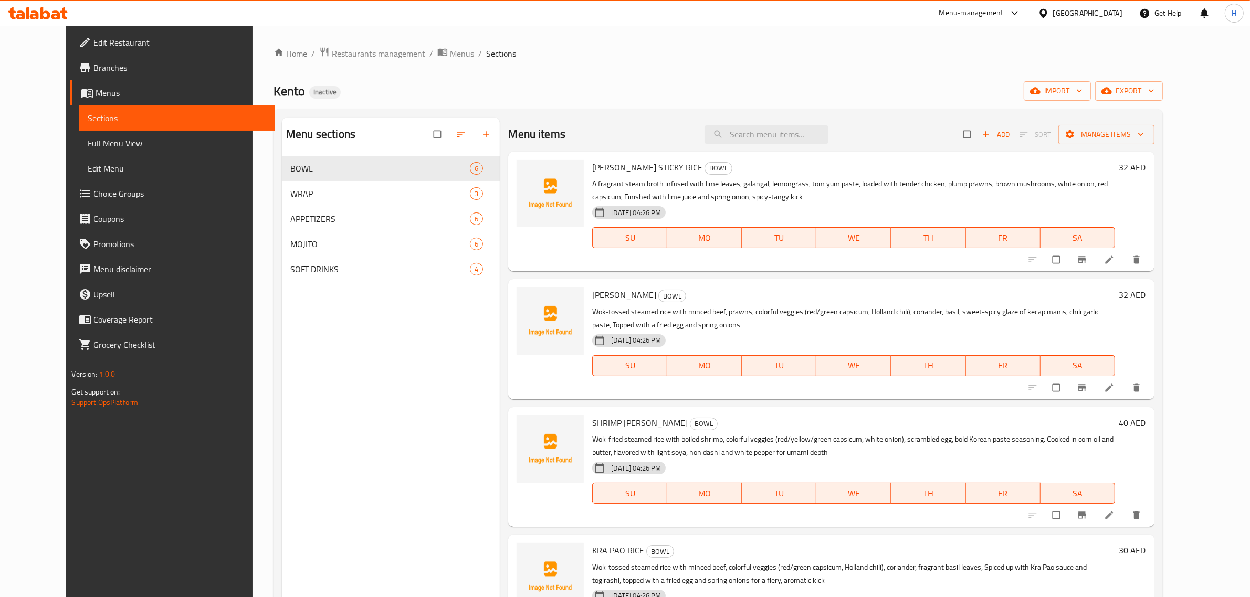
click at [109, 37] on span "Edit Restaurant" at bounding box center [179, 42] width 173 height 13
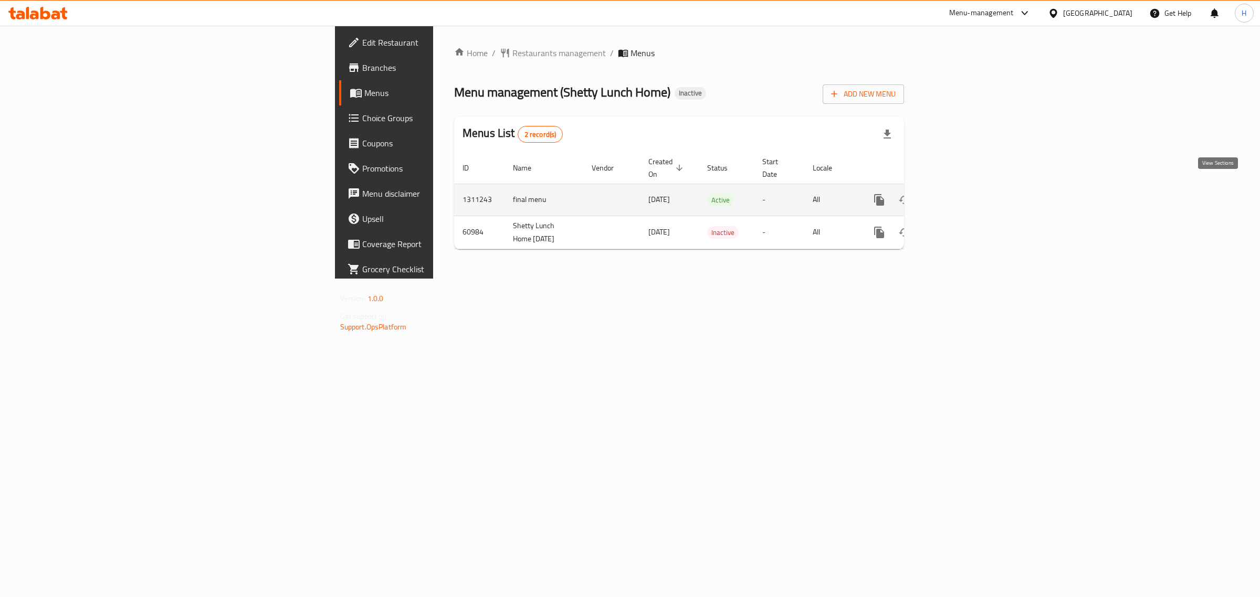
click at [961, 194] on icon "enhanced table" at bounding box center [955, 200] width 13 height 13
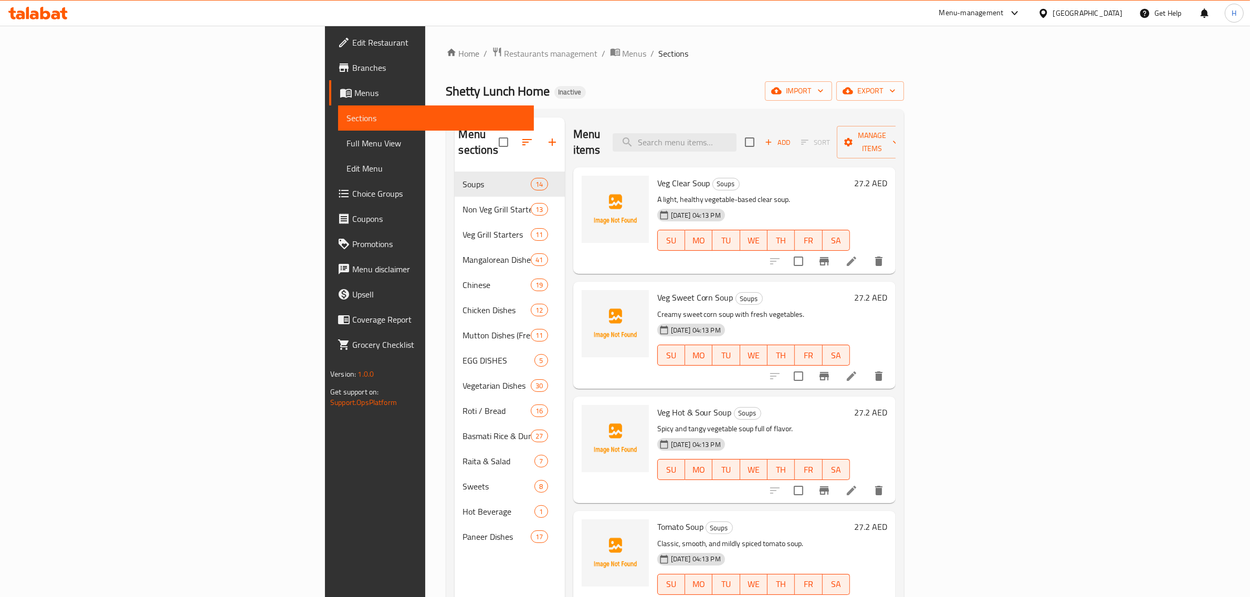
click at [1096, 19] on div "[GEOGRAPHIC_DATA]" at bounding box center [1087, 13] width 69 height 12
click at [1013, 150] on div "Jordan" at bounding box center [1042, 157] width 157 height 24
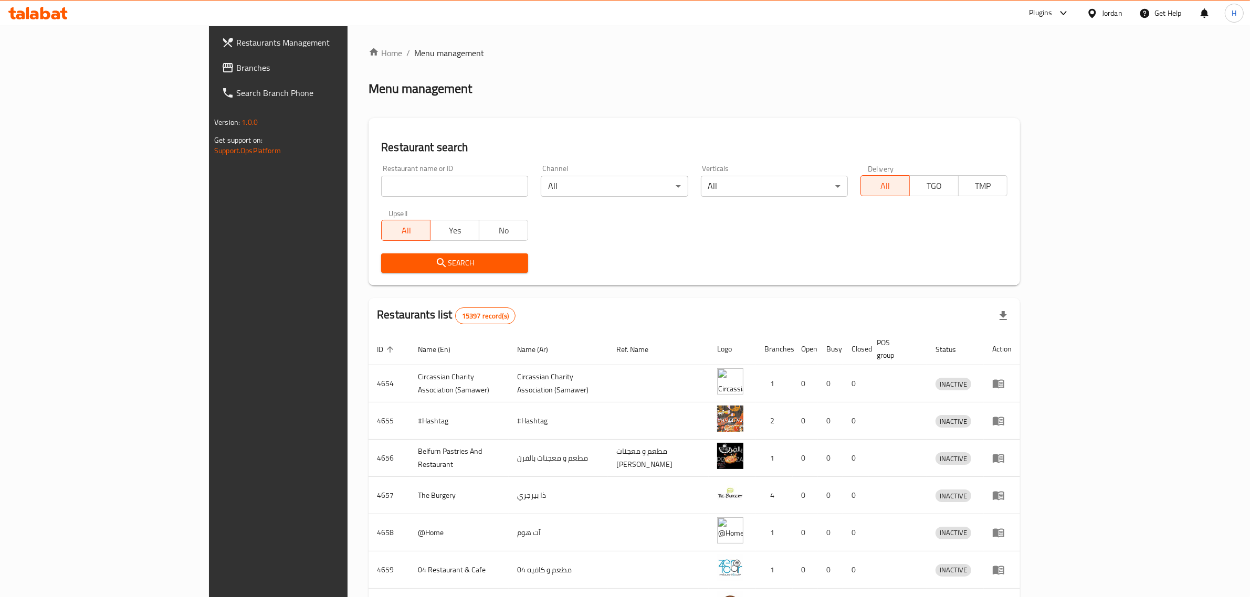
click at [236, 71] on span "Branches" at bounding box center [322, 67] width 173 height 13
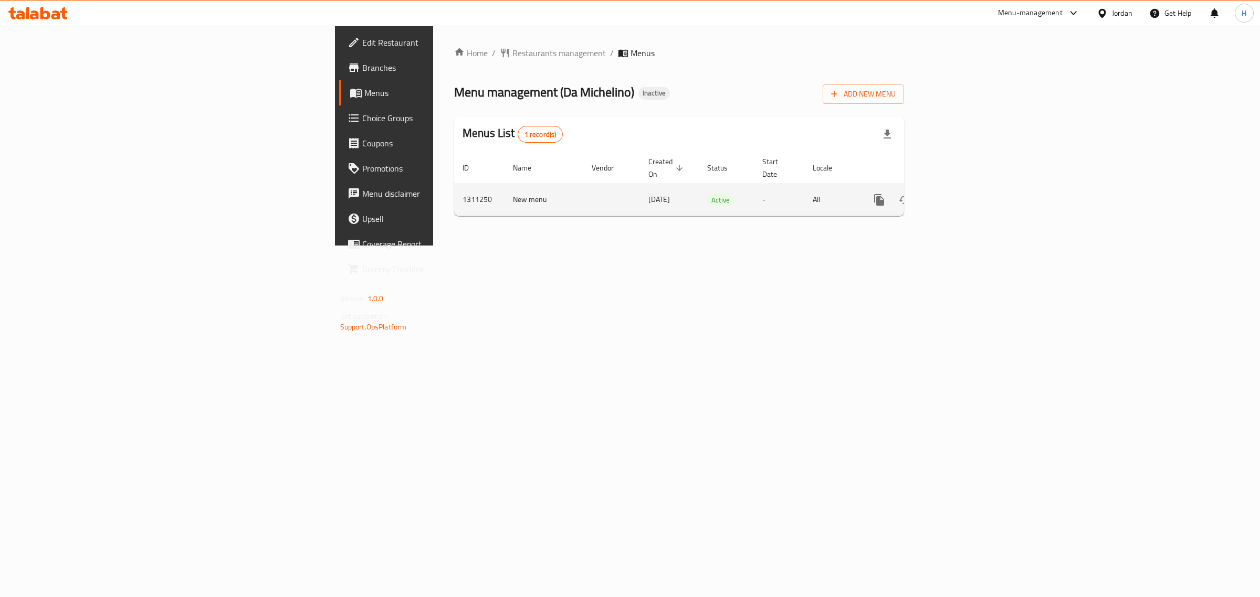
click at [961, 194] on icon "enhanced table" at bounding box center [955, 200] width 13 height 13
